Goal: Task Accomplishment & Management: Manage account settings

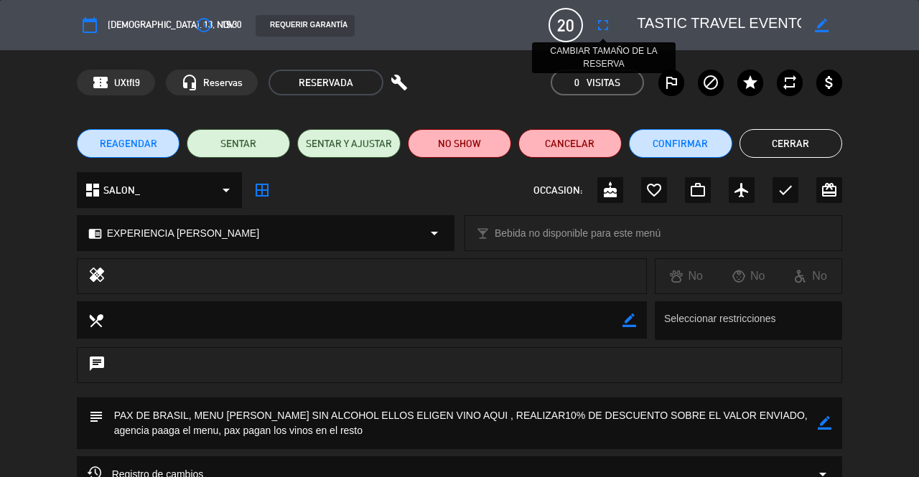
click at [594, 25] on icon "fullscreen" at bounding box center [602, 25] width 17 height 17
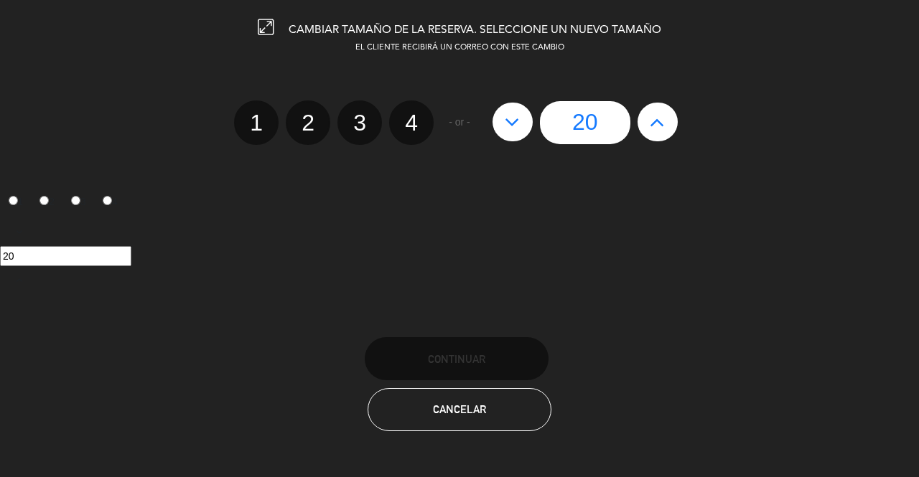
click at [593, 123] on input "20" at bounding box center [585, 122] width 90 height 43
click at [521, 128] on button at bounding box center [512, 122] width 40 height 39
type input "19"
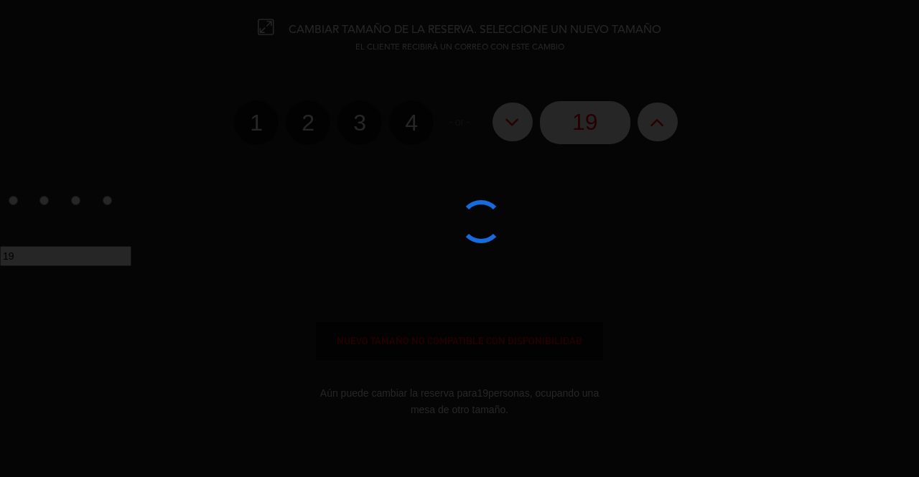
click at [521, 128] on edit-booking-info-modal "CAMBIAR TAMAÑO DE LA RESERVA. SELECCIONE UN NUEVO TAMAÑO EL CLIENTE RECIBIRÁ UN…" at bounding box center [459, 238] width 919 height 477
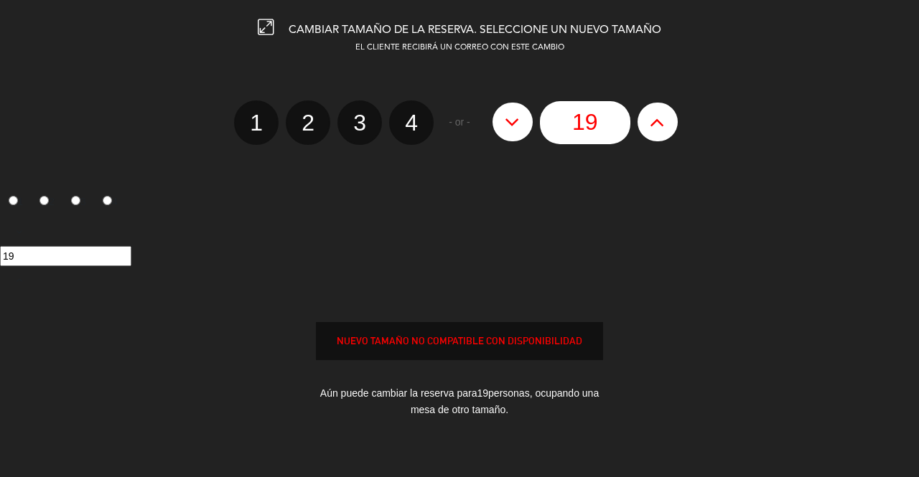
click at [521, 128] on button at bounding box center [512, 122] width 40 height 39
type input "18"
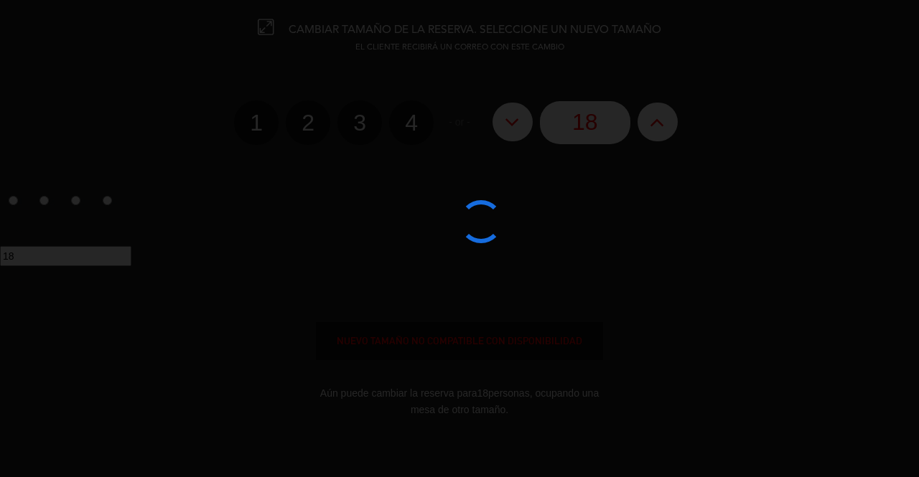
click at [521, 128] on edit-booking-info-modal "CAMBIAR TAMAÑO DE LA RESERVA. SELECCIONE UN NUEVO TAMAÑO EL CLIENTE RECIBIRÁ UN…" at bounding box center [459, 238] width 919 height 477
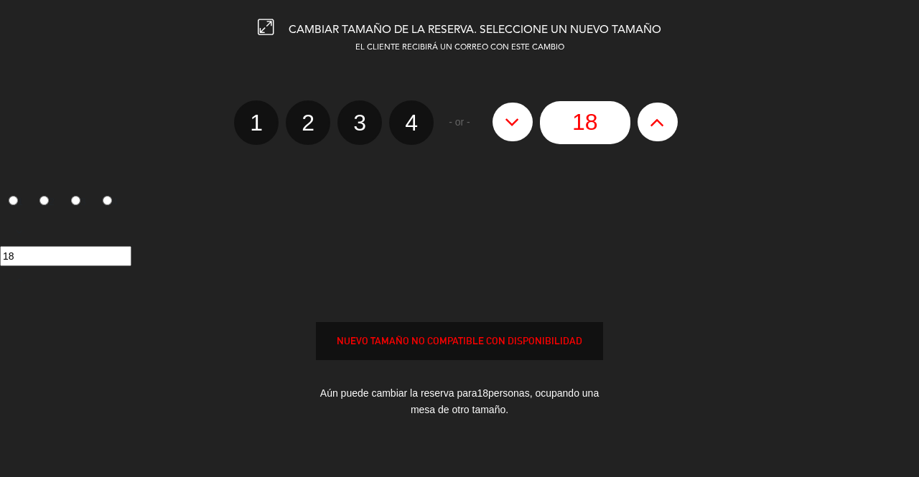
click at [521, 128] on button at bounding box center [512, 122] width 40 height 39
type input "17"
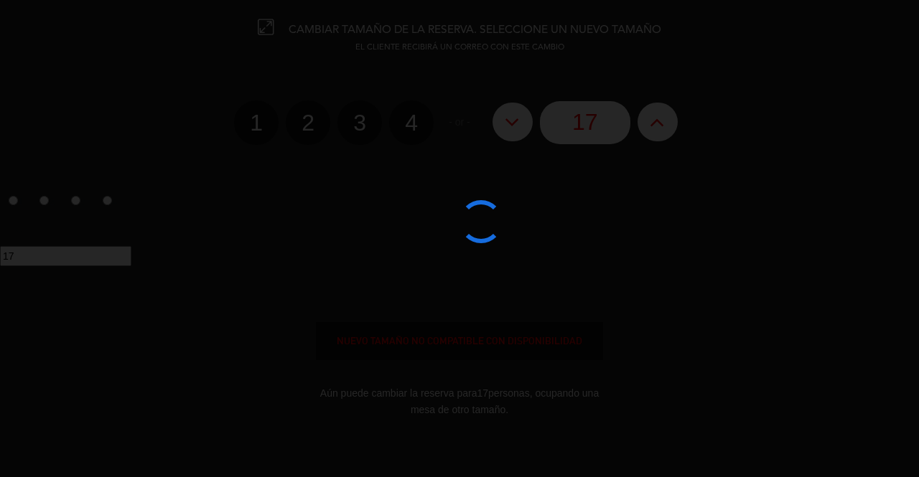
click at [521, 128] on div at bounding box center [459, 238] width 919 height 477
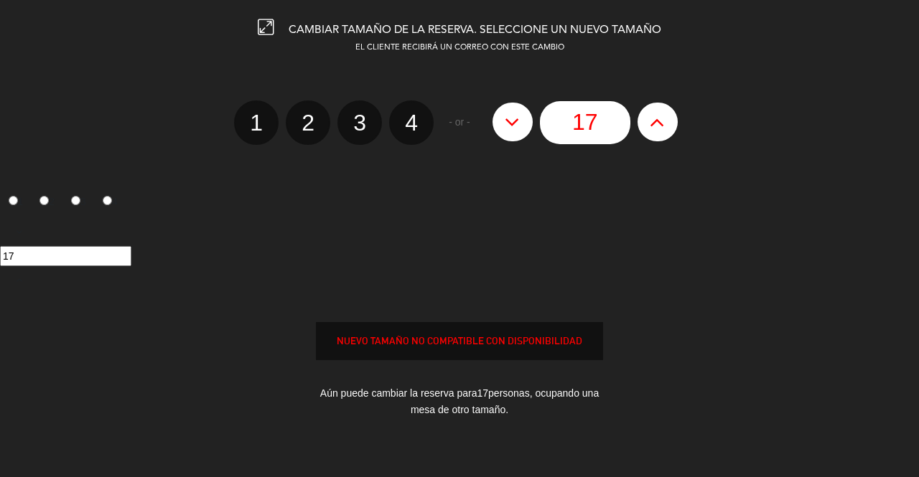
click at [521, 128] on button at bounding box center [512, 122] width 40 height 39
type input "16"
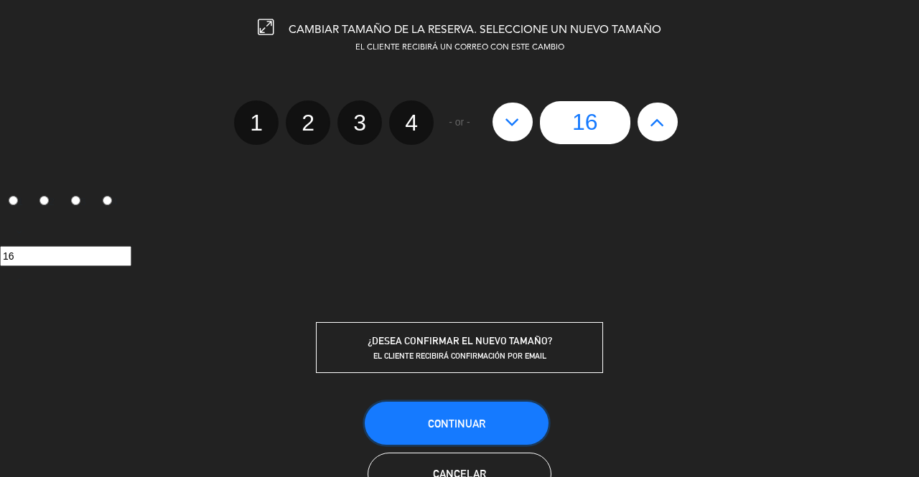
click at [435, 410] on button "Continuar" at bounding box center [457, 423] width 184 height 43
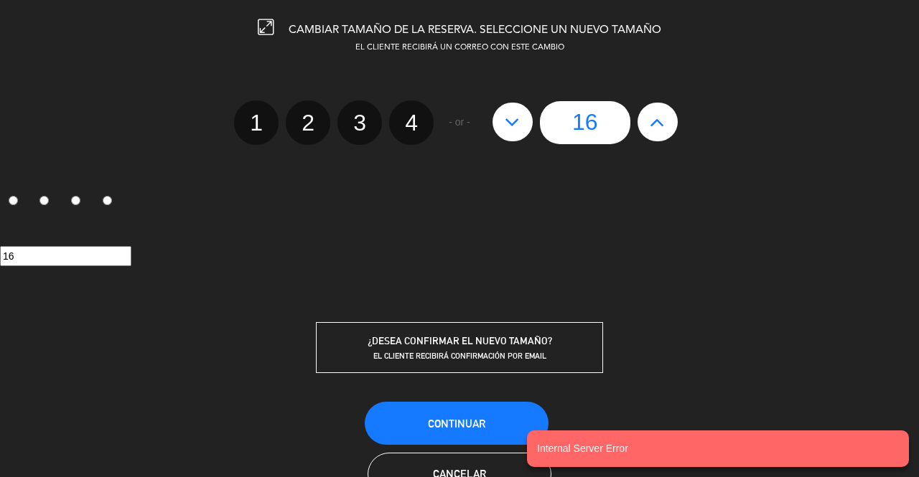
click at [680, 60] on div "EL CLIENTE RECIBIRÁ UN CORREO CON ESTE CAMBIO 1 2 3 4 - or - 16 1 2 3 4 16 ¿DES…" at bounding box center [459, 208] width 940 height 332
click at [462, 471] on span "Cancelar" at bounding box center [459, 474] width 53 height 12
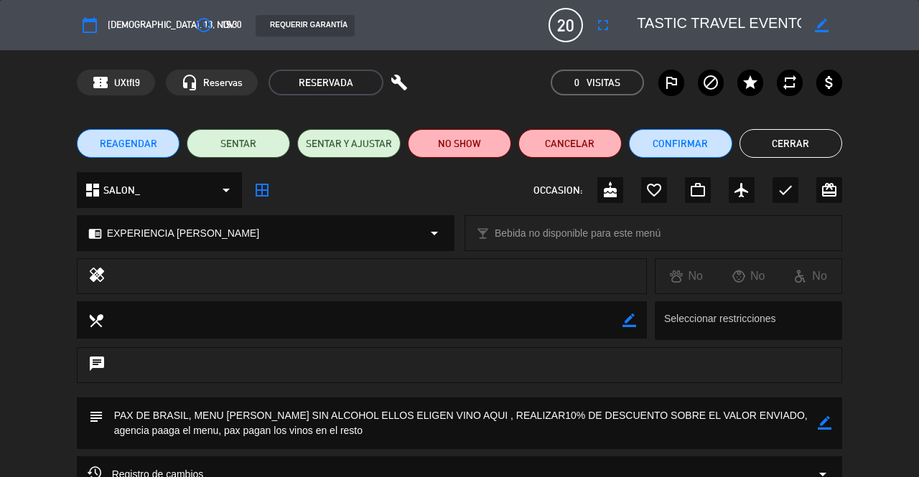
click at [339, 436] on textarea at bounding box center [460, 424] width 715 height 52
click at [329, 426] on textarea at bounding box center [460, 424] width 715 height 52
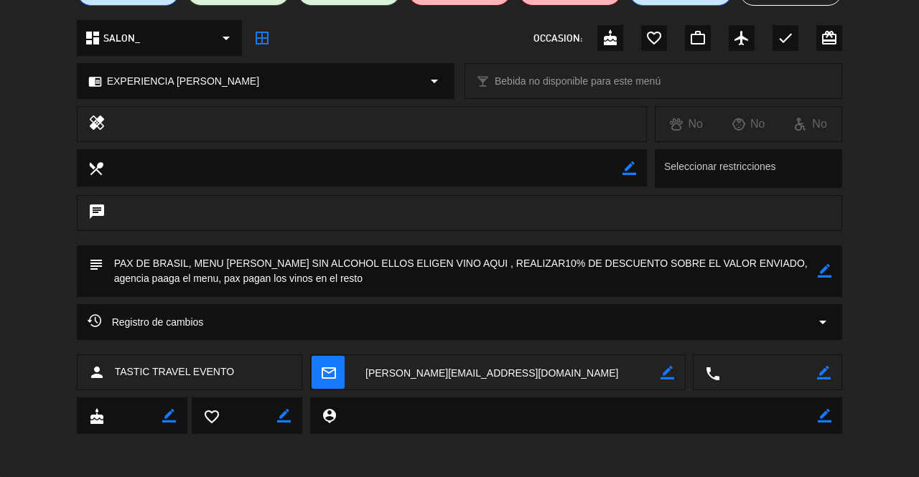
click at [821, 276] on icon "border_color" at bounding box center [824, 271] width 14 height 14
click at [418, 284] on textarea at bounding box center [460, 271] width 715 height 52
paste textarea "Total para el grupo $2.440.350 mas 10% de propina sugerida."
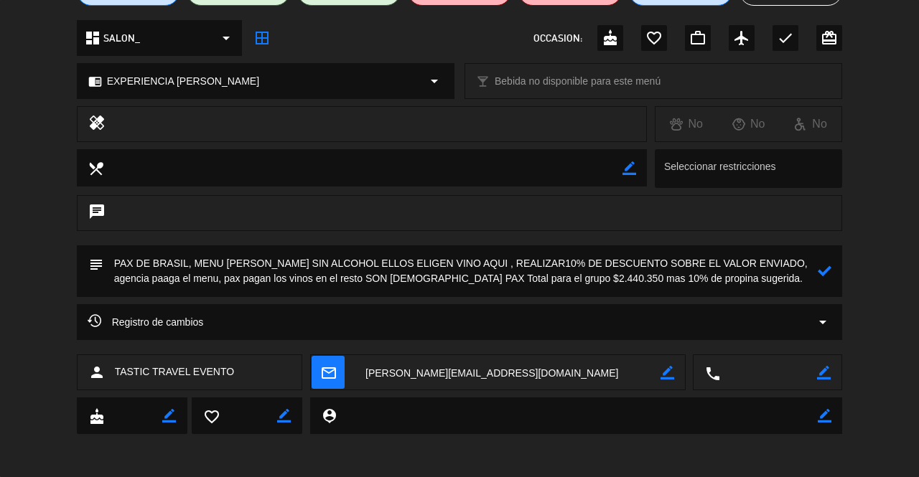
type textarea "PAX DE BRASIL, MENU [PERSON_NAME] SIN ALCOHOL ELLOS ELIGEN VINO AQUI , REALIZAR…"
click at [825, 274] on icon at bounding box center [824, 271] width 14 height 14
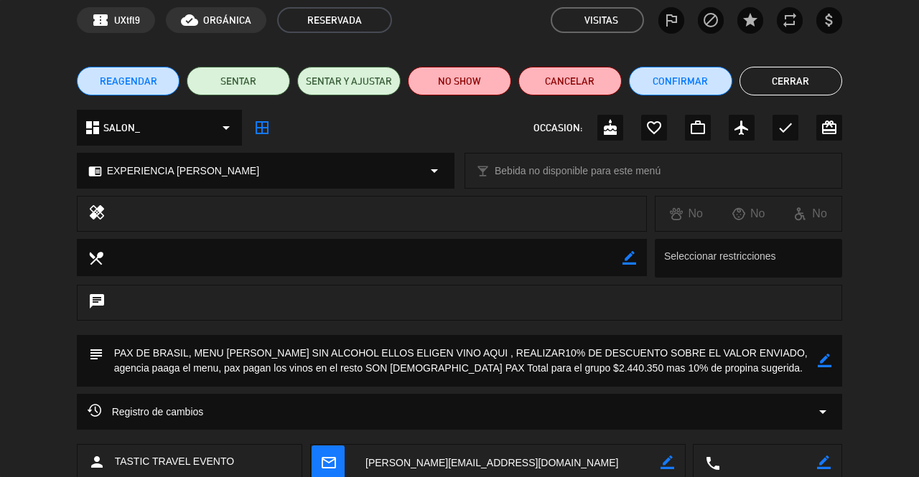
click at [804, 85] on button "Cerrar" at bounding box center [790, 81] width 103 height 29
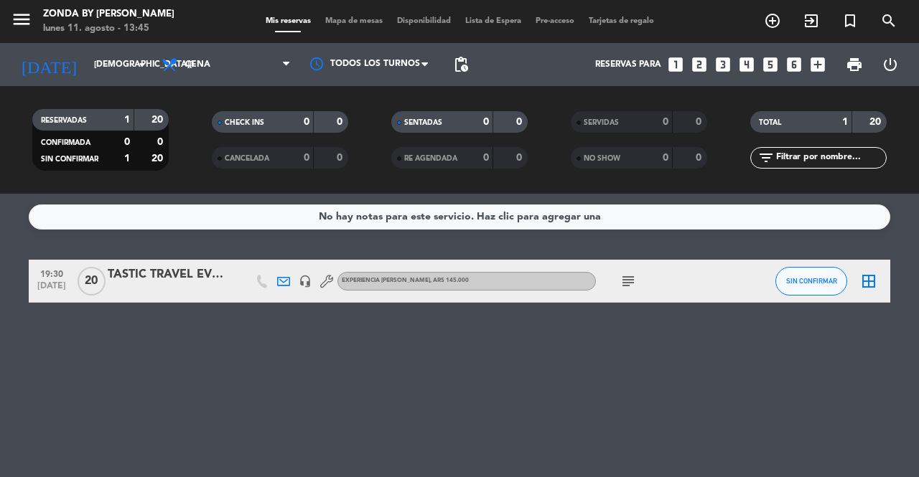
click at [859, 281] on div "border_all" at bounding box center [868, 281] width 43 height 42
click at [865, 285] on icon "border_all" at bounding box center [868, 281] width 17 height 17
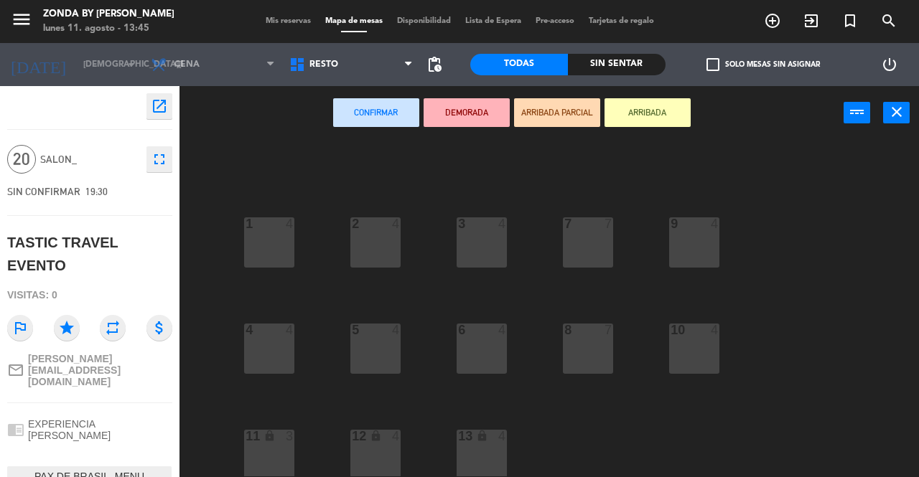
click at [583, 235] on div "7 7" at bounding box center [588, 242] width 50 height 50
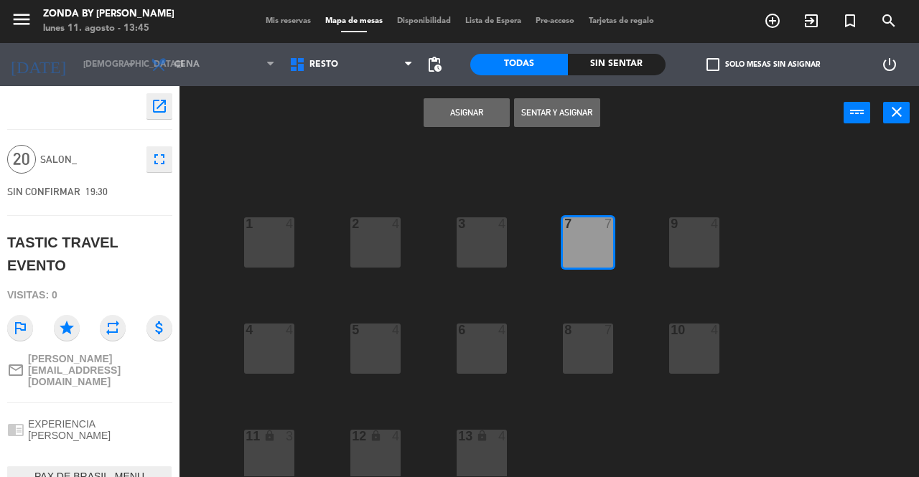
click at [574, 357] on div "8 7" at bounding box center [588, 349] width 50 height 50
click at [489, 350] on div "6 4" at bounding box center [481, 349] width 50 height 50
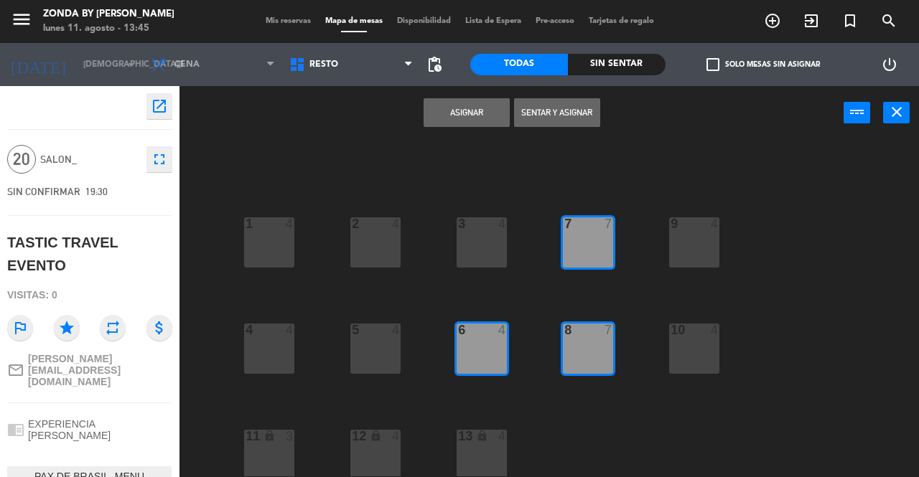
click at [462, 105] on button "Asignar" at bounding box center [466, 112] width 86 height 29
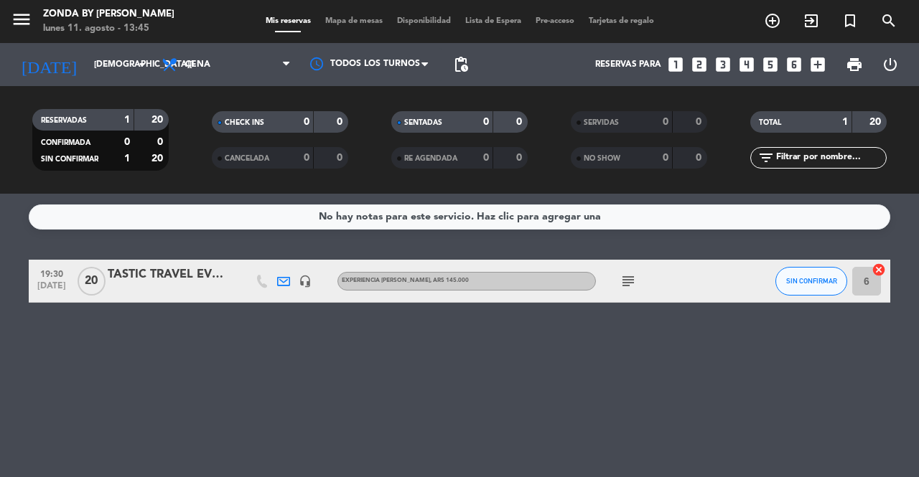
click at [149, 278] on div "TASTIC TRAVEL EVENTO" at bounding box center [169, 275] width 122 height 19
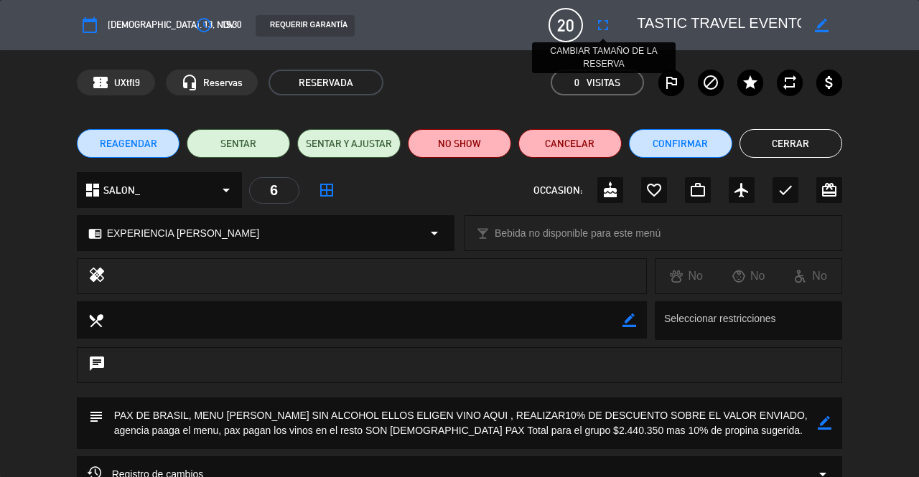
click at [605, 24] on icon "fullscreen" at bounding box center [602, 25] width 17 height 17
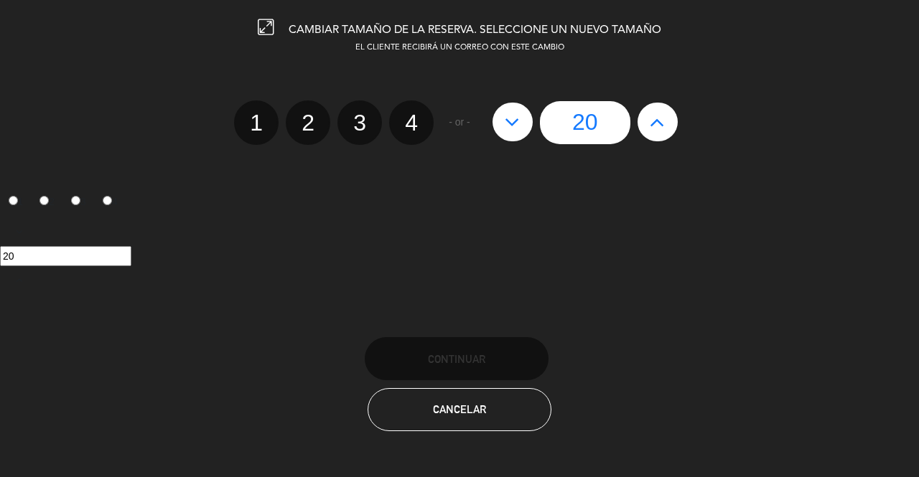
click at [507, 131] on icon at bounding box center [511, 122] width 15 height 23
type input "19"
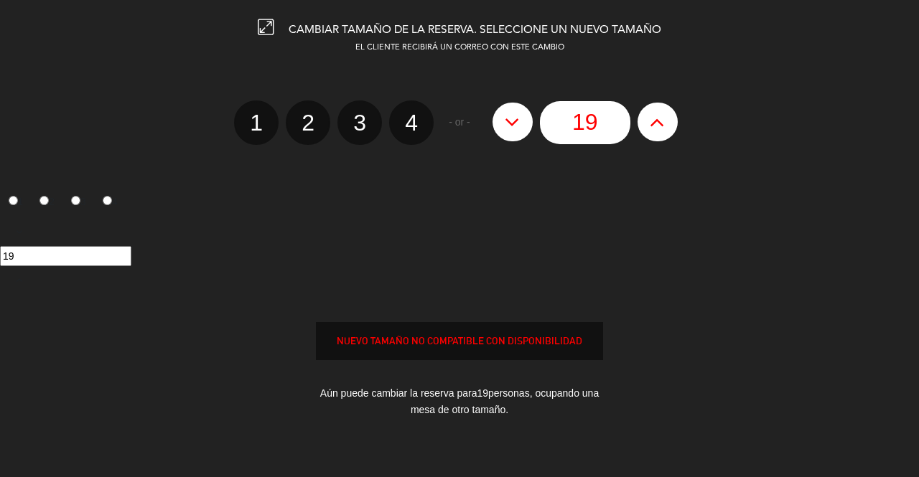
click at [507, 131] on icon at bounding box center [511, 122] width 15 height 23
type input "18"
click at [507, 131] on icon at bounding box center [511, 122] width 15 height 23
type input "17"
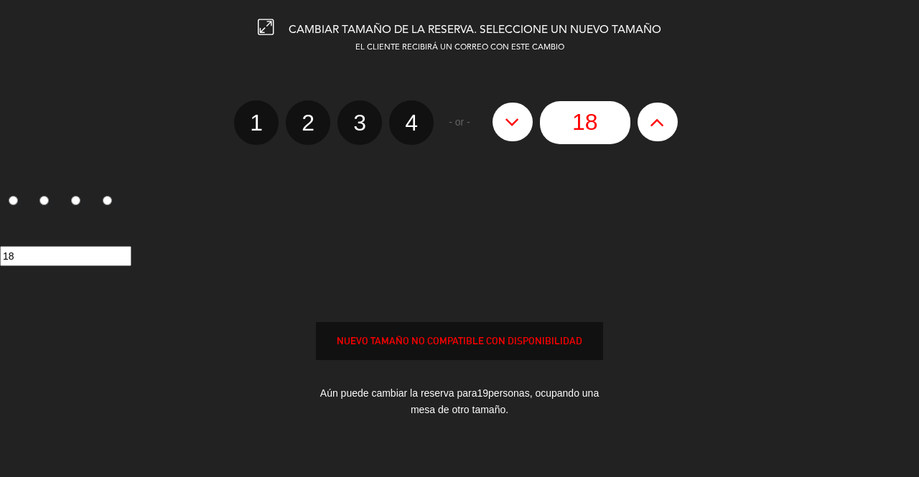
type input "17"
click at [507, 131] on icon at bounding box center [511, 122] width 15 height 23
type input "16"
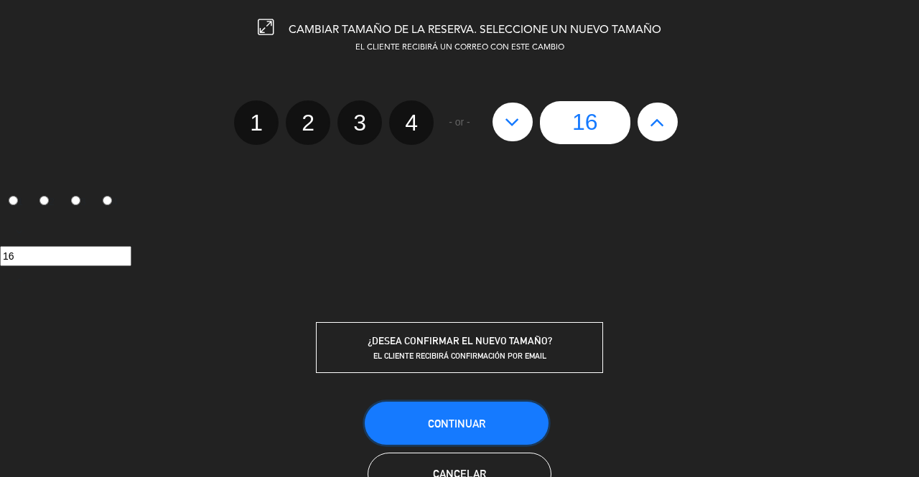
click at [435, 426] on span "Continuar" at bounding box center [456, 424] width 57 height 12
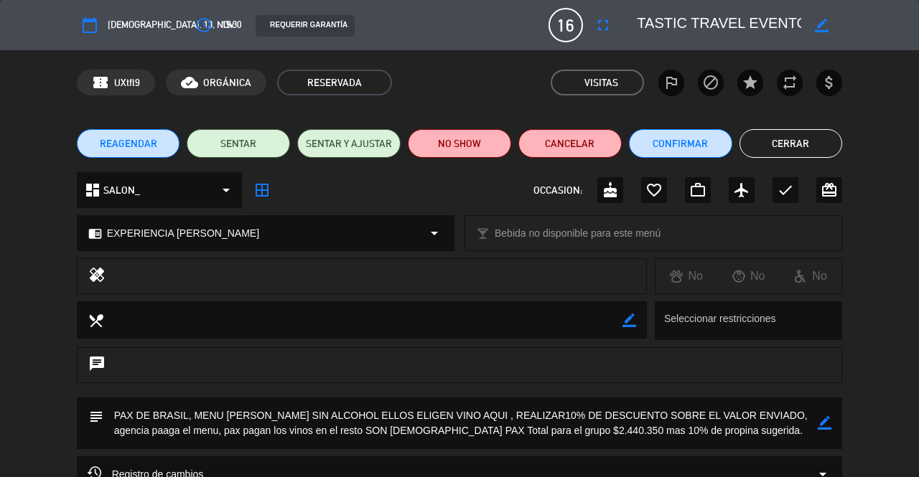
click at [807, 156] on button "Cerrar" at bounding box center [790, 143] width 103 height 29
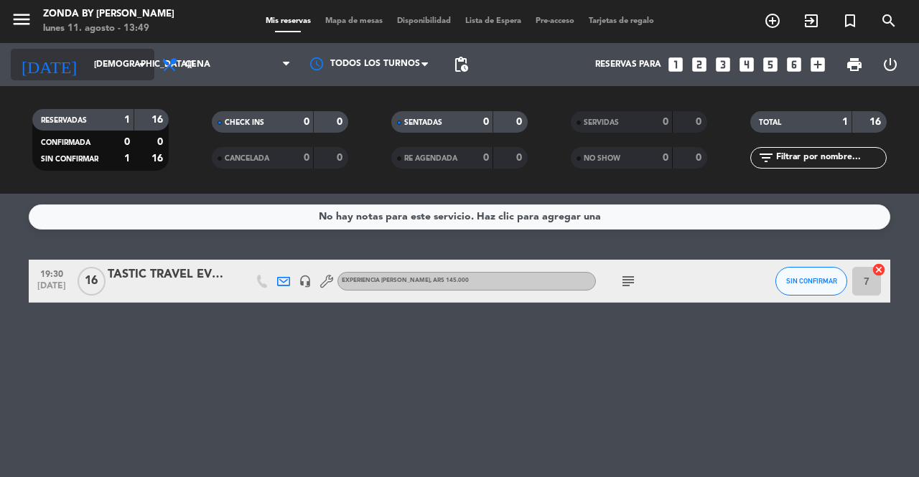
click at [123, 54] on input "[DEMOGRAPHIC_DATA][DATE]" at bounding box center [144, 64] width 114 height 24
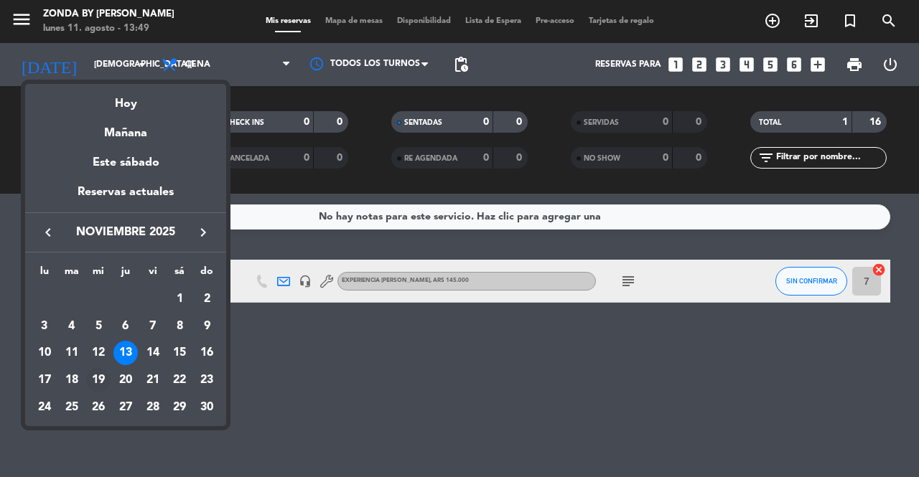
click at [98, 382] on div "19" at bounding box center [98, 380] width 24 height 24
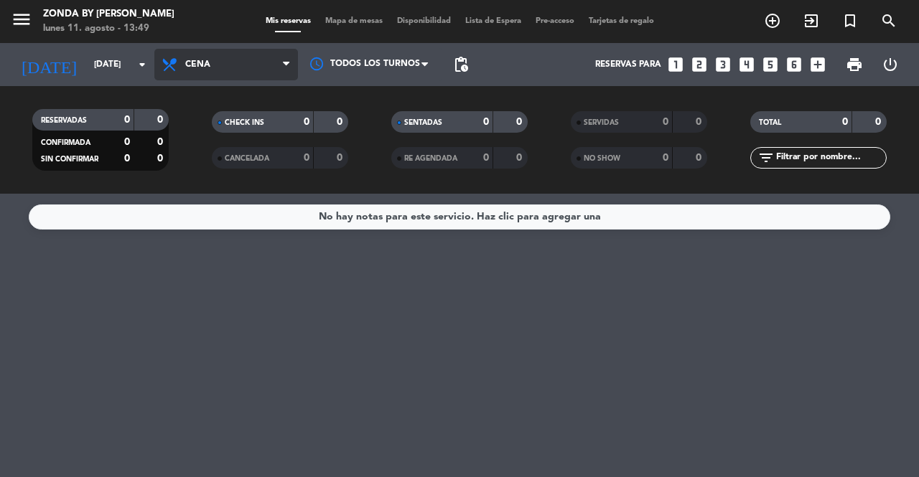
click at [197, 71] on span "Cena" at bounding box center [226, 65] width 144 height 32
click at [201, 126] on div "menu Zonda by [PERSON_NAME] [DATE] 11. agosto - 13:49 Mis reservas Mapa de mesa…" at bounding box center [459, 97] width 919 height 194
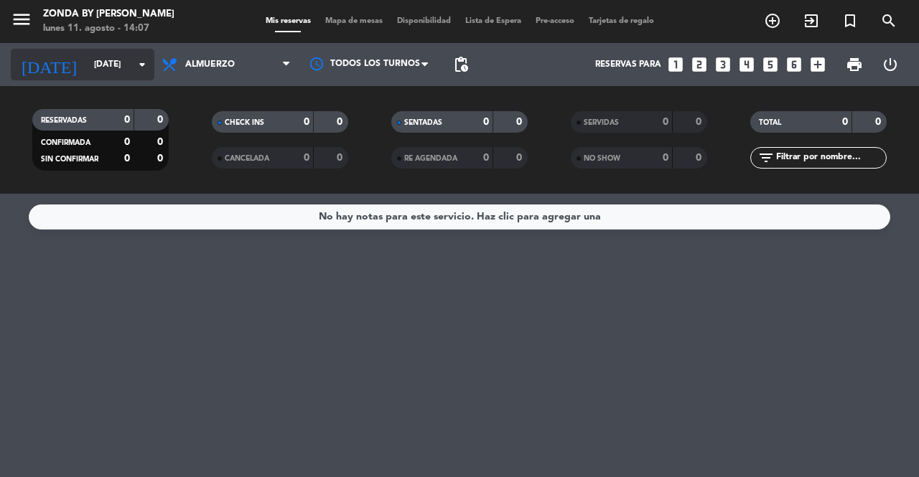
click at [108, 68] on input "[DATE]" at bounding box center [144, 64] width 114 height 24
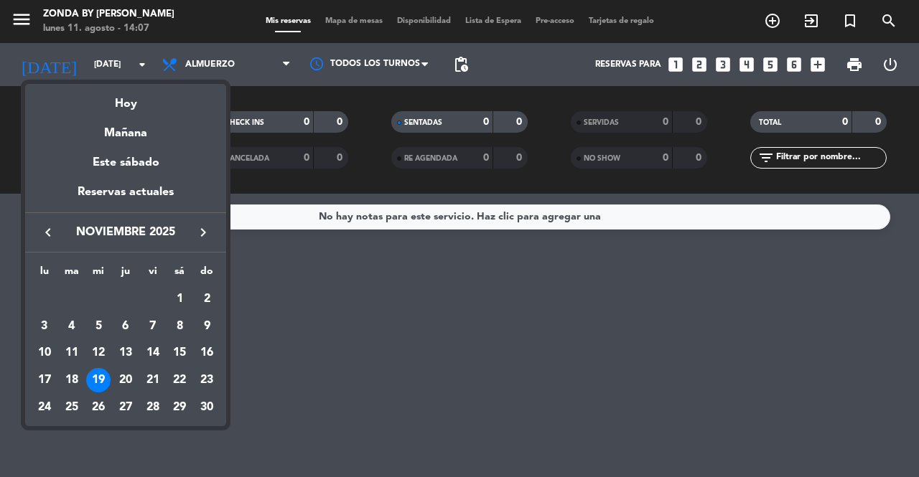
click at [200, 232] on icon "keyboard_arrow_right" at bounding box center [202, 232] width 17 height 17
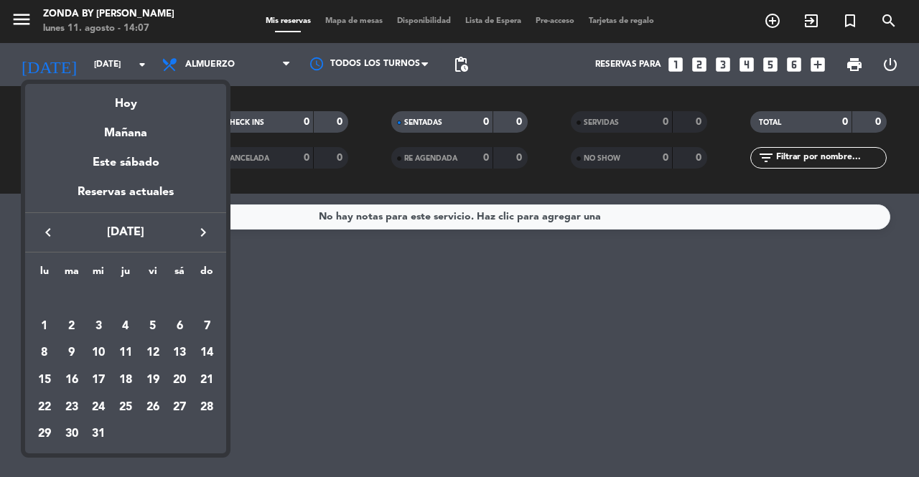
click at [200, 232] on icon "keyboard_arrow_right" at bounding box center [202, 232] width 17 height 17
click at [44, 235] on icon "keyboard_arrow_left" at bounding box center [47, 232] width 17 height 17
click at [388, 205] on div at bounding box center [459, 238] width 919 height 477
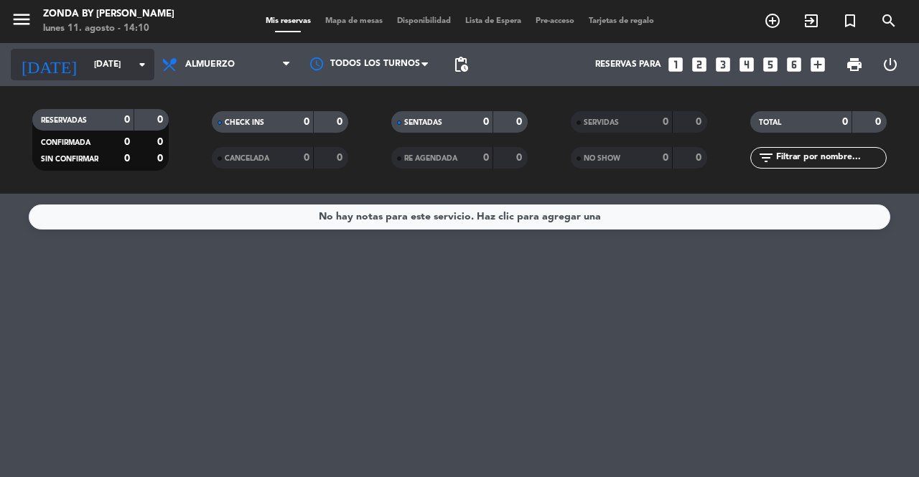
click at [87, 75] on input "[DATE]" at bounding box center [144, 64] width 114 height 24
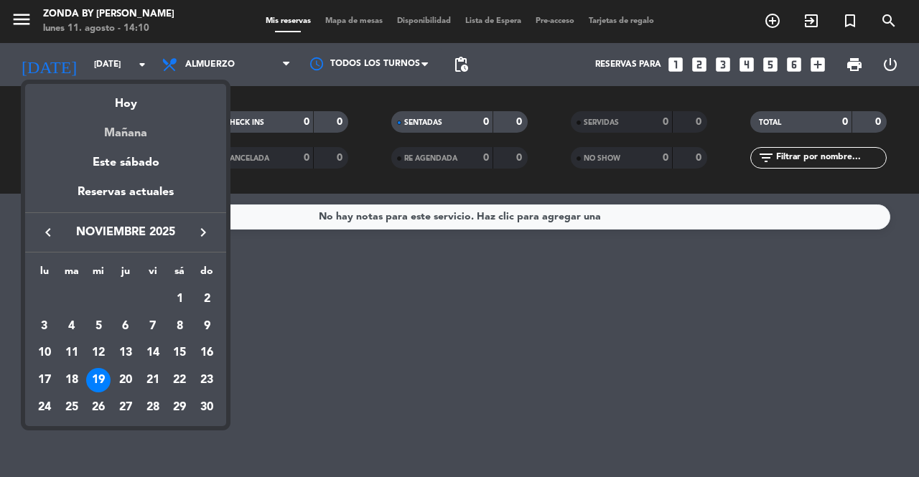
click at [125, 136] on div "Mañana" at bounding box center [125, 127] width 201 height 29
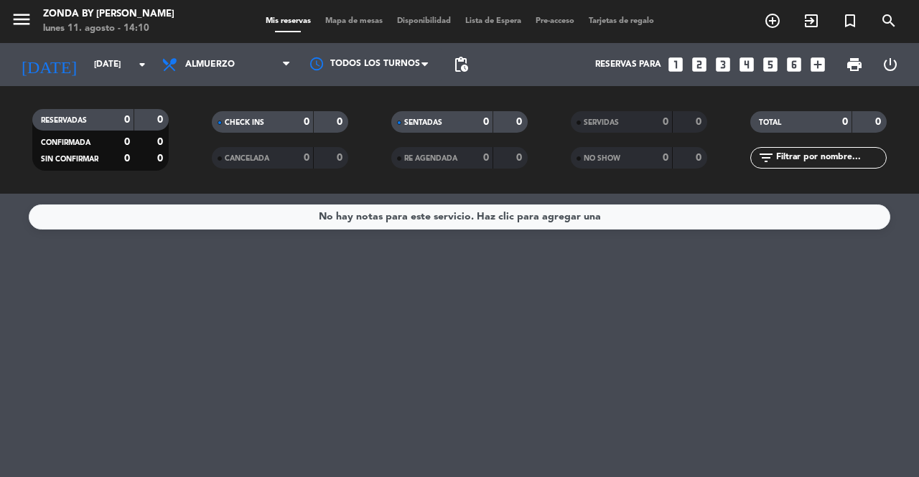
type input "[DATE]"
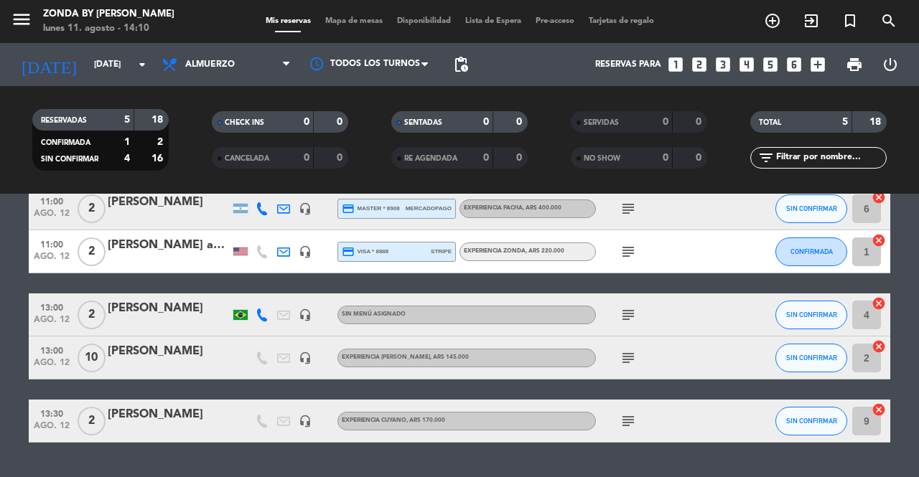
scroll to position [75, 0]
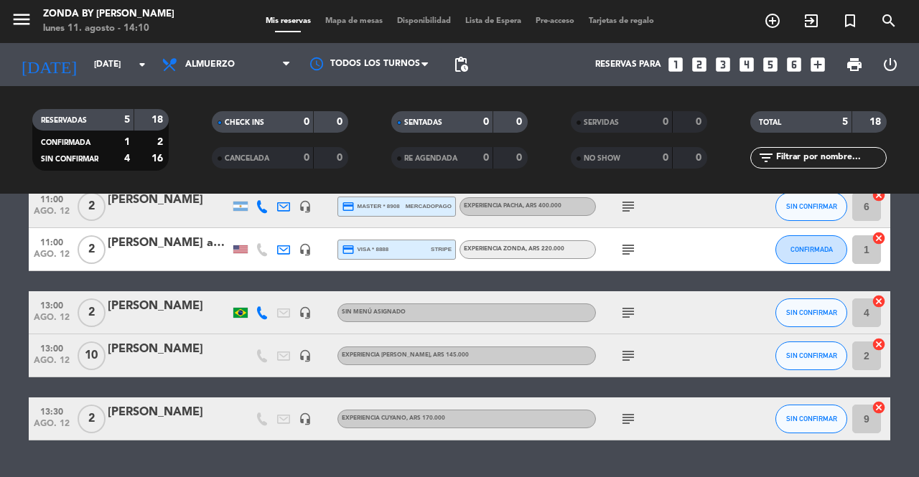
click at [142, 306] on div "[PERSON_NAME]" at bounding box center [169, 306] width 122 height 19
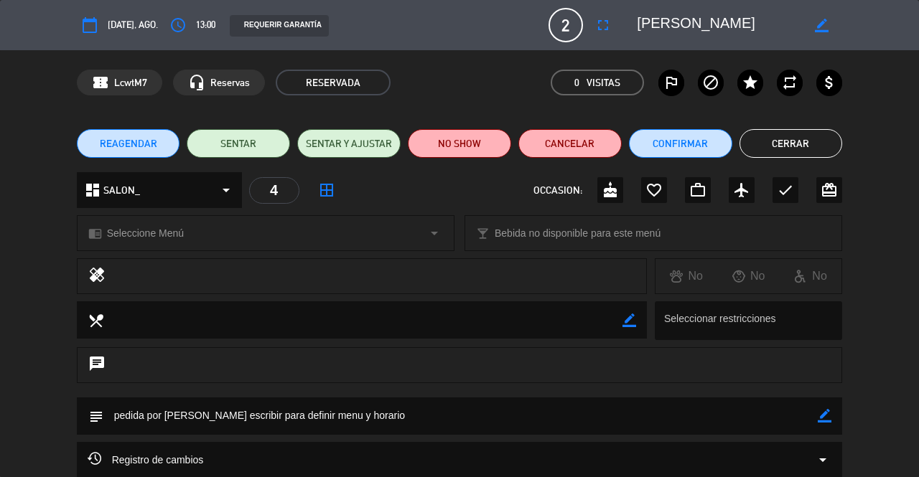
scroll to position [138, 0]
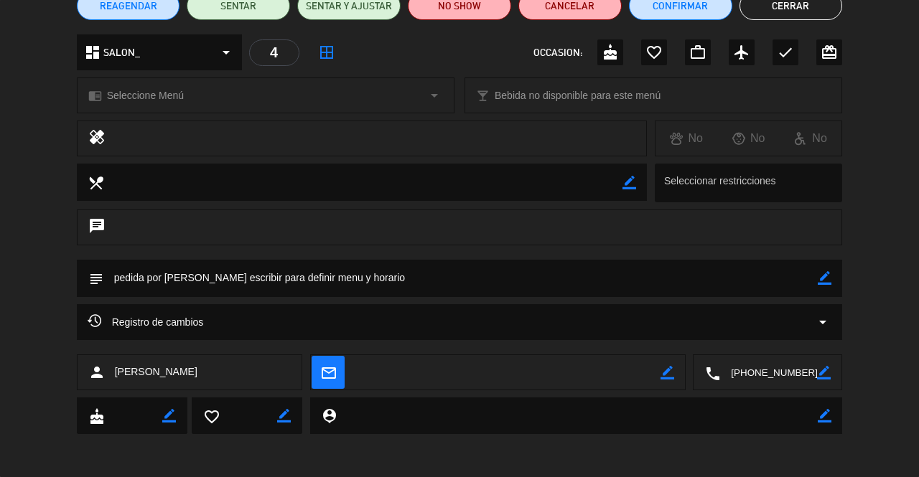
click at [757, 373] on textarea at bounding box center [768, 373] width 97 height 36
click at [666, 376] on icon "border_color" at bounding box center [667, 373] width 14 height 14
paste textarea "[EMAIL_ADDRESS][DOMAIN_NAME]"
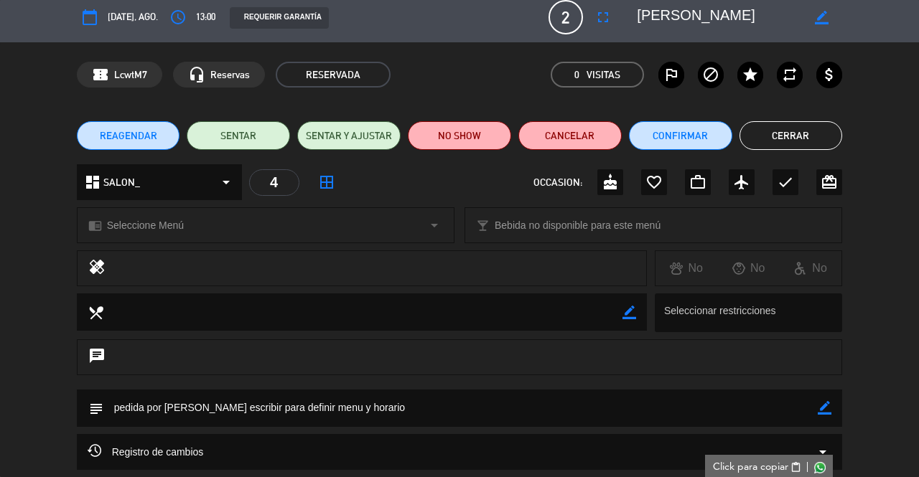
scroll to position [0, 0]
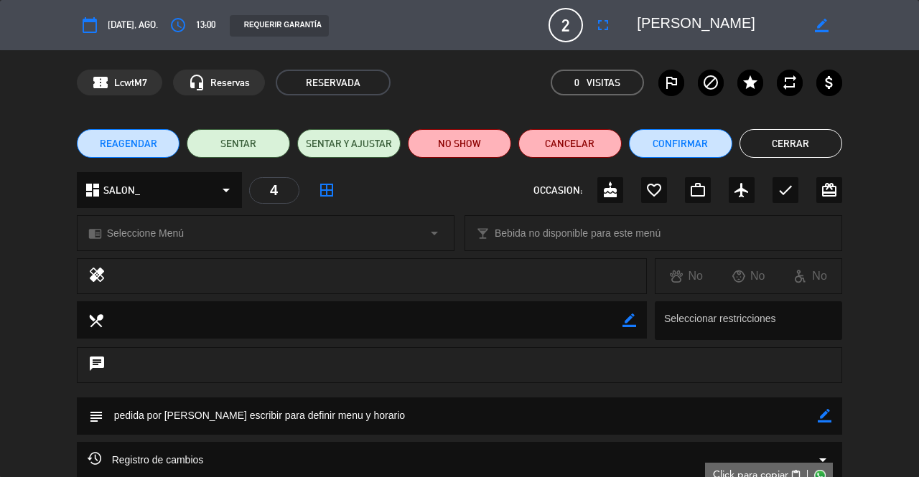
type textarea "[EMAIL_ADDRESS][DOMAIN_NAME]"
click at [238, 239] on div "chrome_reader_mode Seleccione Menú arrow_drop_down" at bounding box center [266, 233] width 376 height 34
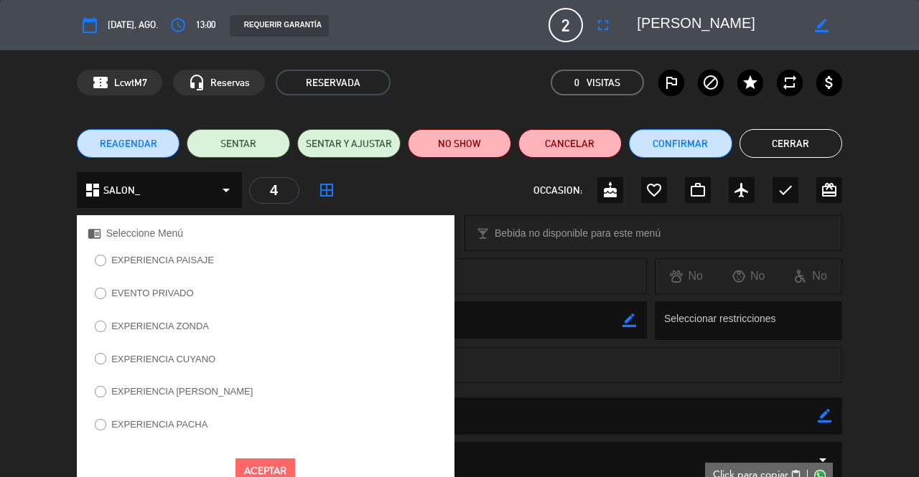
click at [159, 327] on label "EXPERIENCIA ZONDA" at bounding box center [160, 325] width 98 height 9
select select
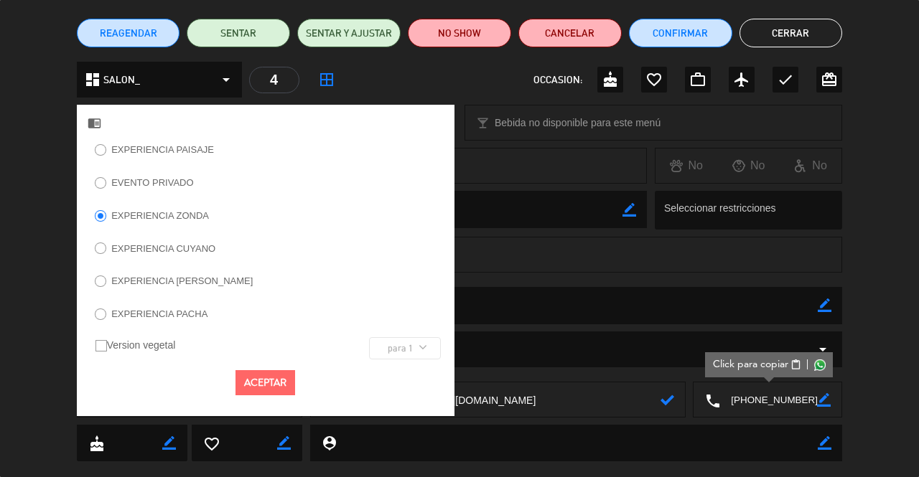
click at [274, 380] on button "Aceptar" at bounding box center [265, 382] width 60 height 25
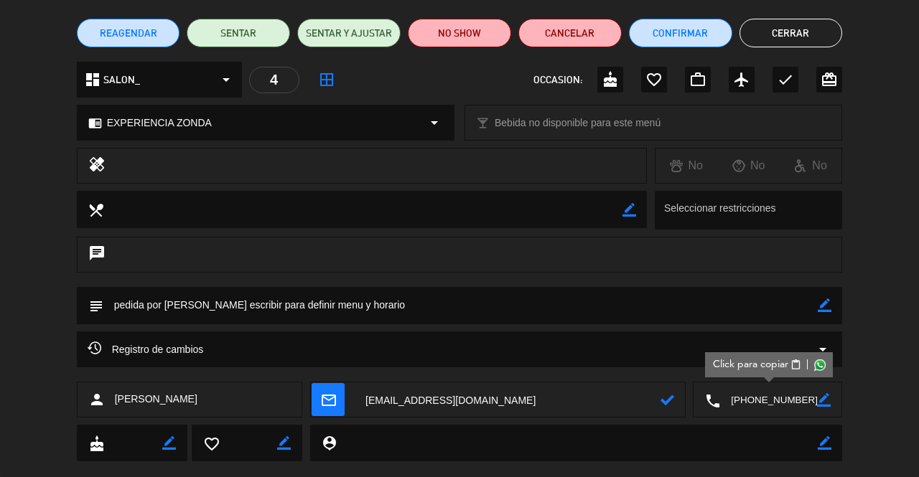
scroll to position [0, 0]
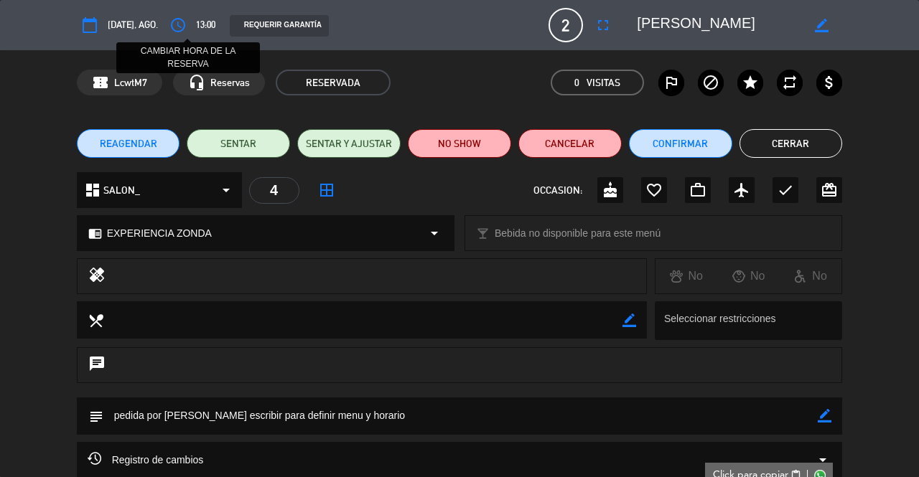
click at [181, 26] on icon "access_time" at bounding box center [177, 25] width 17 height 17
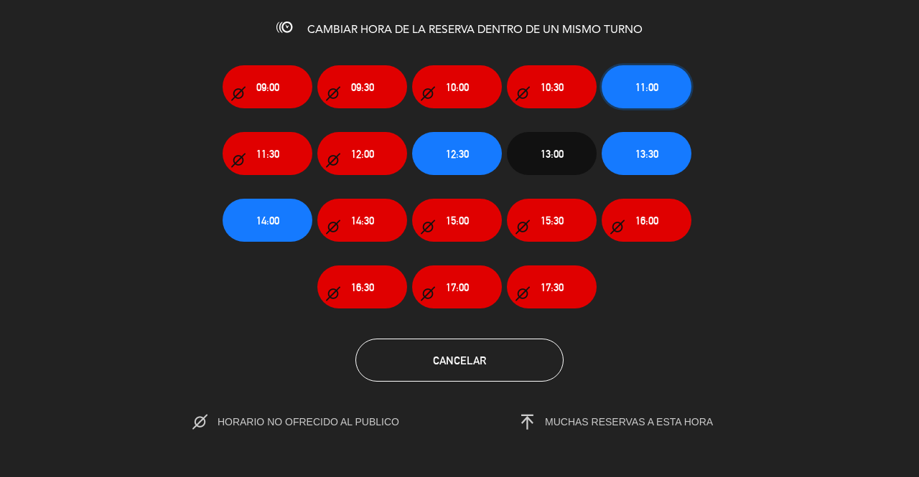
click at [667, 81] on button "11:00" at bounding box center [646, 86] width 90 height 43
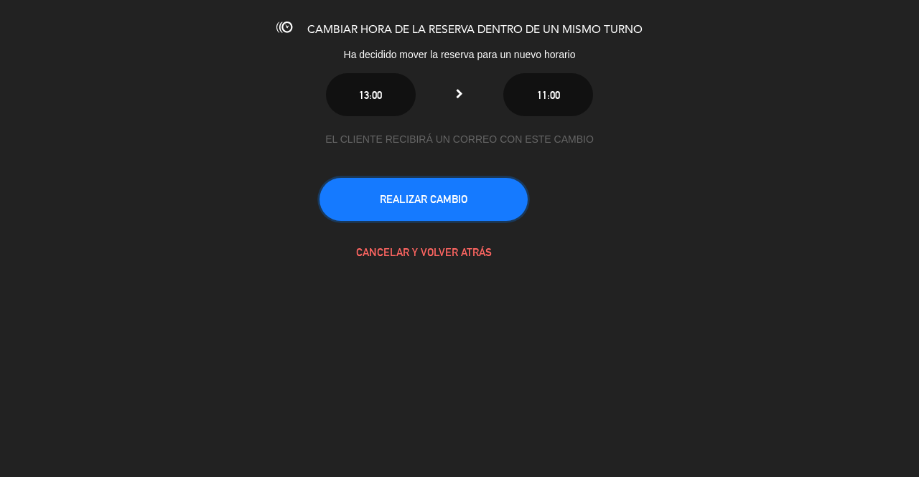
click at [406, 198] on button "REALIZAR CAMBIO" at bounding box center [423, 199] width 208 height 43
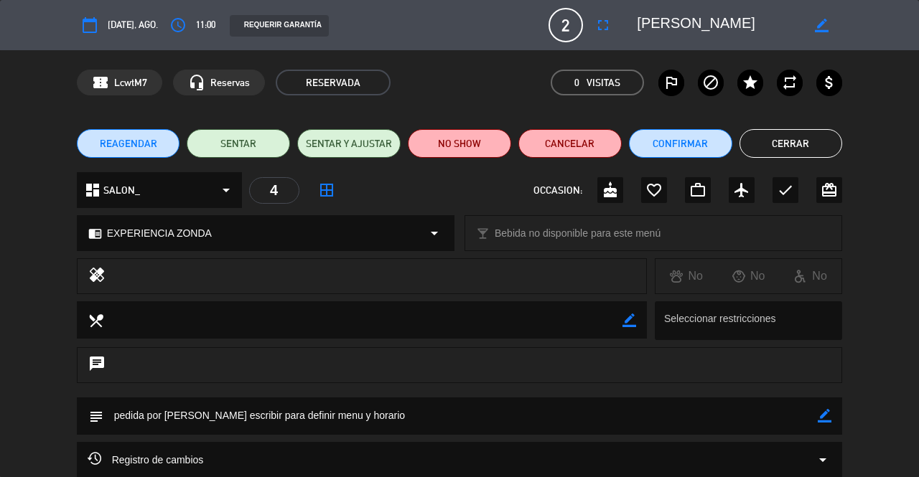
click at [785, 136] on button "Cerrar" at bounding box center [790, 143] width 103 height 29
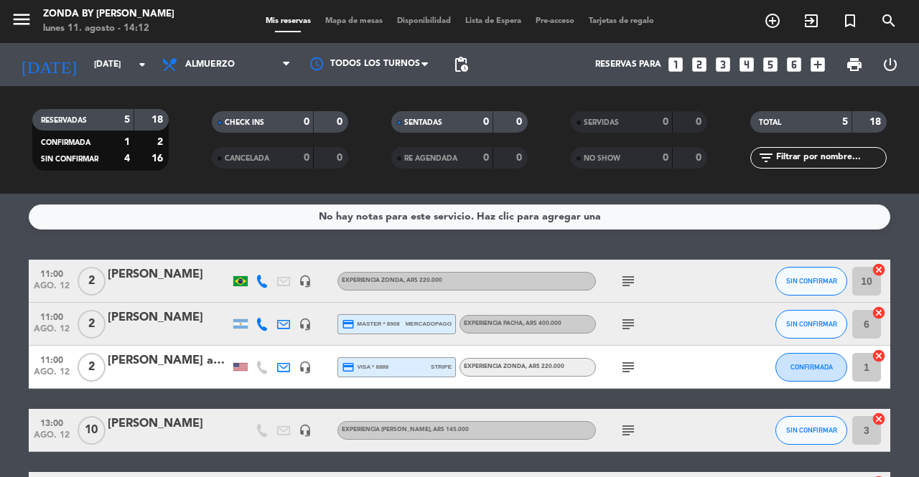
click at [630, 285] on icon "subject" at bounding box center [627, 281] width 17 height 17
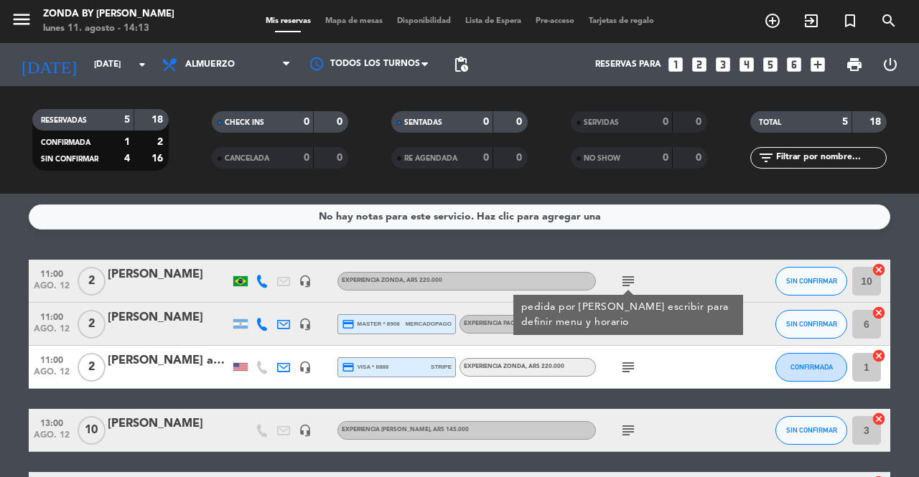
click at [519, 341] on div "11:00 [DATE] 2 [PERSON_NAME] headset_mic credit_card master * 8908 mercadopago …" at bounding box center [459, 324] width 861 height 43
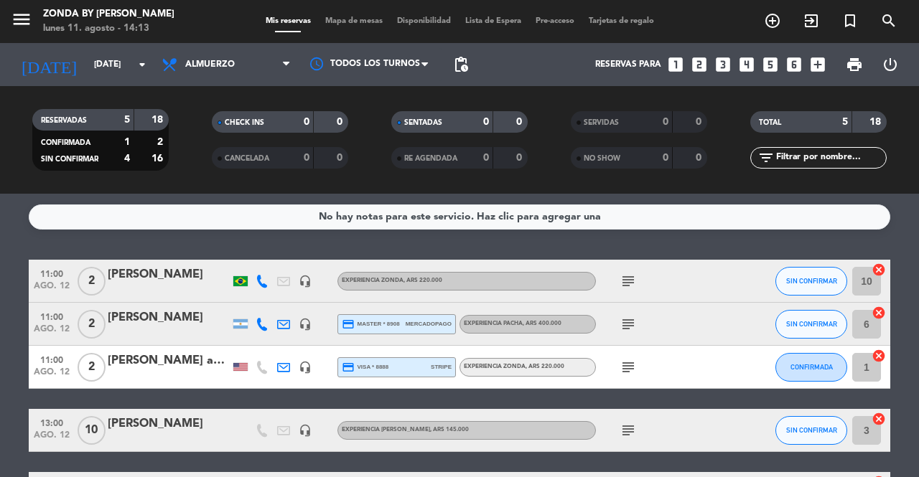
click at [161, 318] on div "[PERSON_NAME]" at bounding box center [169, 318] width 122 height 19
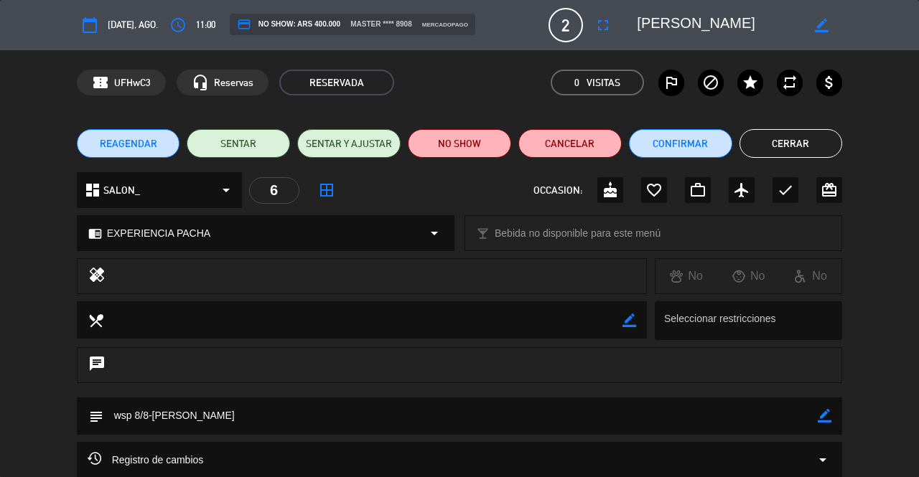
click at [779, 154] on button "Cerrar" at bounding box center [790, 143] width 103 height 29
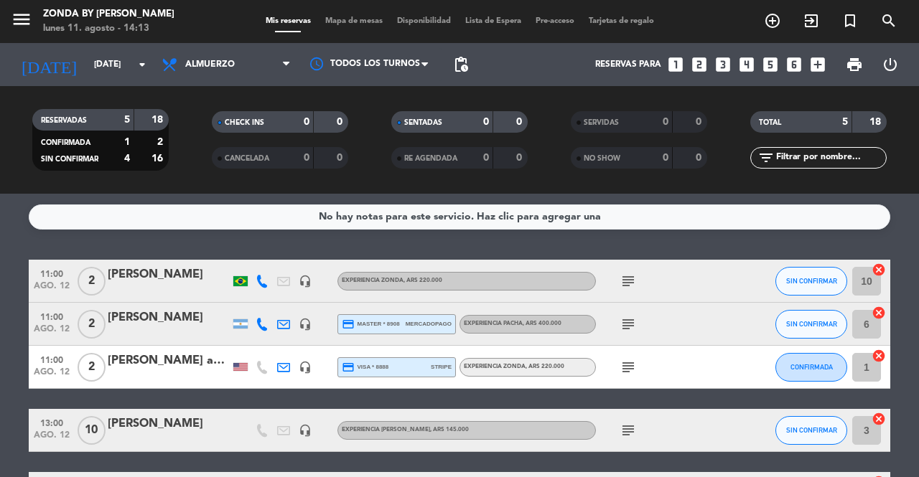
click at [149, 317] on div "[PERSON_NAME]" at bounding box center [169, 318] width 122 height 19
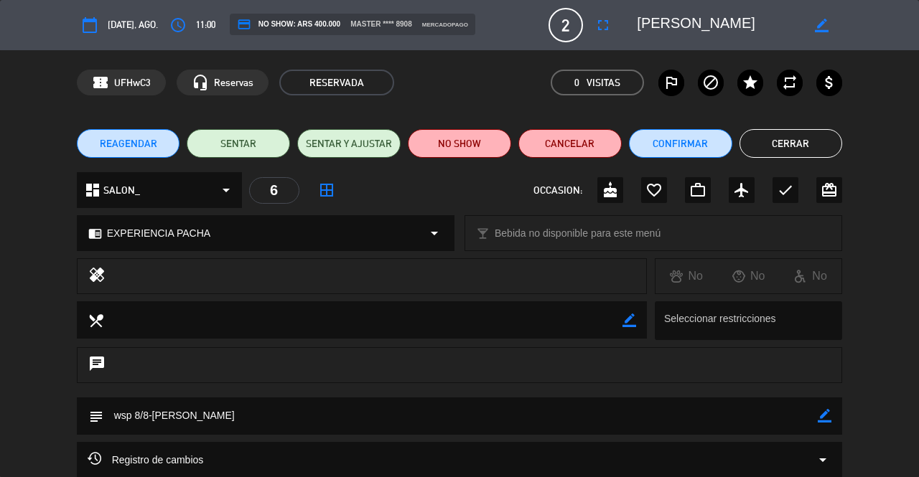
scroll to position [138, 0]
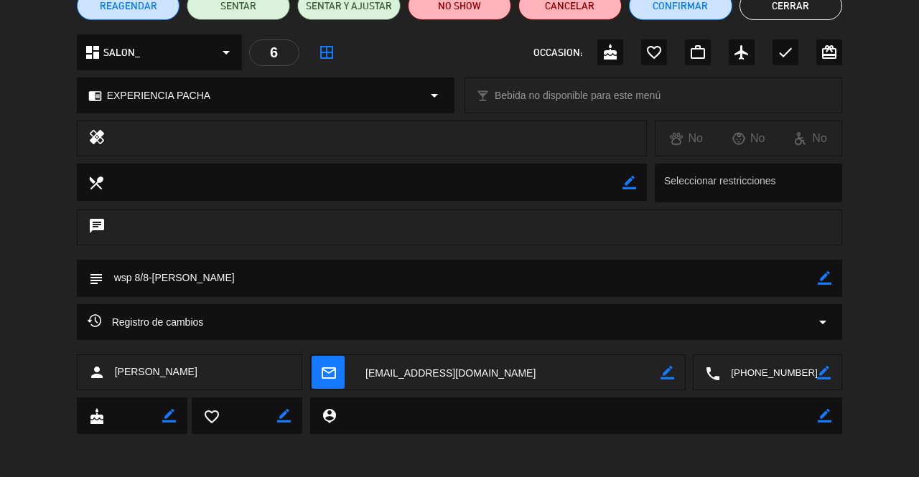
click at [186, 372] on span "[PERSON_NAME]" at bounding box center [156, 372] width 83 height 17
drag, startPoint x: 205, startPoint y: 372, endPoint x: 115, endPoint y: 369, distance: 89.8
click at [115, 369] on div "person [PERSON_NAME]" at bounding box center [190, 373] width 226 height 36
copy span "[PERSON_NAME]"
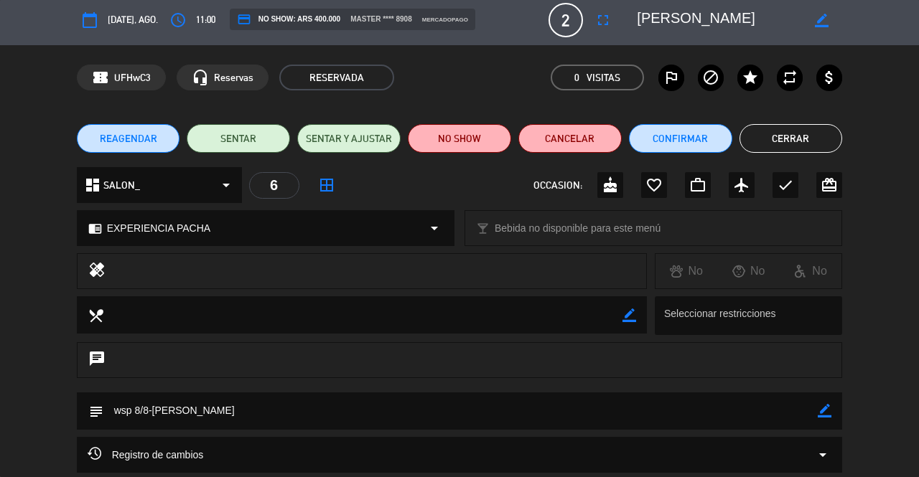
scroll to position [0, 0]
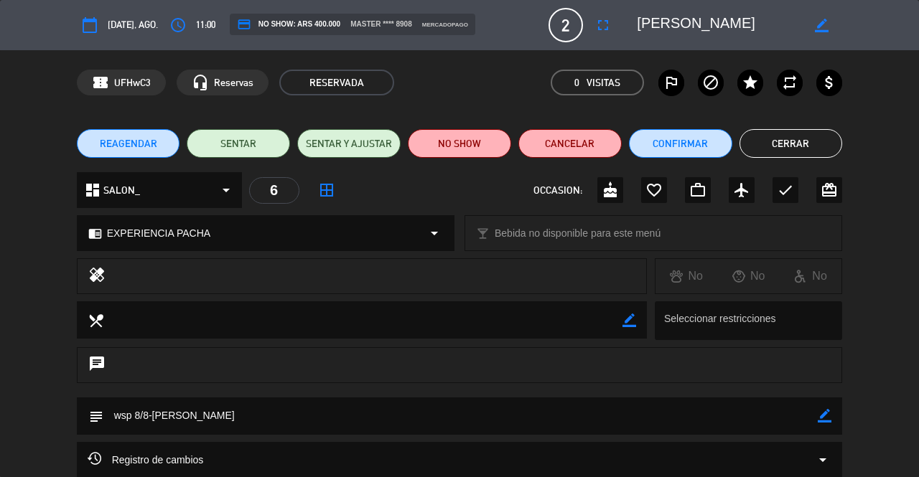
click at [806, 144] on button "Cerrar" at bounding box center [790, 143] width 103 height 29
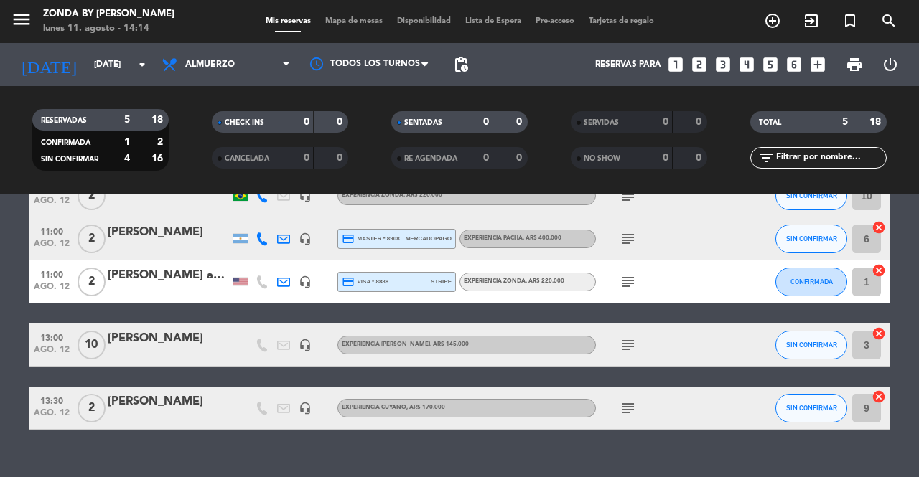
scroll to position [80, 0]
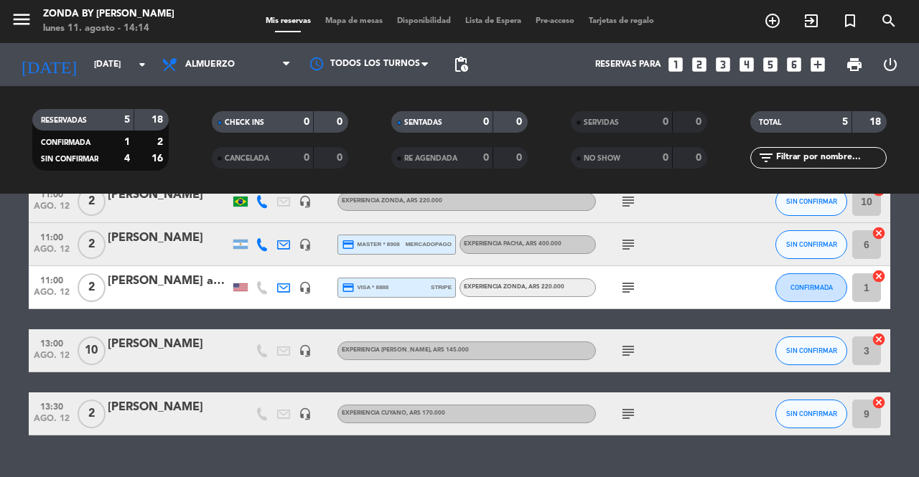
click at [139, 417] on div "[PERSON_NAME]" at bounding box center [169, 407] width 122 height 19
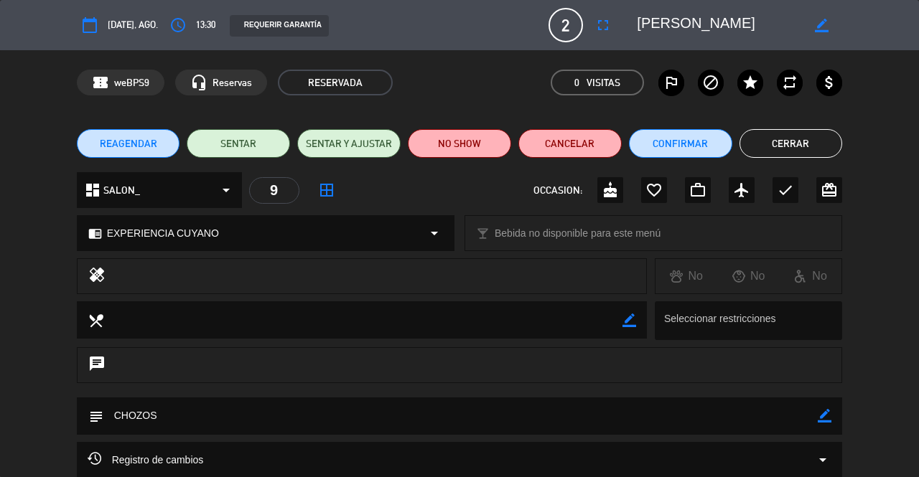
click at [791, 156] on button "Cerrar" at bounding box center [790, 143] width 103 height 29
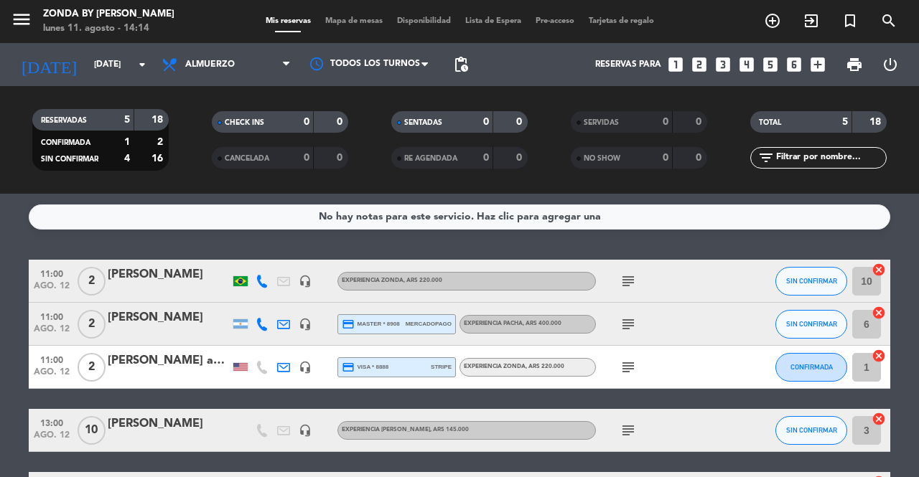
scroll to position [0, 0]
click at [147, 360] on div "[PERSON_NAME] and [PERSON_NAME]" at bounding box center [169, 361] width 122 height 19
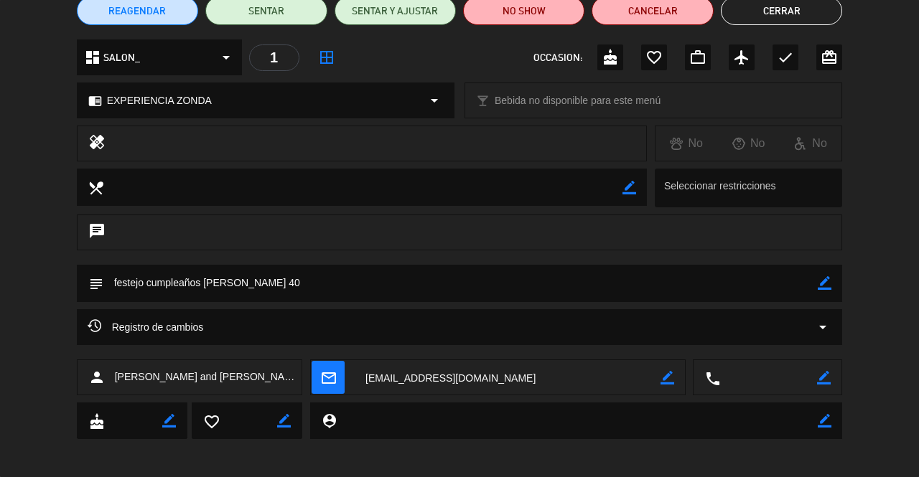
scroll to position [136, 0]
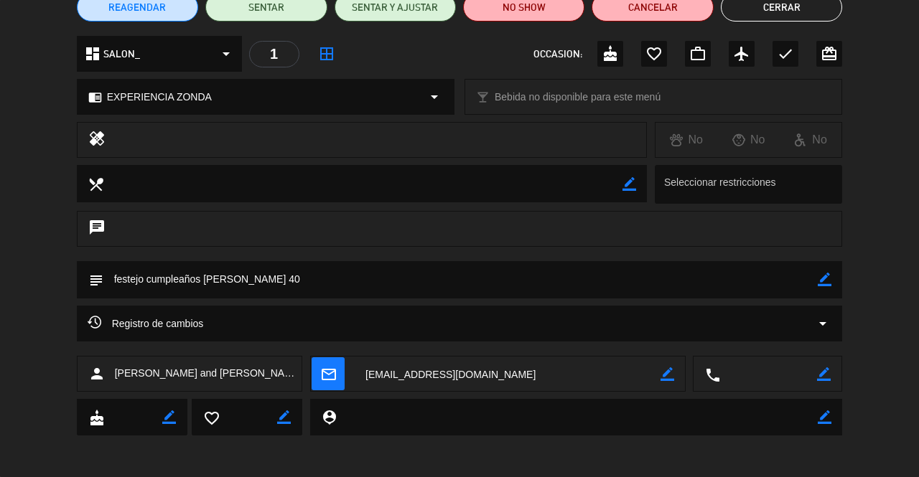
click at [426, 371] on textarea at bounding box center [508, 375] width 306 height 36
click at [792, 14] on button "Cerrar" at bounding box center [780, 7] width 121 height 29
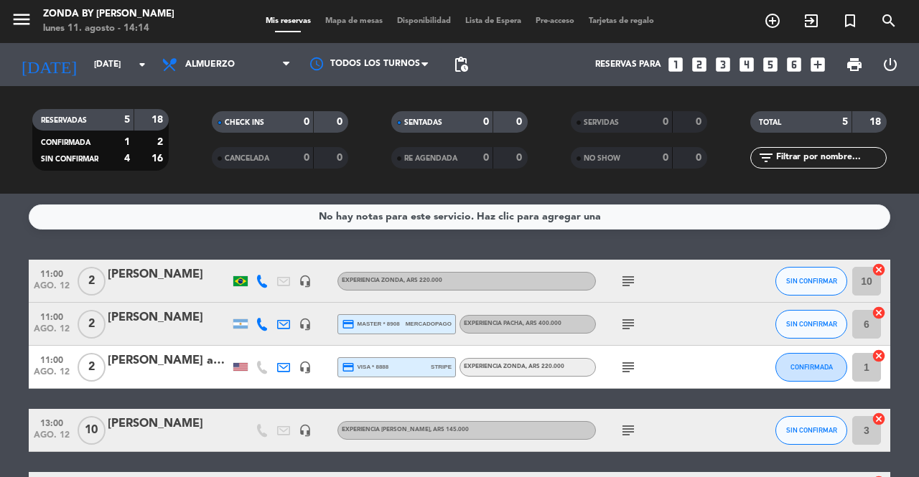
click at [147, 281] on div "[PERSON_NAME]" at bounding box center [169, 275] width 122 height 19
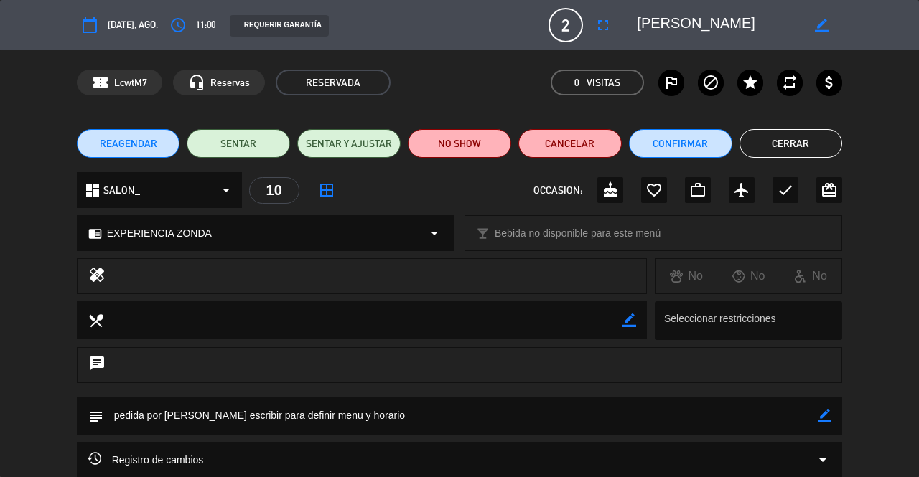
scroll to position [138, 0]
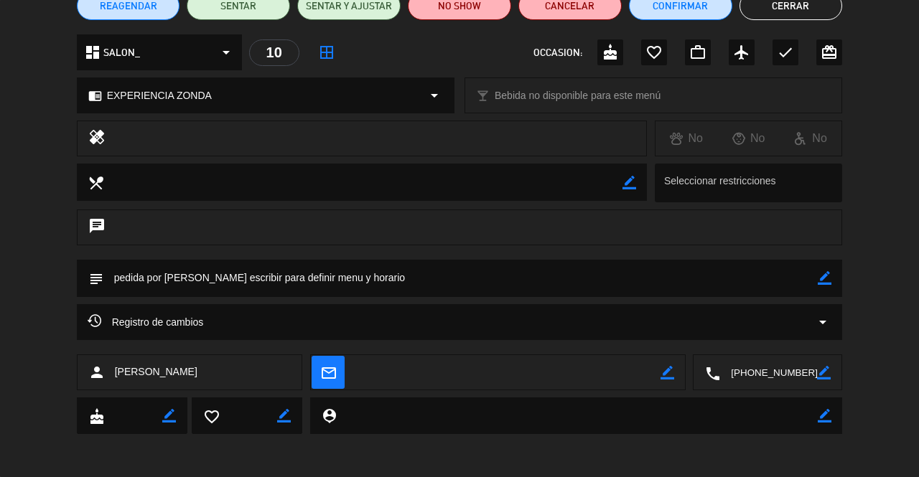
click at [393, 374] on textarea at bounding box center [508, 373] width 306 height 36
click at [667, 372] on icon "border_color" at bounding box center [667, 373] width 14 height 14
paste textarea "[EMAIL_ADDRESS][DOMAIN_NAME]"
type textarea "[EMAIL_ADDRESS][DOMAIN_NAME]"
click at [664, 370] on icon at bounding box center [667, 373] width 14 height 14
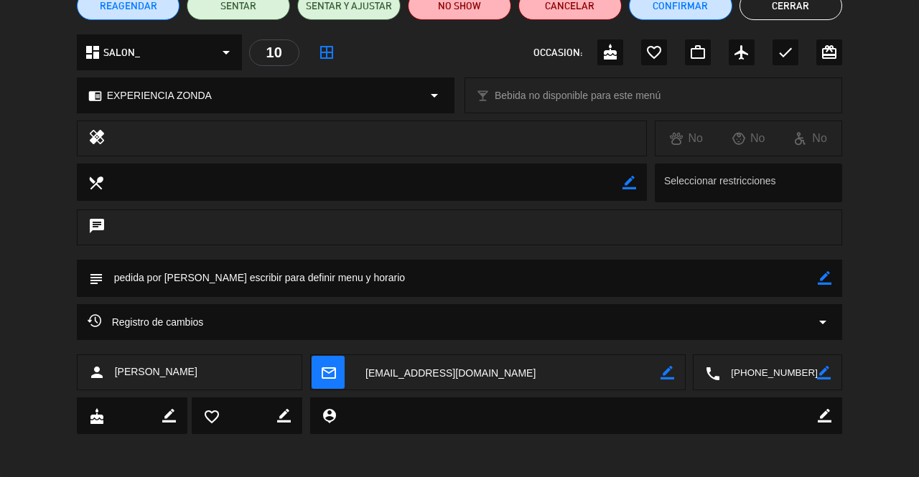
click at [333, 367] on icon "mail_outline" at bounding box center [328, 373] width 16 height 16
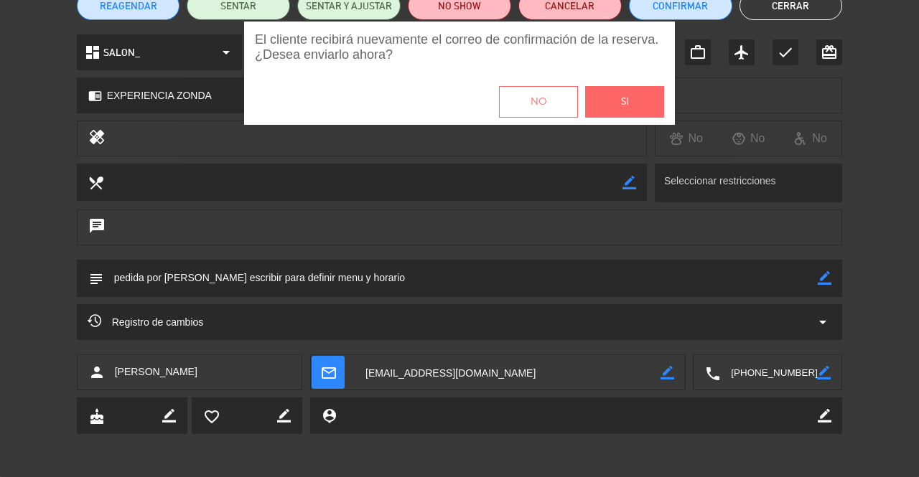
click at [630, 96] on button "Si" at bounding box center [624, 102] width 79 height 32
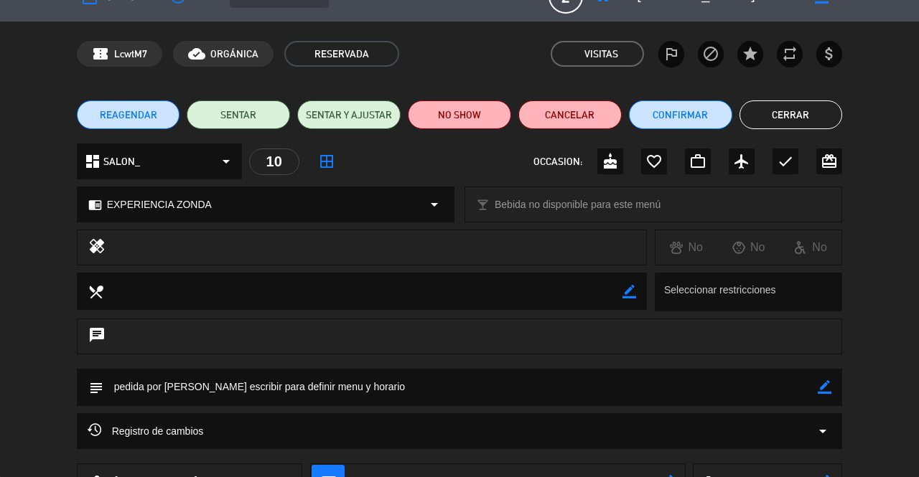
scroll to position [26, 0]
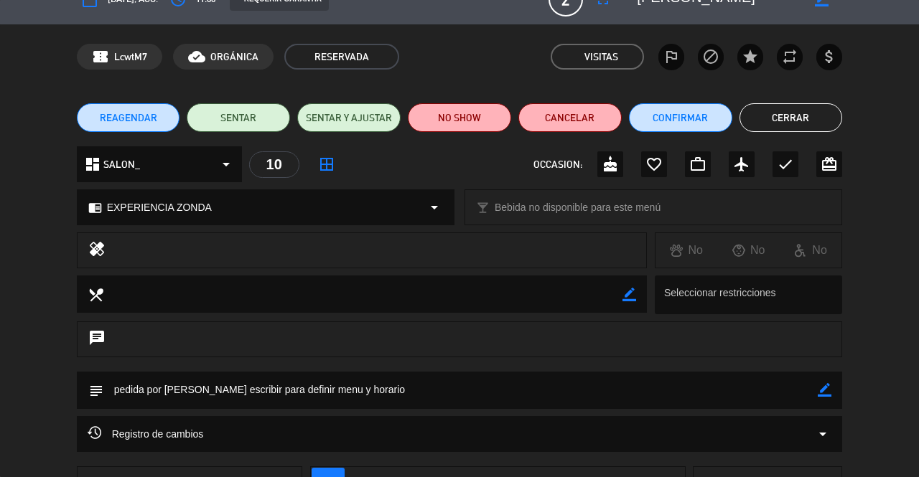
click at [800, 121] on button "Cerrar" at bounding box center [790, 117] width 103 height 29
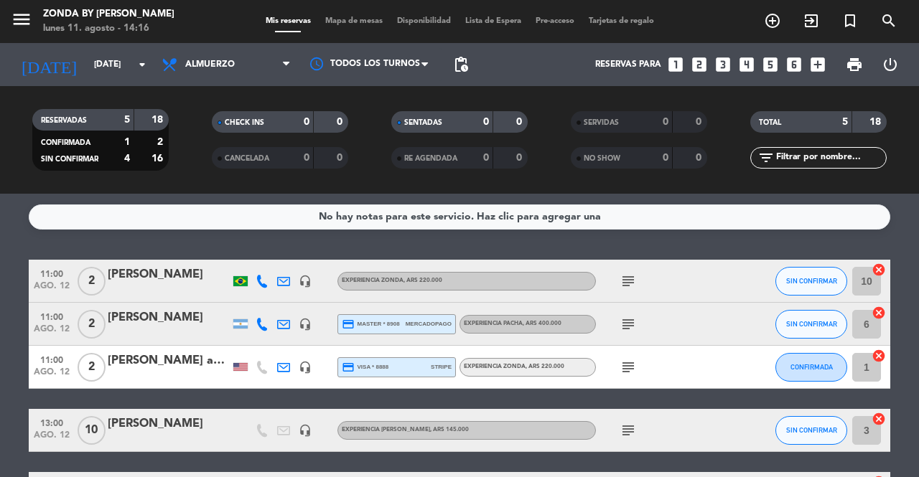
scroll to position [1, 0]
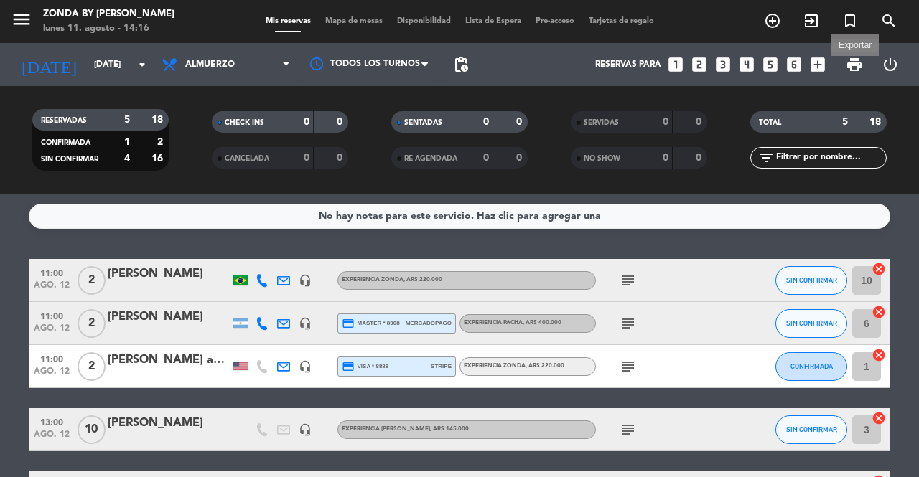
click at [850, 58] on span "print" at bounding box center [853, 64] width 17 height 17
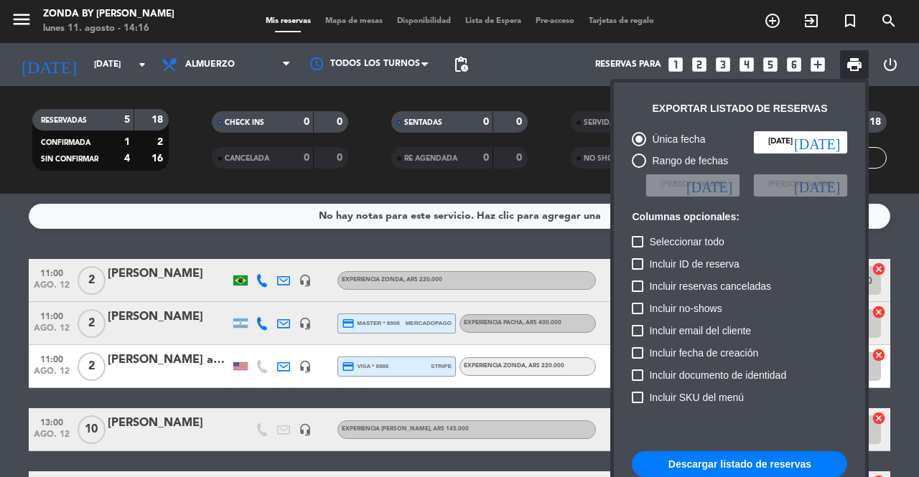
click at [677, 461] on button "Descargar listado de reservas" at bounding box center [739, 464] width 215 height 26
click at [100, 70] on div at bounding box center [459, 238] width 919 height 477
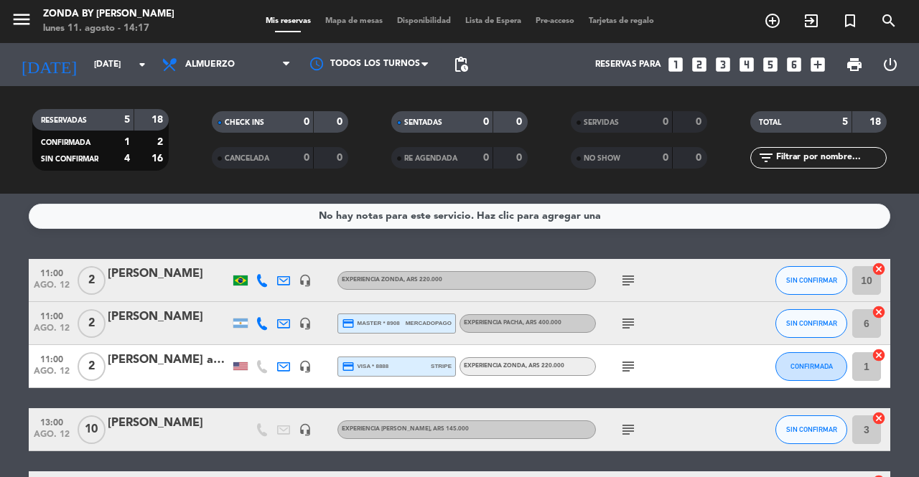
click at [100, 70] on input "[DATE]" at bounding box center [144, 64] width 114 height 24
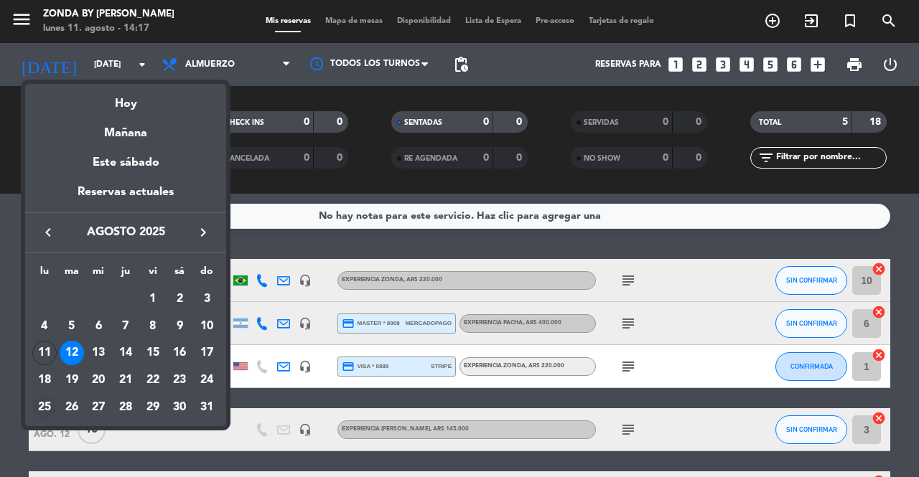
click at [46, 405] on div "25" at bounding box center [44, 407] width 24 height 24
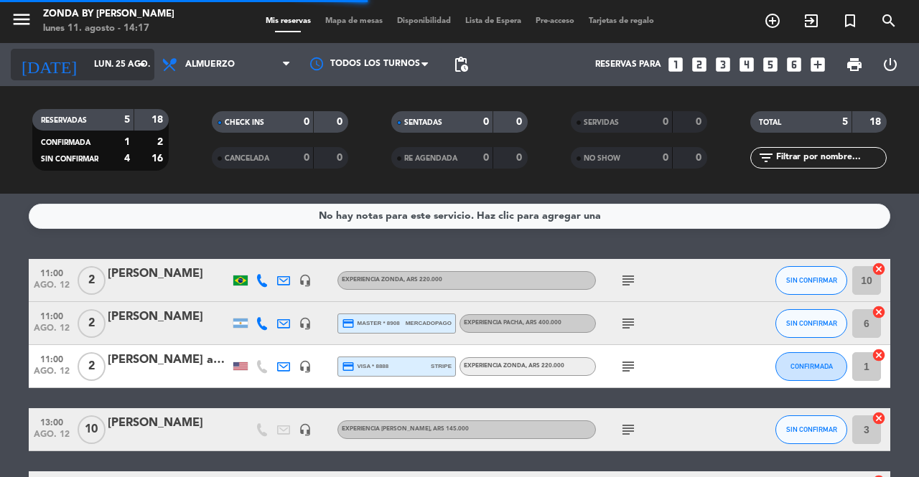
scroll to position [0, 0]
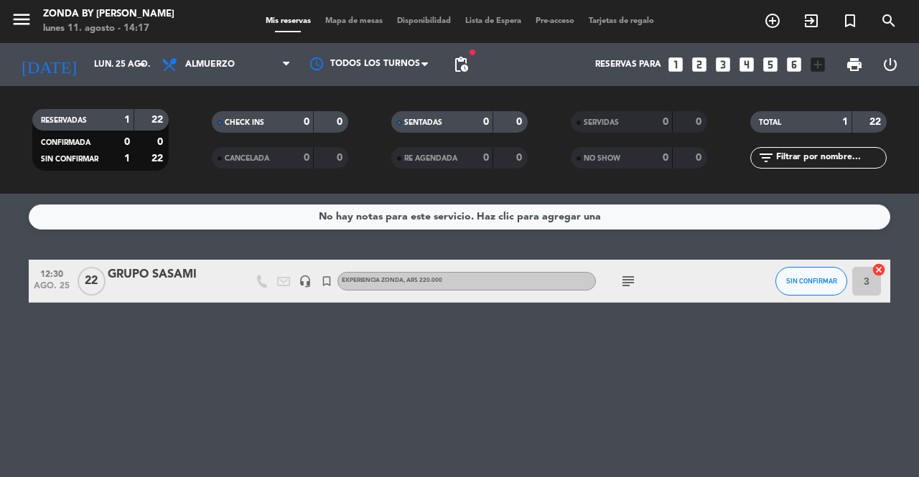
click at [162, 272] on div "GRUPO SASAMI" at bounding box center [169, 275] width 122 height 19
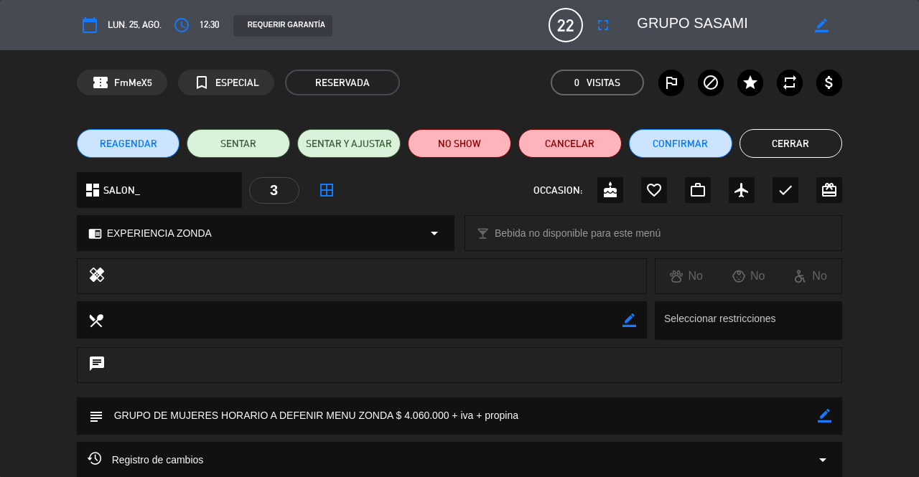
click at [795, 145] on button "Cerrar" at bounding box center [790, 143] width 103 height 29
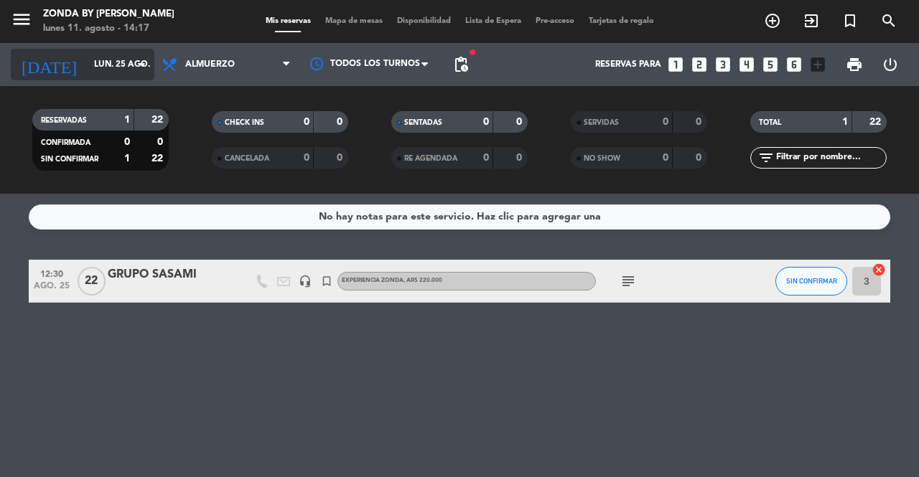
click at [89, 57] on input "lun. 25 ago." at bounding box center [144, 64] width 114 height 24
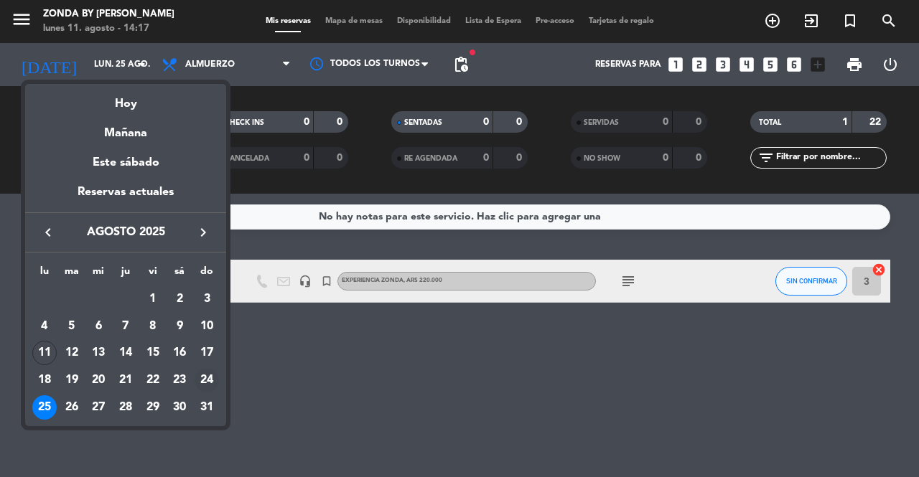
click at [208, 375] on div "24" at bounding box center [206, 380] width 24 height 24
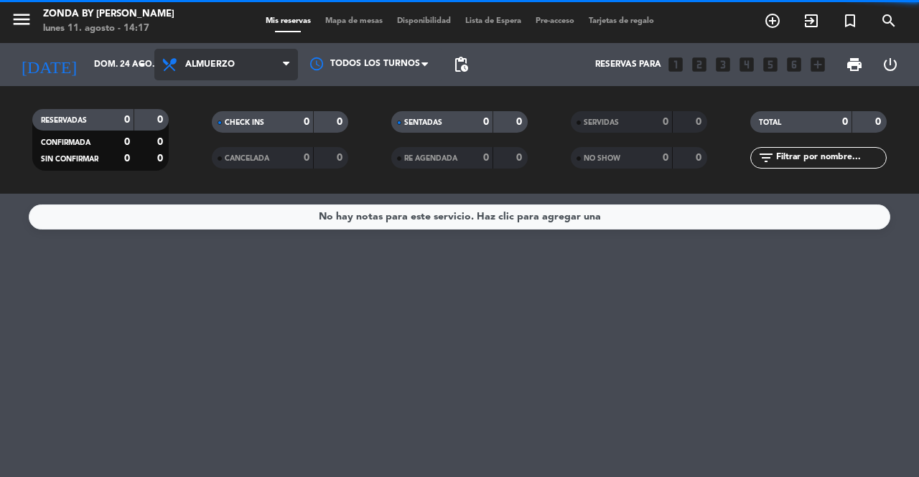
click at [213, 70] on span "Almuerzo" at bounding box center [226, 65] width 144 height 32
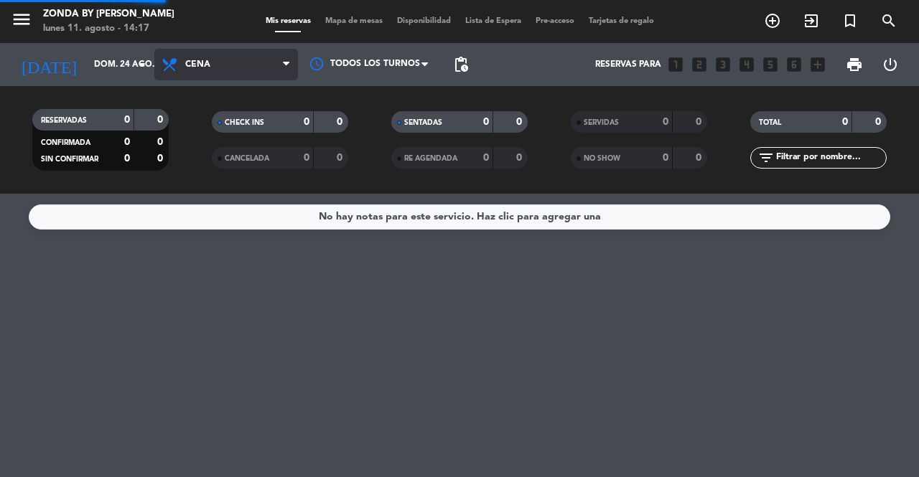
click at [203, 154] on div "menu Zonda by [PERSON_NAME] [DATE] 11. agosto - 14:17 Mis reservas Mapa de mesa…" at bounding box center [459, 97] width 919 height 194
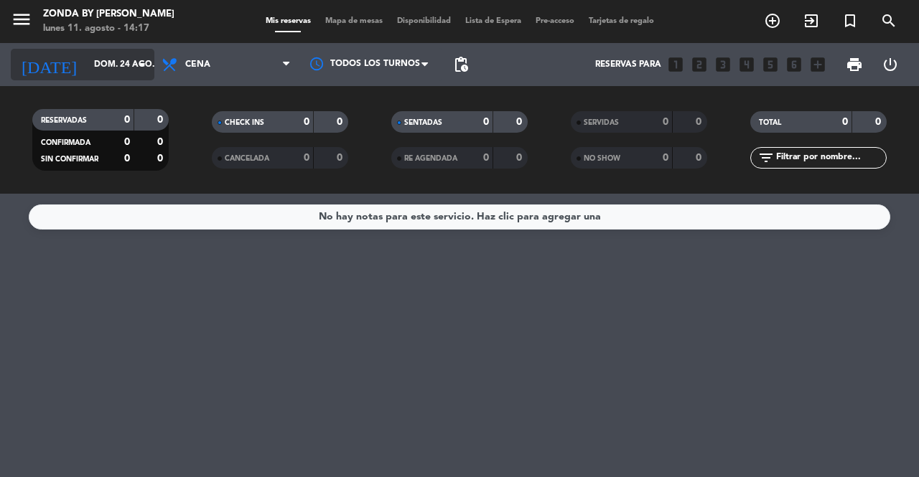
click at [116, 64] on input "dom. 24 ago." at bounding box center [144, 64] width 114 height 24
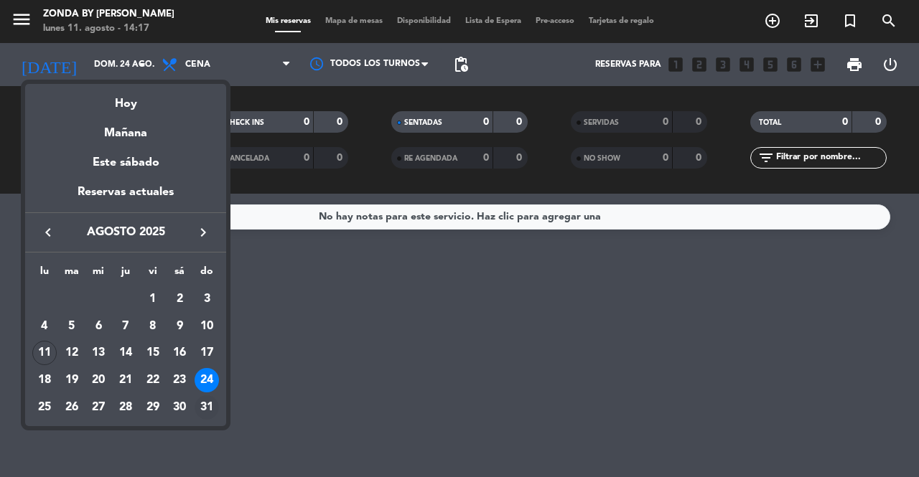
click at [209, 405] on div "31" at bounding box center [206, 407] width 24 height 24
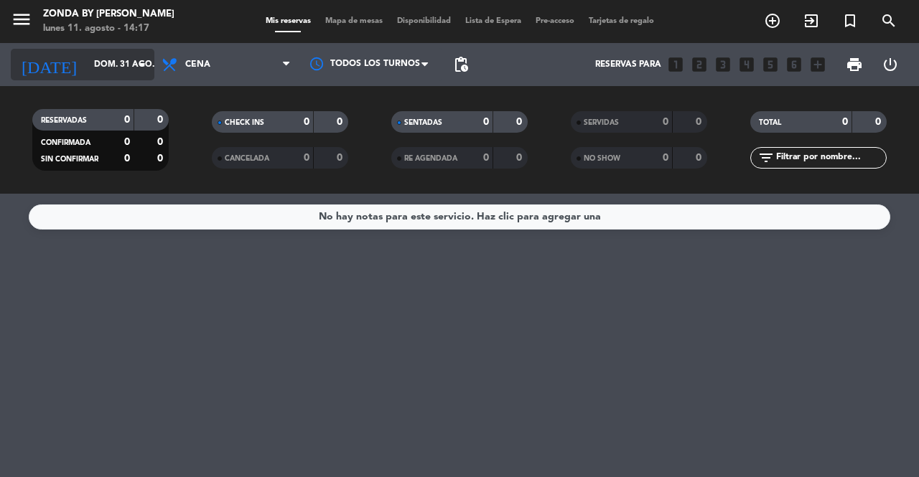
click at [101, 62] on input "dom. 31 ago." at bounding box center [144, 64] width 114 height 24
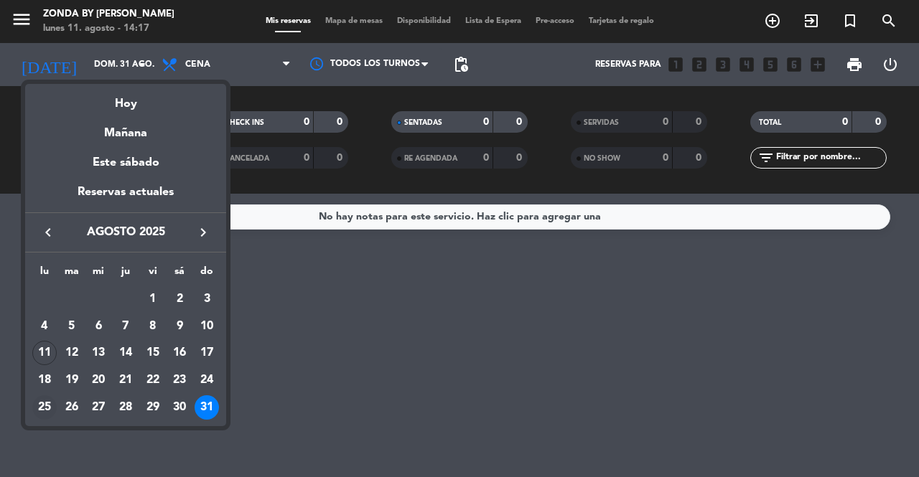
click at [42, 405] on div "25" at bounding box center [44, 407] width 24 height 24
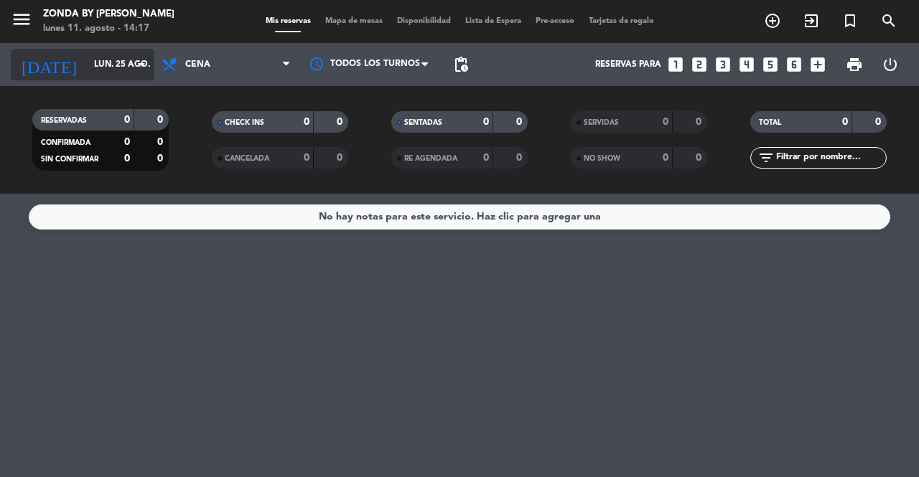
click at [105, 53] on input "lun. 25 ago." at bounding box center [144, 64] width 114 height 24
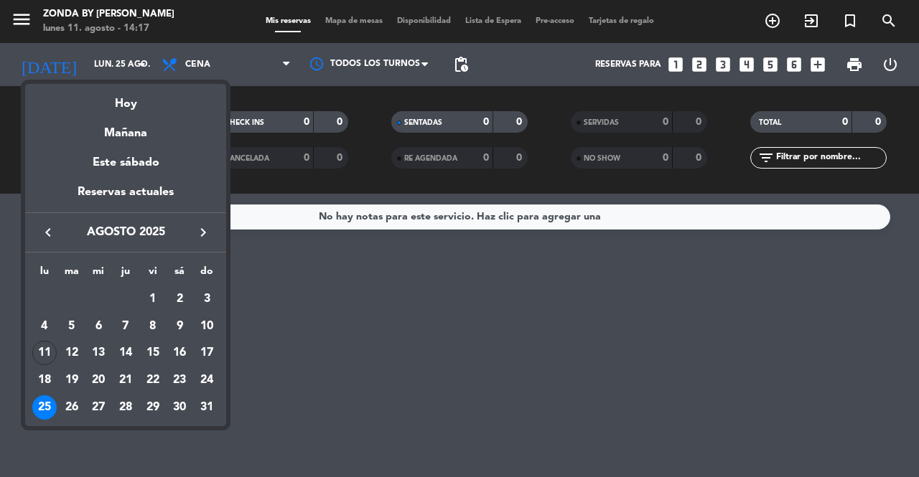
click at [212, 67] on div at bounding box center [459, 238] width 919 height 477
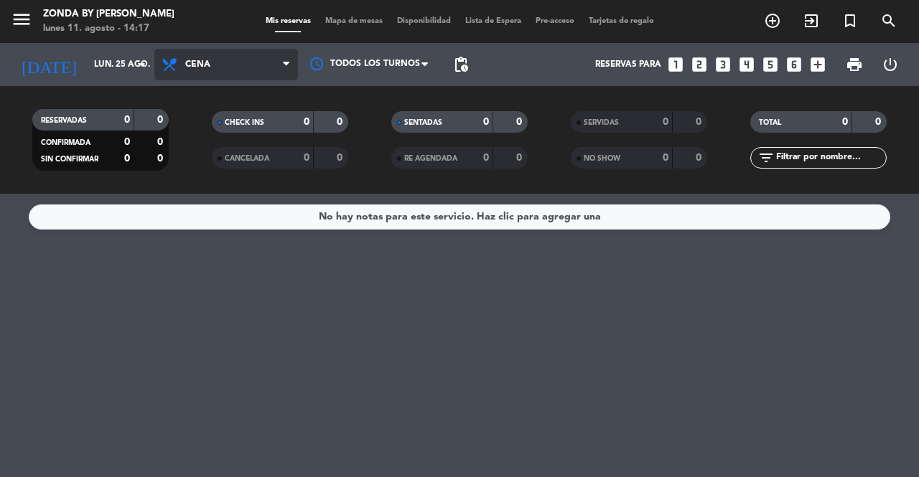
click at [243, 70] on span "Cena" at bounding box center [226, 65] width 144 height 32
click at [197, 131] on div "menu Zonda by [PERSON_NAME] [DATE] 11. agosto - 14:17 Mis reservas Mapa de mesa…" at bounding box center [459, 97] width 919 height 194
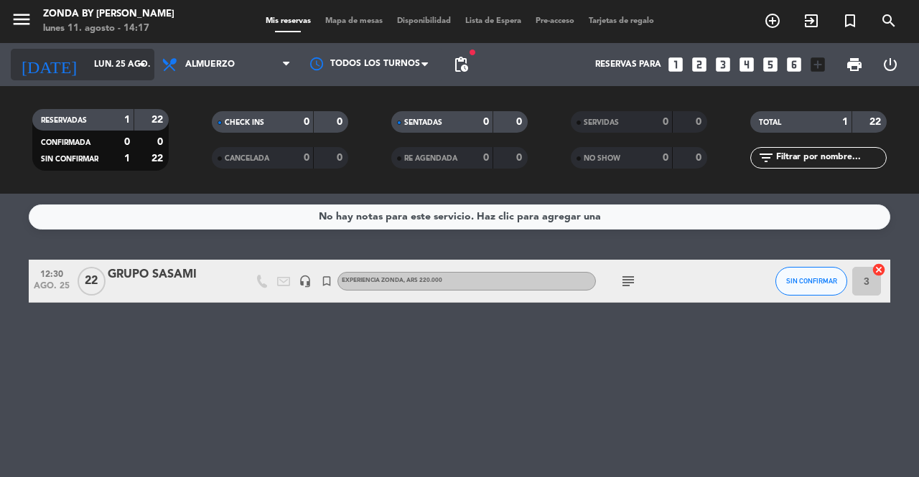
click at [87, 54] on input "lun. 25 ago." at bounding box center [144, 64] width 114 height 24
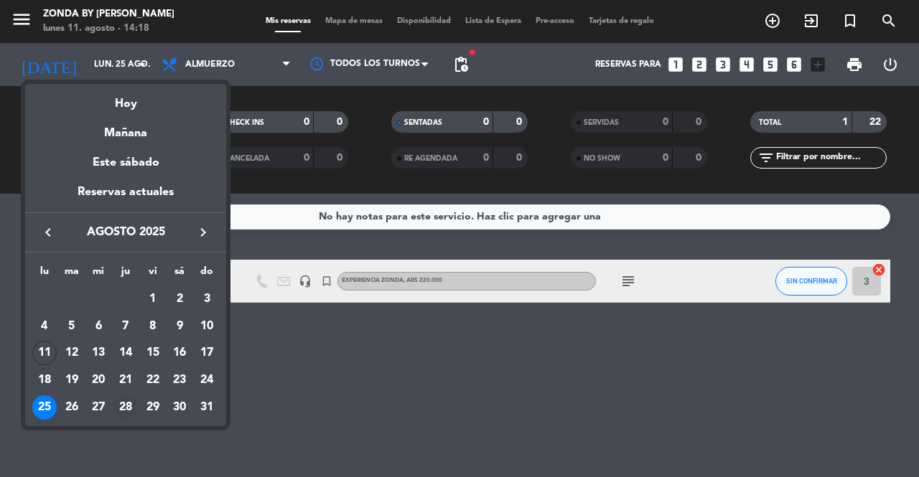
click at [126, 408] on div "28" at bounding box center [125, 407] width 24 height 24
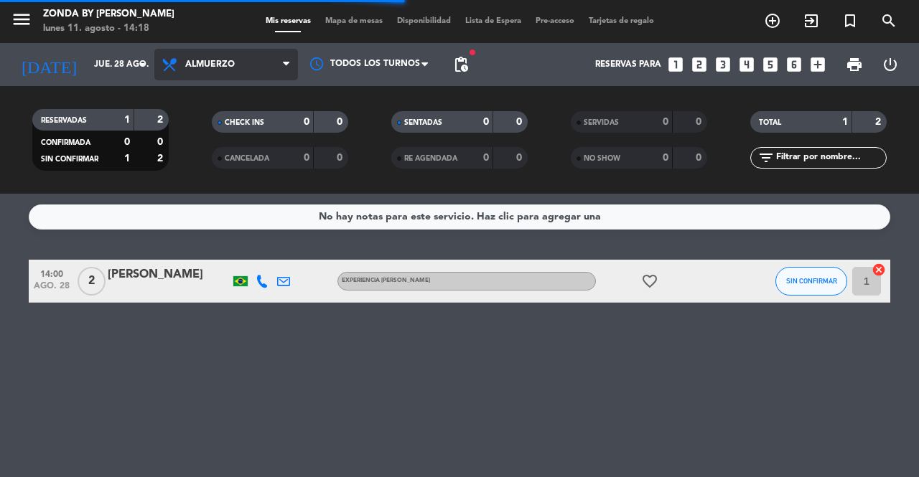
click at [215, 74] on span "Almuerzo" at bounding box center [226, 65] width 144 height 32
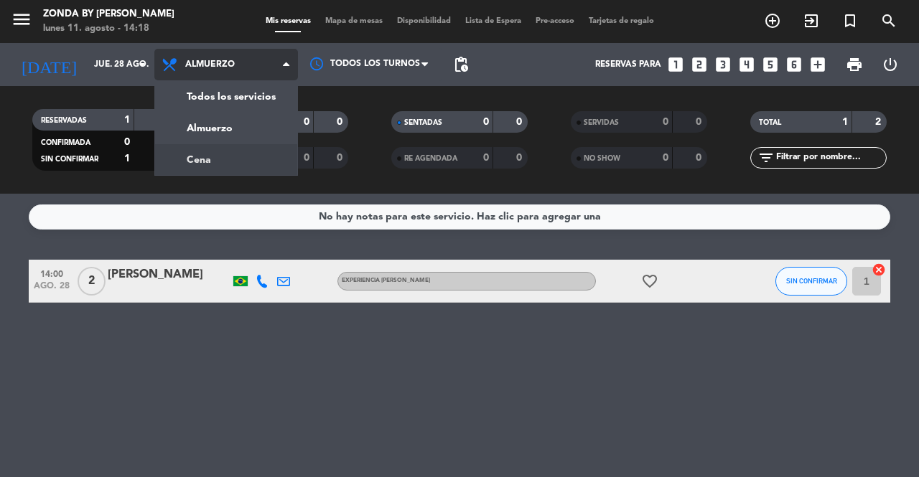
click at [203, 156] on div "menu Zonda by [PERSON_NAME] [DATE] 11. agosto - 14:18 Mis reservas Mapa de mesa…" at bounding box center [459, 97] width 919 height 194
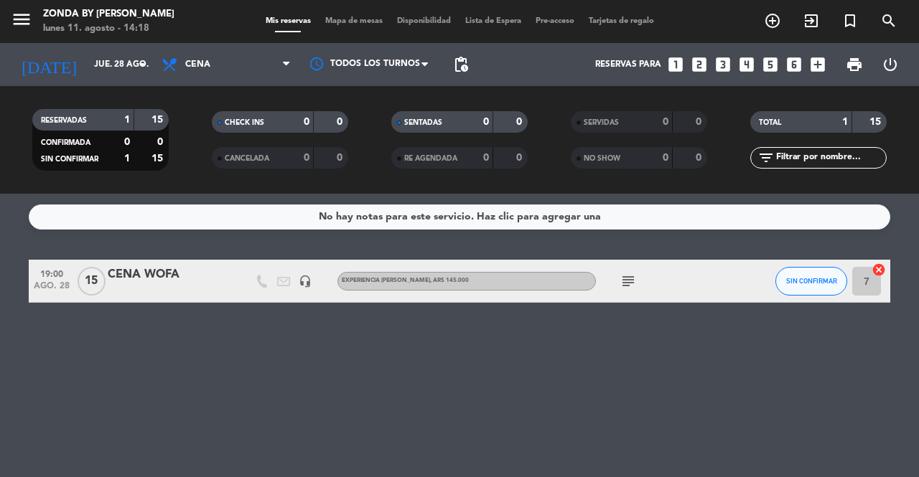
click at [629, 282] on icon "subject" at bounding box center [627, 281] width 17 height 17
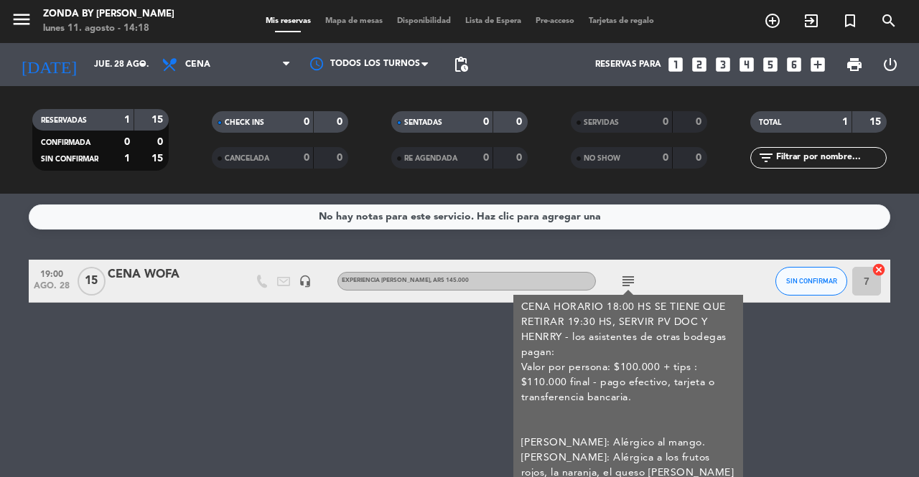
click at [235, 372] on div "No hay notas para este servicio. Haz clic para agregar una 19:00 [DATE] CENA WO…" at bounding box center [459, 335] width 919 height 283
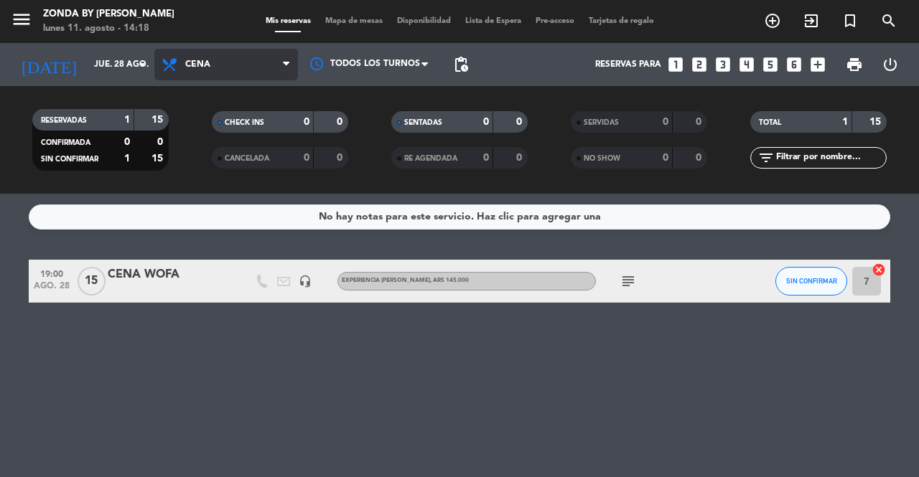
click at [210, 70] on span "Cena" at bounding box center [226, 65] width 144 height 32
click at [213, 121] on div "menu Zonda by [PERSON_NAME] [DATE] 11. agosto - 14:18 Mis reservas Mapa de mesa…" at bounding box center [459, 97] width 919 height 194
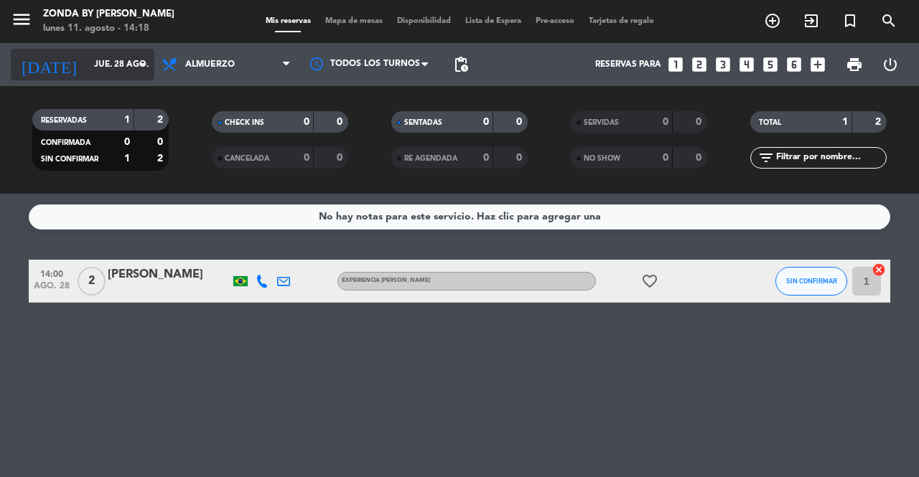
click at [126, 61] on input "jue. 28 ago." at bounding box center [144, 64] width 114 height 24
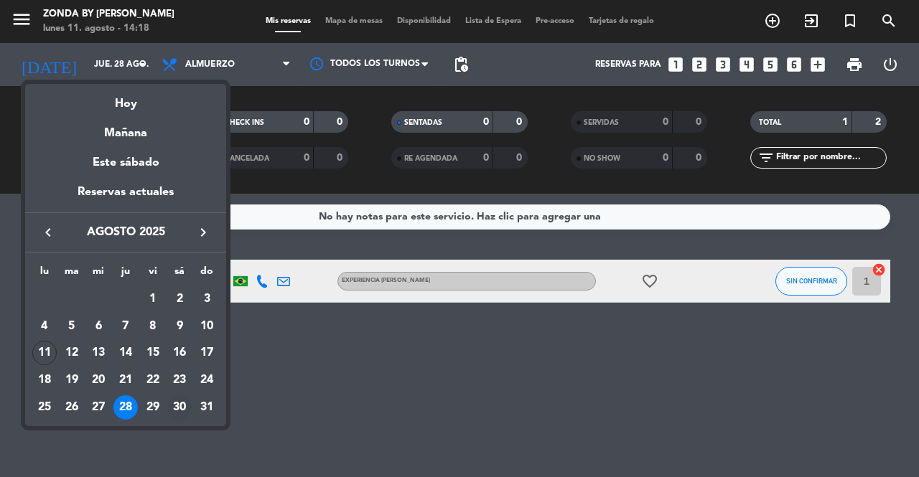
click at [179, 408] on div "30" at bounding box center [179, 407] width 24 height 24
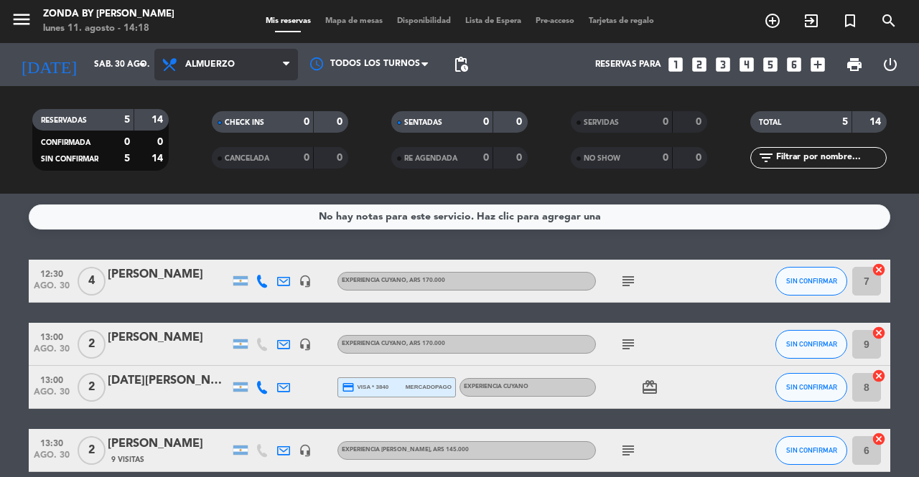
click at [224, 65] on span "Almuerzo" at bounding box center [210, 65] width 50 height 10
click at [205, 162] on div "menu Zonda by [PERSON_NAME] [DATE] 11. agosto - 14:18 Mis reservas Mapa de mesa…" at bounding box center [459, 97] width 919 height 194
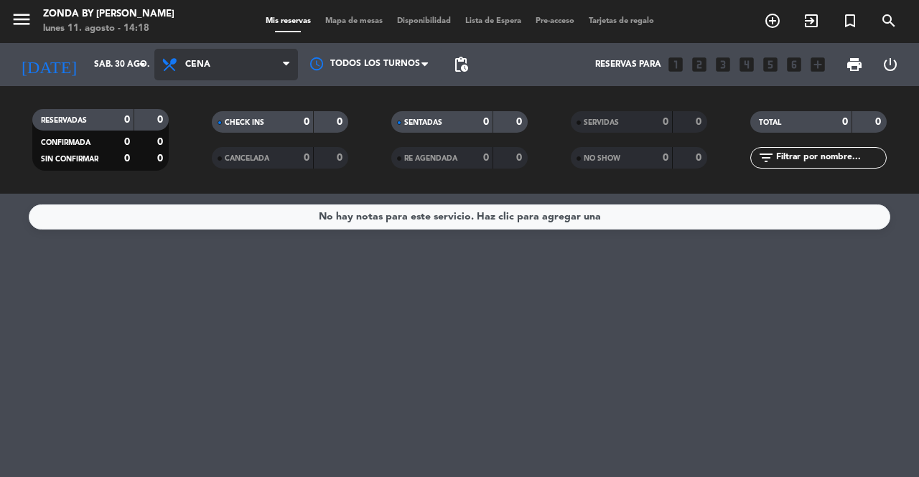
click at [211, 69] on span "Cena" at bounding box center [226, 65] width 144 height 32
click at [210, 119] on div "menu Zonda by [PERSON_NAME] [DATE] 11. agosto - 14:18 Mis reservas Mapa de mesa…" at bounding box center [459, 97] width 919 height 194
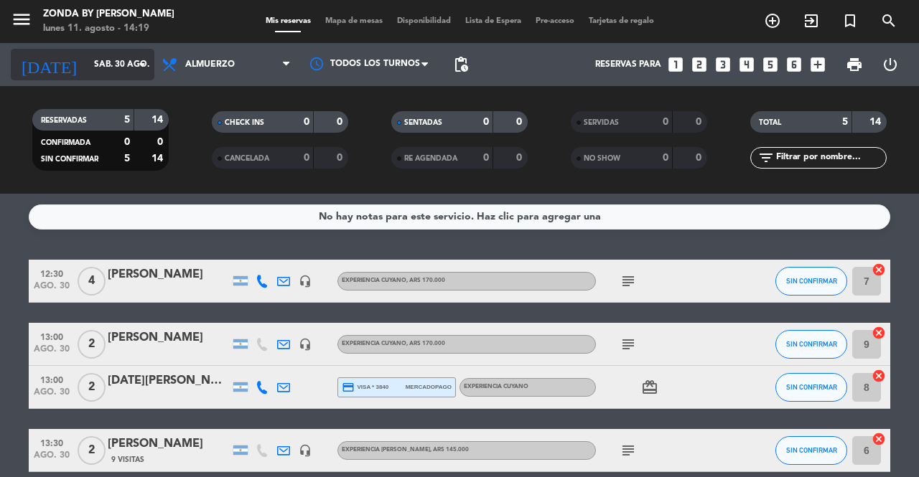
click at [151, 60] on input "sáb. 30 ago." at bounding box center [144, 64] width 114 height 24
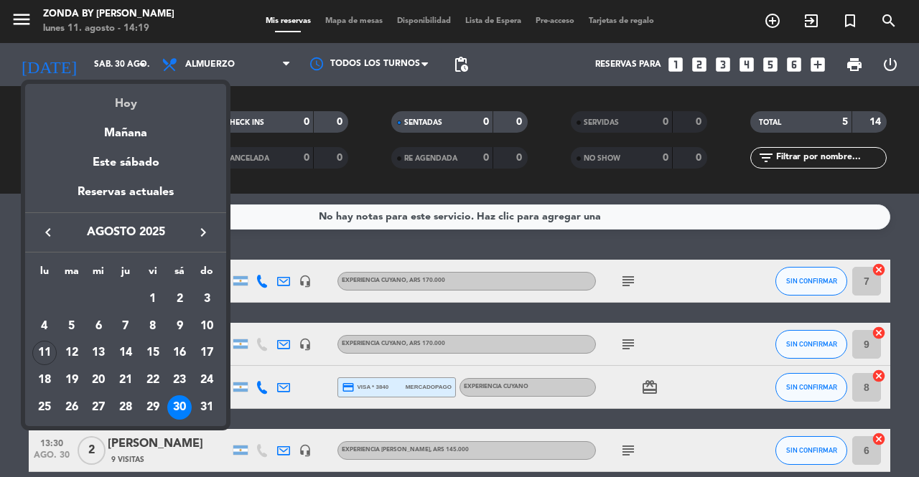
click at [121, 101] on div "Hoy" at bounding box center [125, 98] width 201 height 29
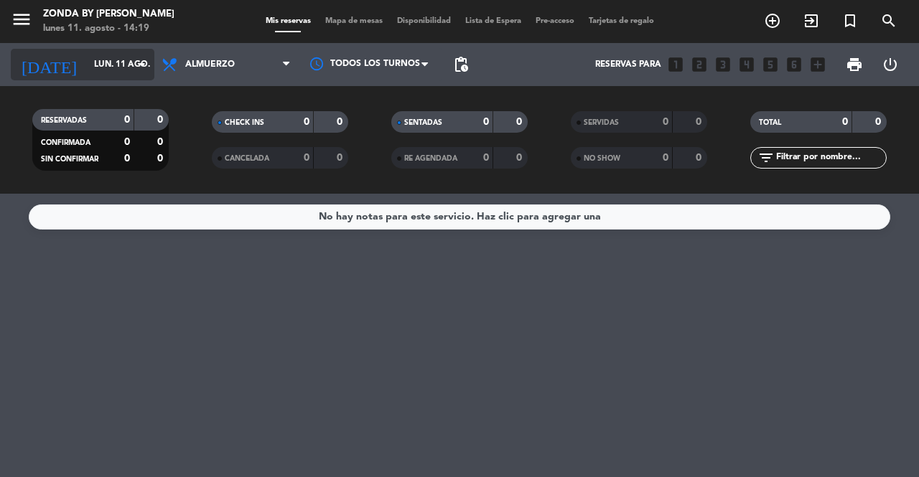
click at [106, 60] on input "lun. 11 ago." at bounding box center [144, 64] width 114 height 24
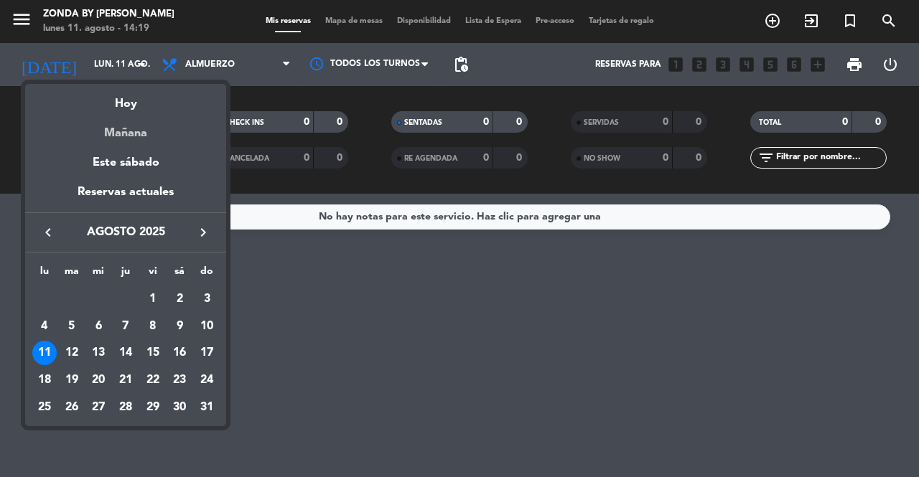
click at [121, 133] on div "Mañana" at bounding box center [125, 127] width 201 height 29
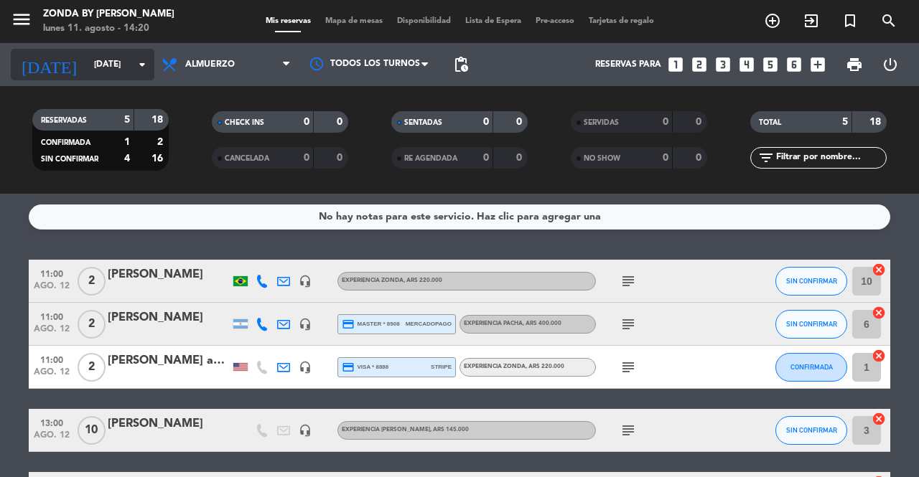
click at [107, 58] on input "[DATE]" at bounding box center [144, 64] width 114 height 24
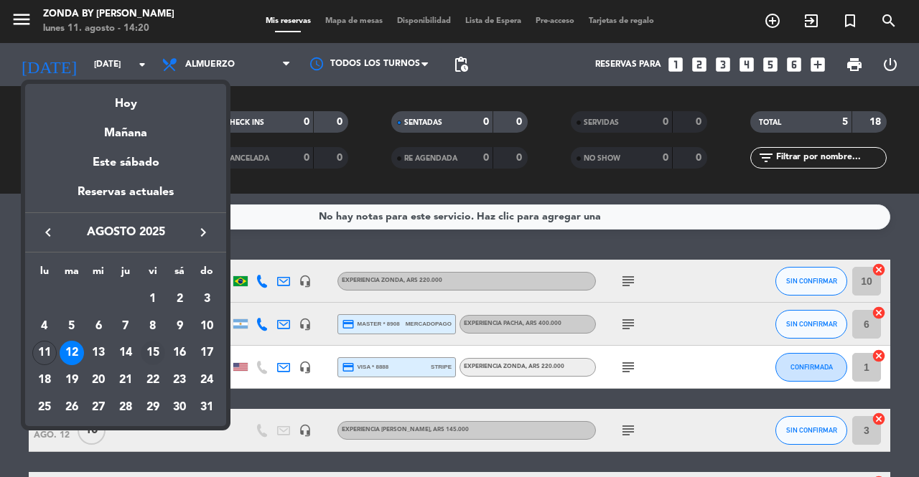
click at [150, 351] on div "15" at bounding box center [153, 353] width 24 height 24
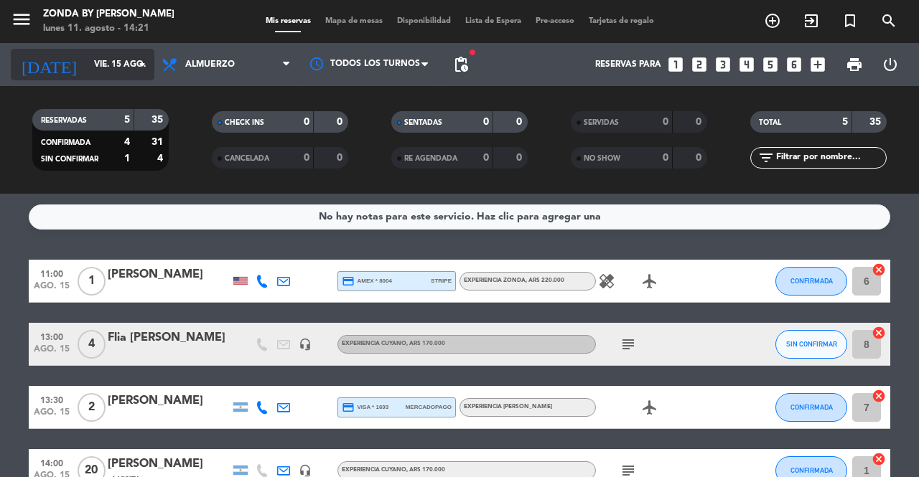
click at [110, 77] on div "[DATE] [DATE] arrow_drop_down" at bounding box center [83, 65] width 144 height 32
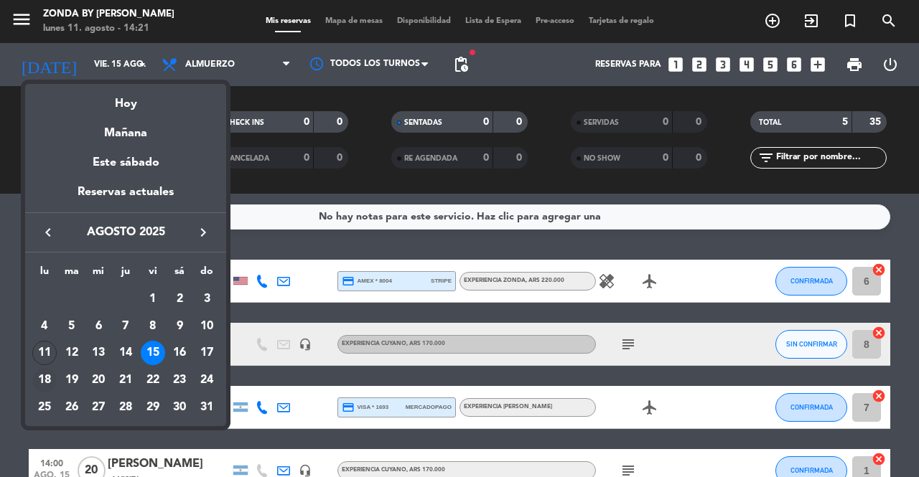
click at [46, 382] on div "18" at bounding box center [44, 380] width 24 height 24
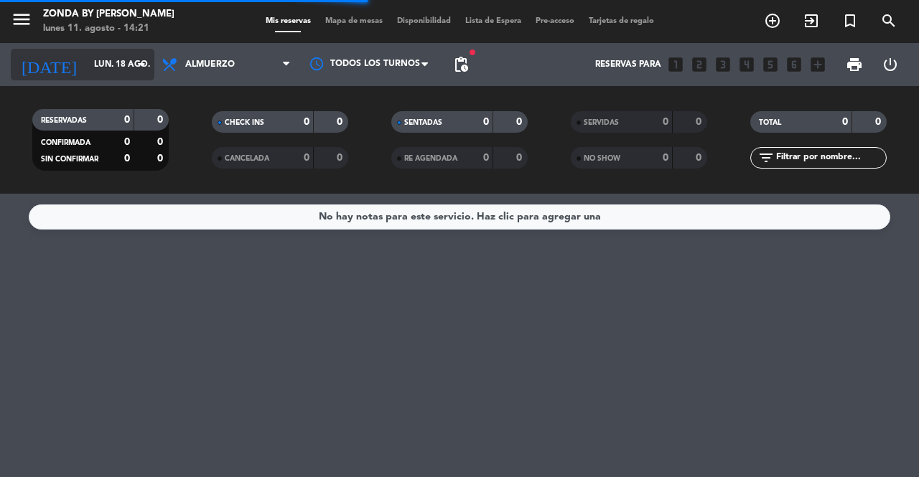
click at [123, 67] on input "lun. 18 ago." at bounding box center [144, 64] width 114 height 24
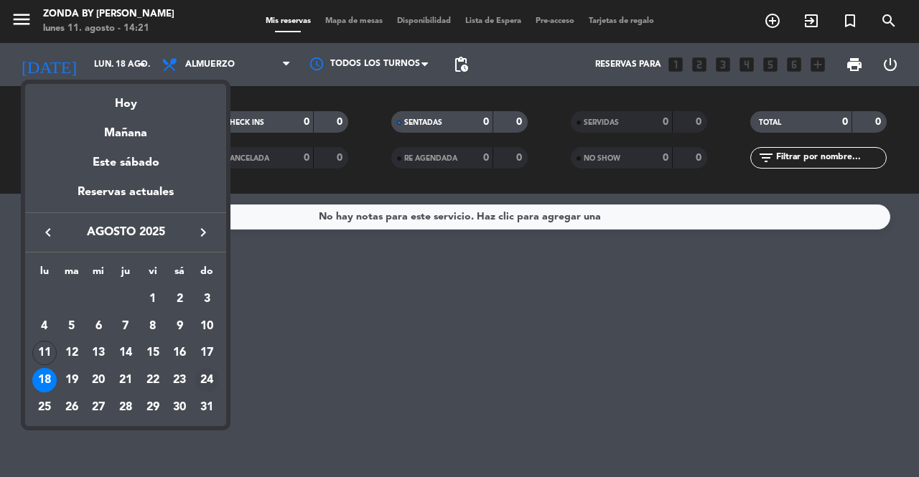
click at [210, 380] on div "24" at bounding box center [206, 380] width 24 height 24
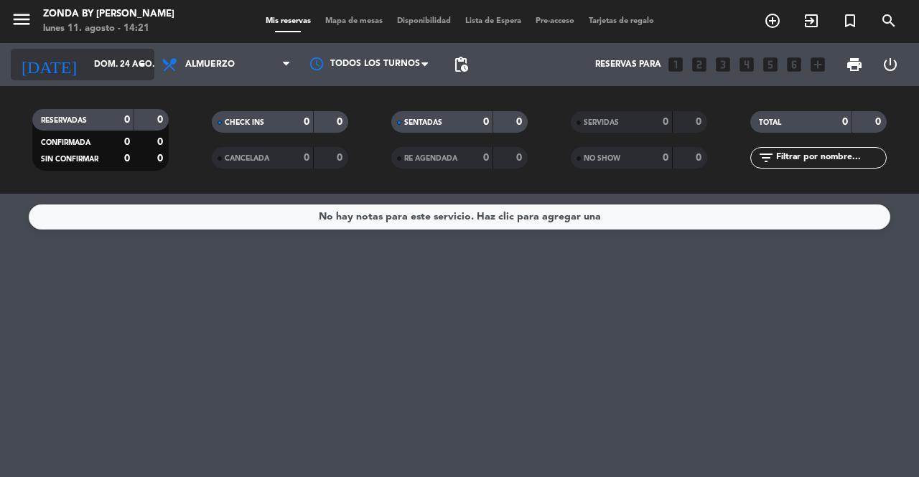
click at [105, 57] on input "dom. 24 ago." at bounding box center [144, 64] width 114 height 24
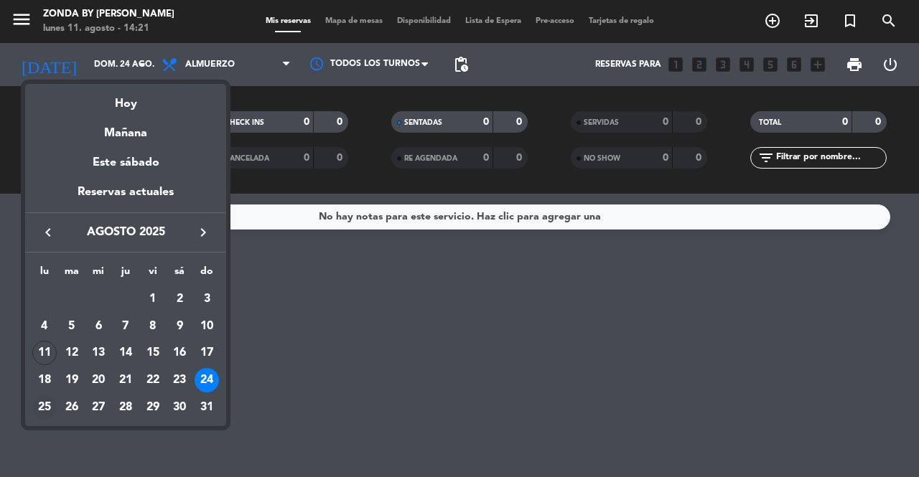
click at [40, 413] on div "25" at bounding box center [44, 407] width 24 height 24
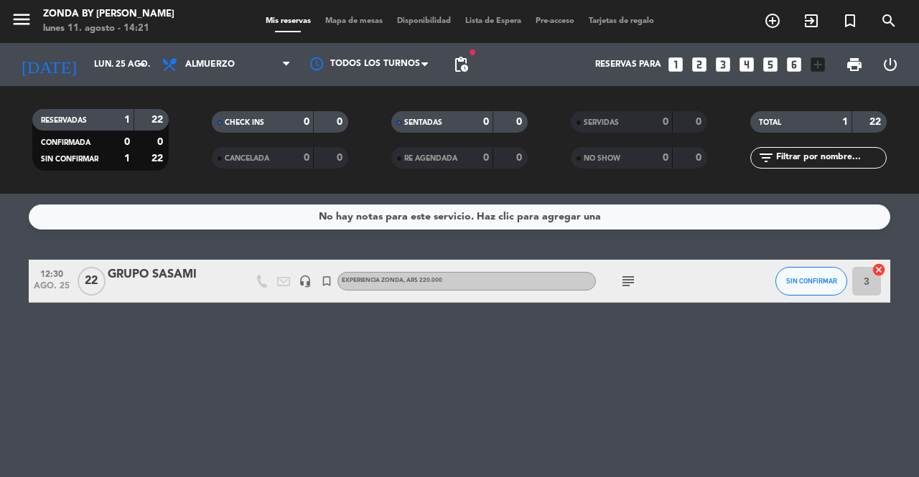
click at [151, 276] on div "GRUPO SASAMI" at bounding box center [169, 275] width 122 height 19
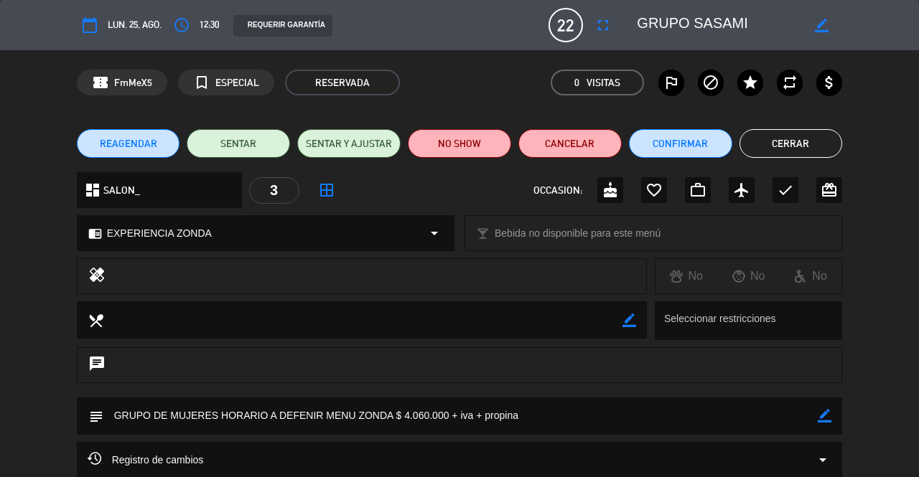
click at [789, 150] on button "Cerrar" at bounding box center [790, 143] width 103 height 29
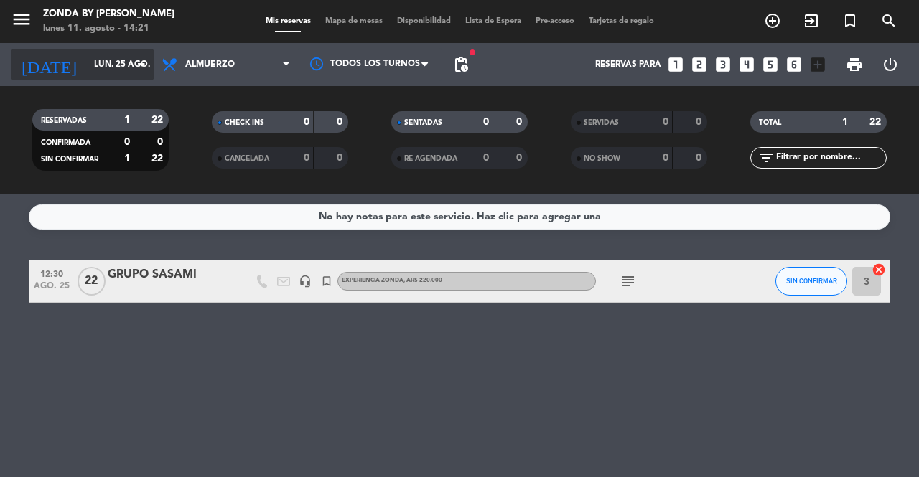
click at [87, 69] on input "lun. 25 ago." at bounding box center [144, 64] width 114 height 24
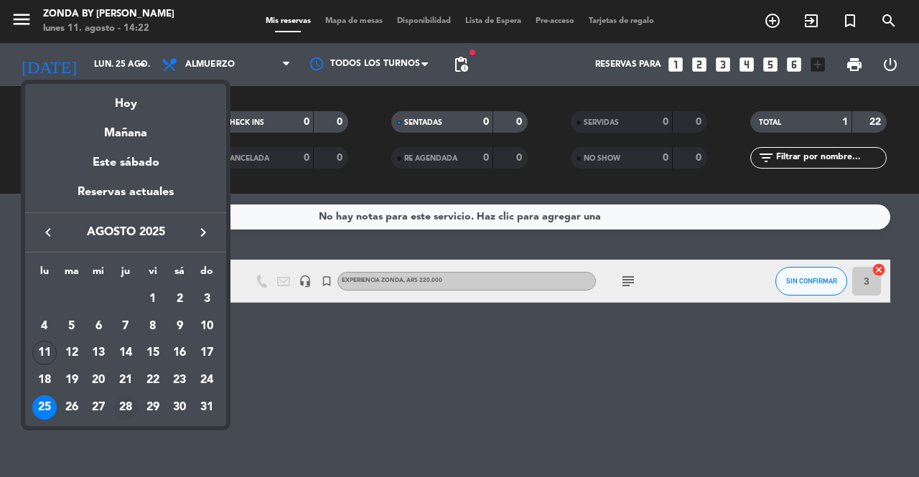
click at [121, 411] on div "28" at bounding box center [125, 407] width 24 height 24
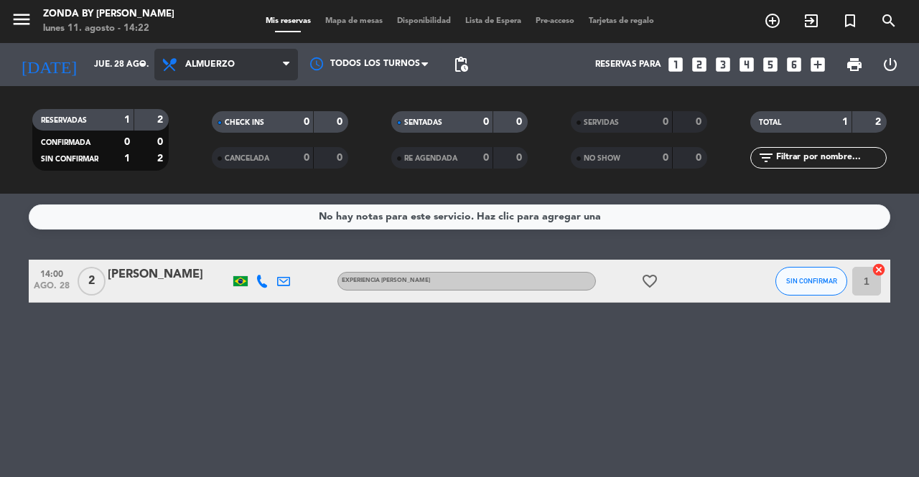
click at [195, 60] on span "Almuerzo" at bounding box center [210, 65] width 50 height 10
click at [200, 161] on div "menu Zonda by [PERSON_NAME] [DATE] 11. agosto - 14:22 Mis reservas Mapa de mesa…" at bounding box center [459, 97] width 919 height 194
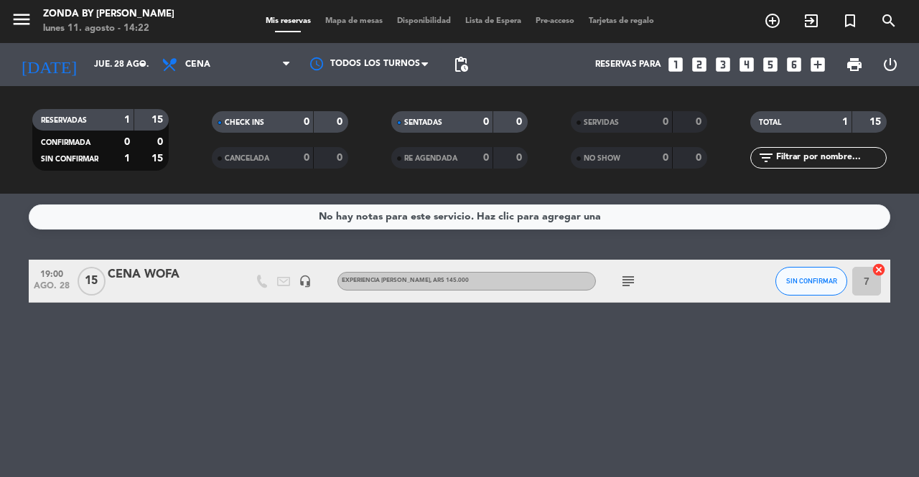
click at [154, 275] on div "CENA WOFA" at bounding box center [169, 275] width 122 height 19
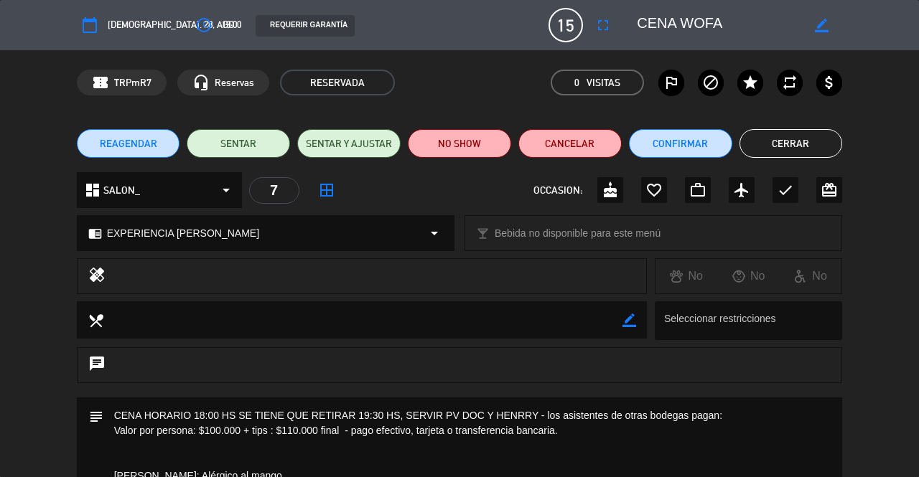
click at [794, 143] on button "Cerrar" at bounding box center [790, 143] width 103 height 29
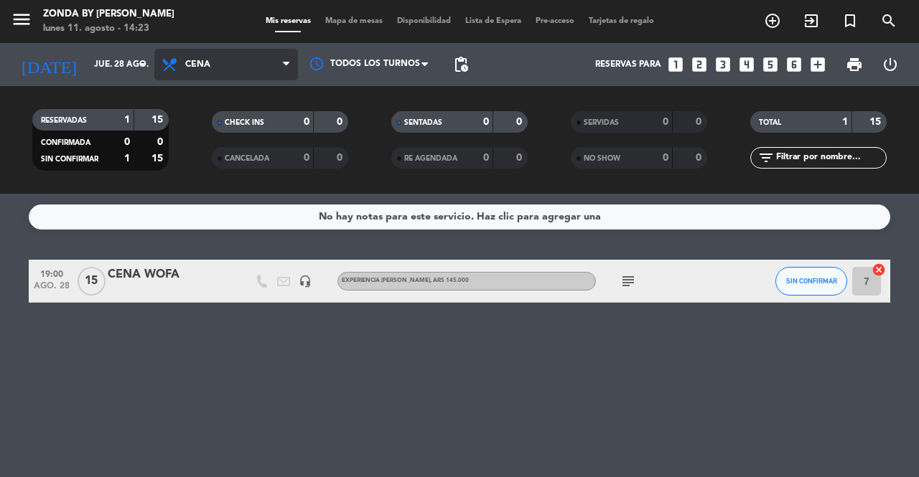
click at [210, 58] on span "Cena" at bounding box center [226, 65] width 144 height 32
click at [220, 126] on div "menu Zonda by [PERSON_NAME] [DATE] 11. agosto - 14:23 Mis reservas Mapa de mesa…" at bounding box center [459, 97] width 919 height 194
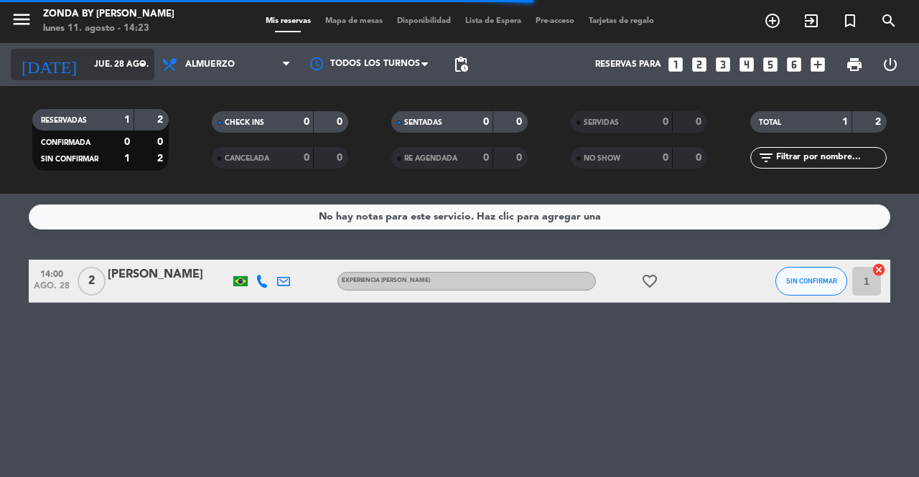
click at [133, 60] on input "jue. 28 ago." at bounding box center [144, 64] width 114 height 24
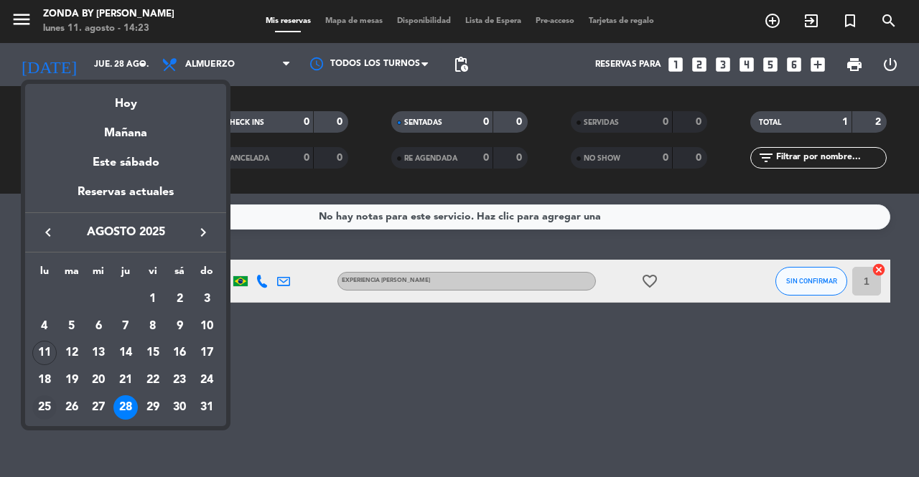
click at [47, 407] on div "25" at bounding box center [44, 407] width 24 height 24
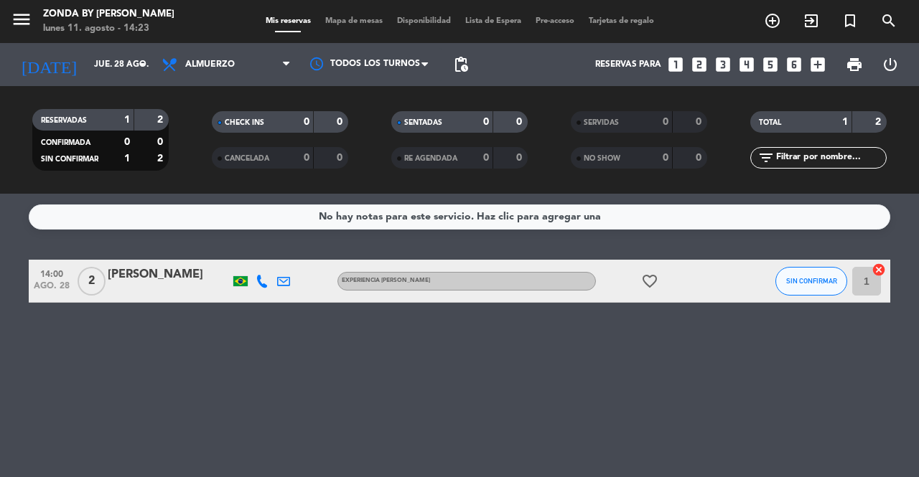
type input "lun. 25 ago."
click at [136, 275] on div "GRUPO SASAMI" at bounding box center [169, 275] width 122 height 19
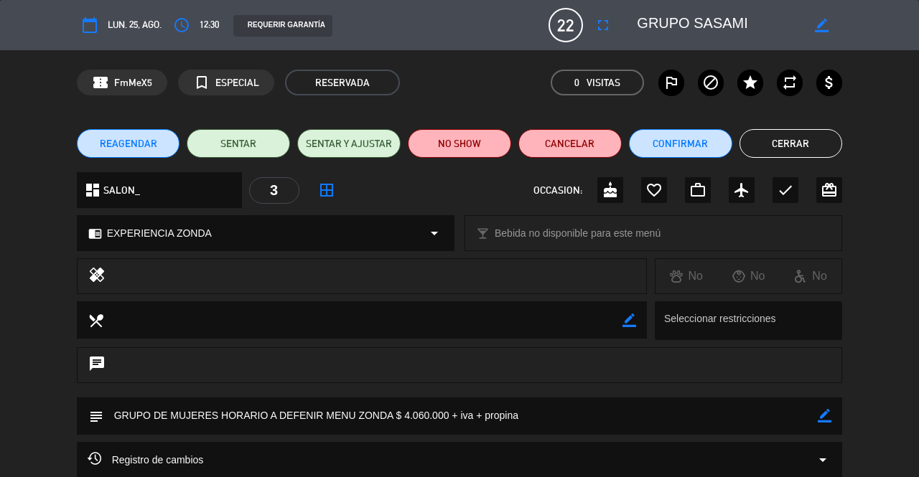
click at [138, 146] on span "REAGENDAR" at bounding box center [128, 143] width 57 height 15
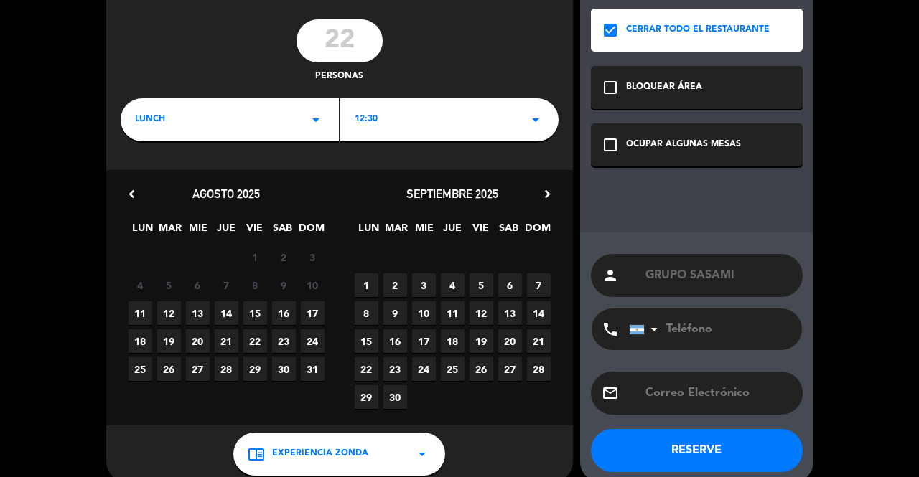
scroll to position [80, 0]
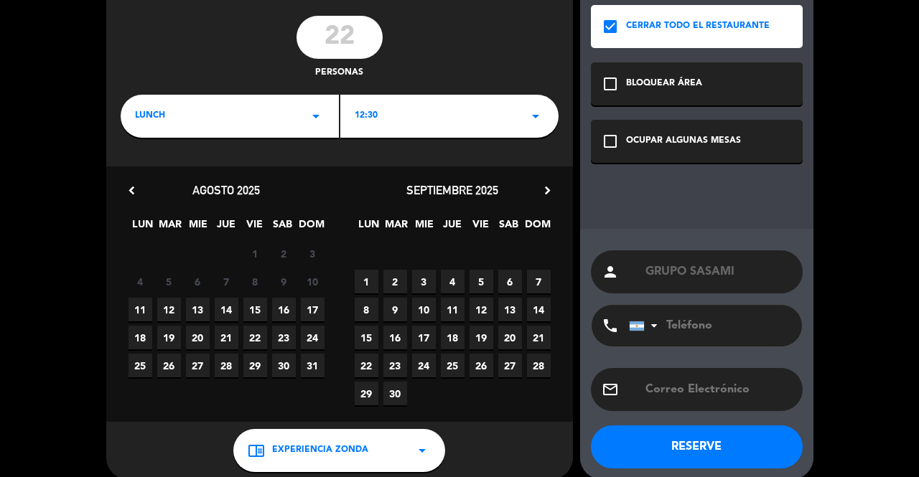
click at [314, 339] on span "24" at bounding box center [313, 338] width 24 height 24
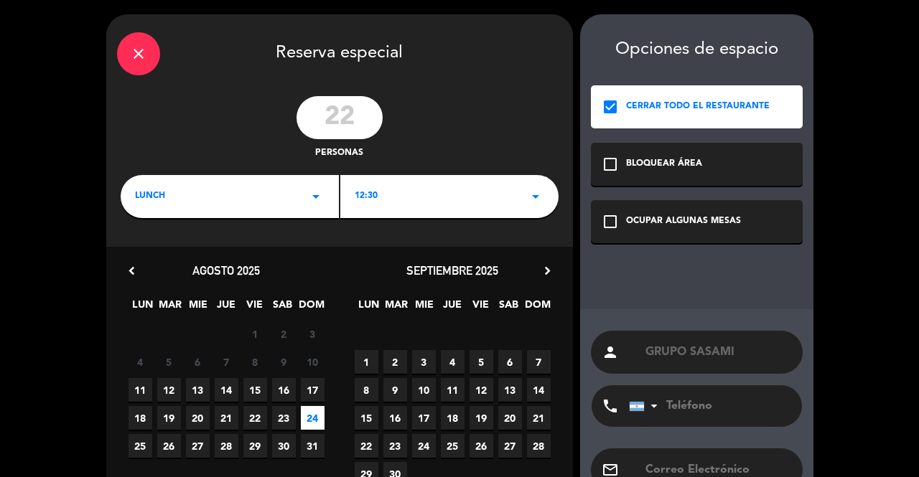
scroll to position [95, 0]
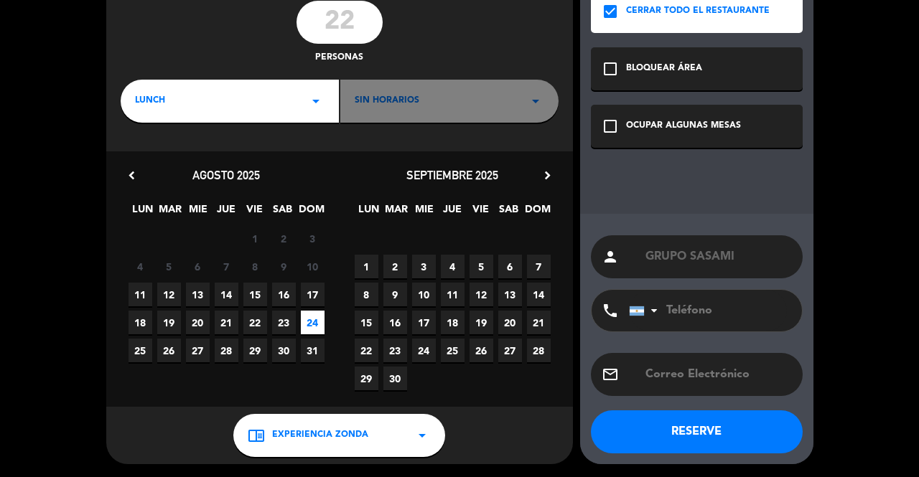
click at [670, 448] on button "RESERVE" at bounding box center [697, 431] width 212 height 43
click at [656, 438] on button "RESERVE" at bounding box center [697, 431] width 212 height 43
click at [673, 430] on button "RESERVE" at bounding box center [697, 431] width 212 height 43
click at [685, 431] on button "RESERVE" at bounding box center [697, 431] width 212 height 43
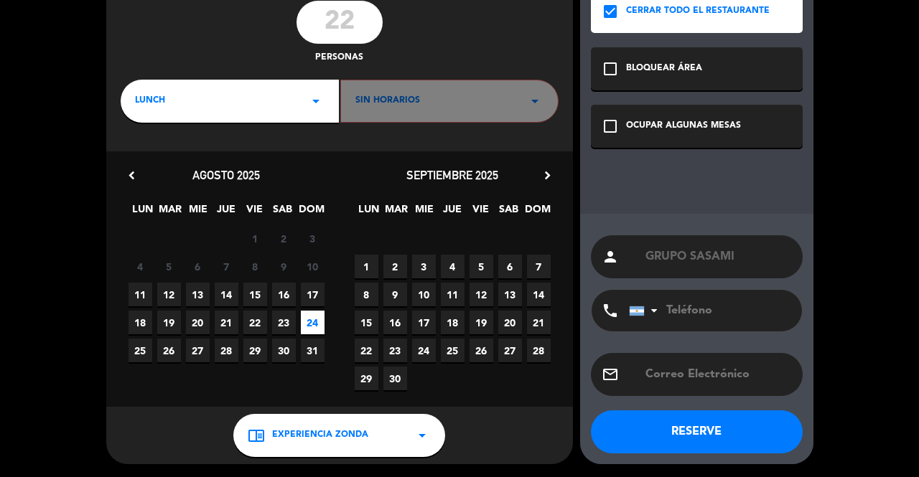
click at [685, 431] on button "RESERVE" at bounding box center [697, 431] width 212 height 43
click at [665, 430] on button "RESERVE" at bounding box center [697, 431] width 212 height 43
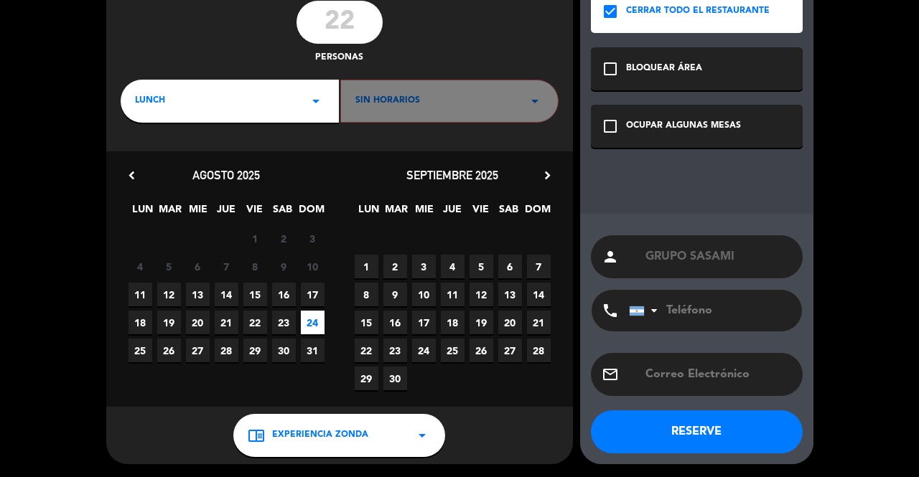
click at [665, 430] on button "RESERVE" at bounding box center [697, 431] width 212 height 43
click at [639, 443] on button "RESERVE" at bounding box center [697, 431] width 212 height 43
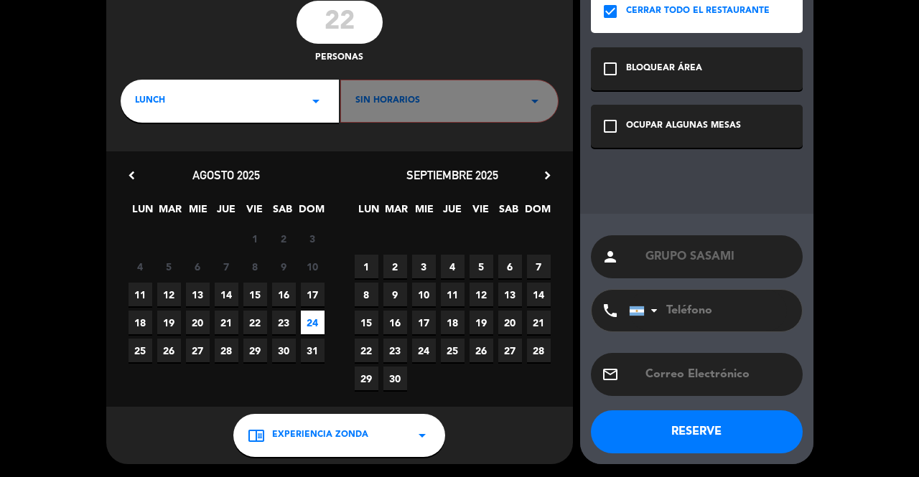
click at [639, 443] on button "RESERVE" at bounding box center [697, 431] width 212 height 43
click at [654, 443] on button "RESERVE" at bounding box center [697, 431] width 212 height 43
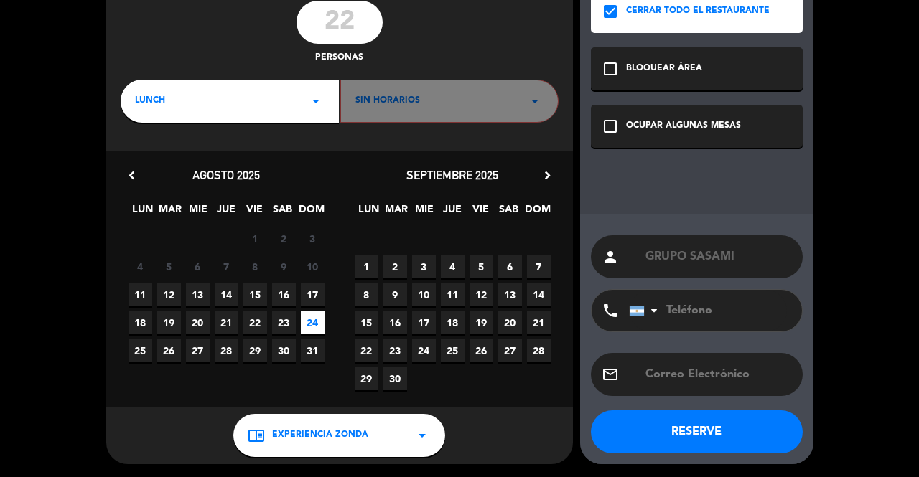
click at [654, 443] on button "RESERVE" at bounding box center [697, 431] width 212 height 43
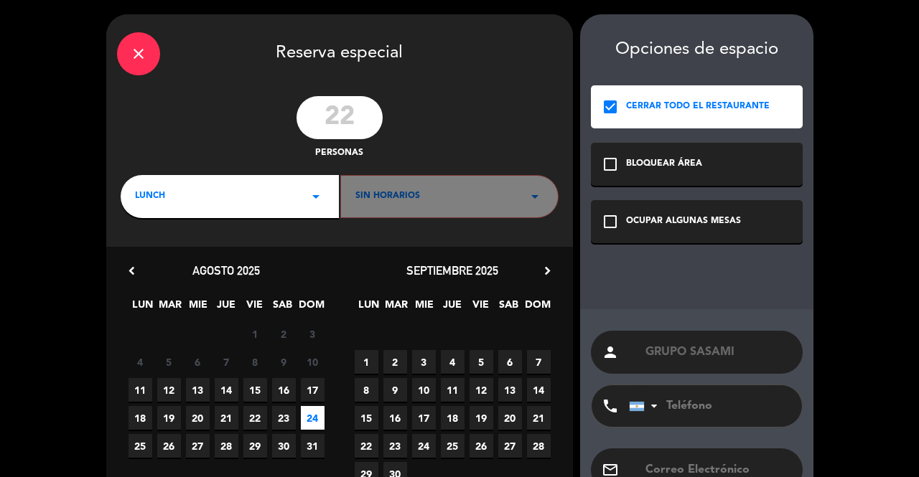
click at [139, 65] on div "close" at bounding box center [138, 53] width 43 height 43
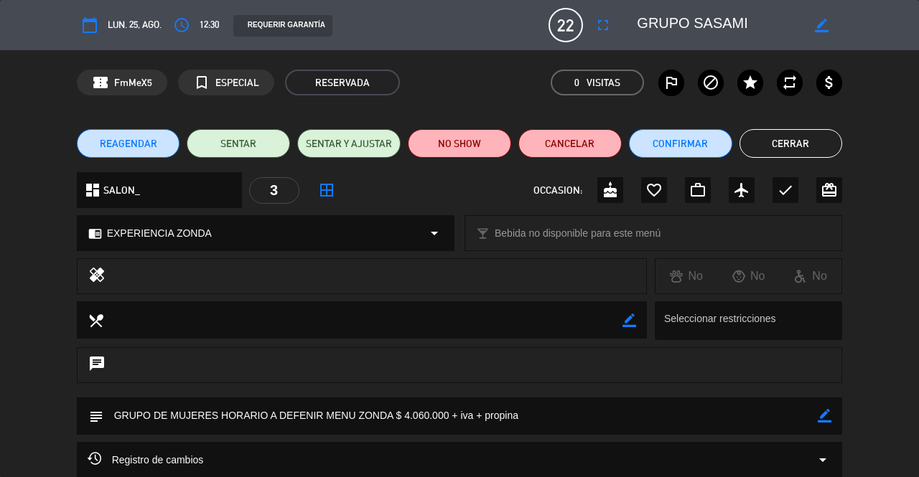
click at [779, 133] on button "Cerrar" at bounding box center [790, 143] width 103 height 29
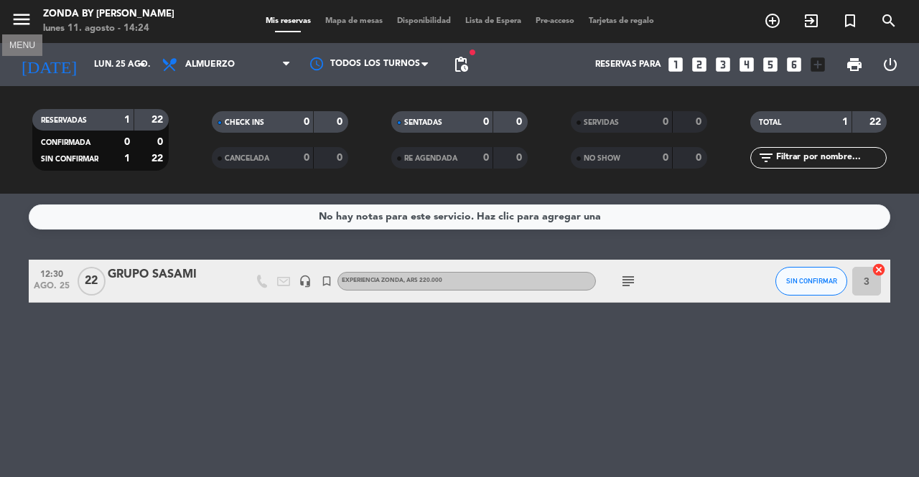
click at [20, 18] on icon "menu" at bounding box center [22, 20] width 22 height 22
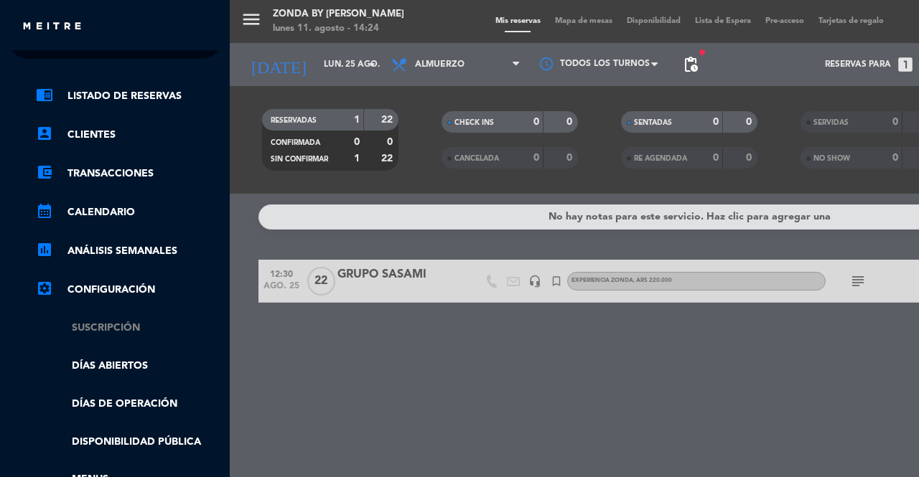
scroll to position [35, 0]
click at [107, 362] on link "Días abiertos" at bounding box center [129, 365] width 187 height 17
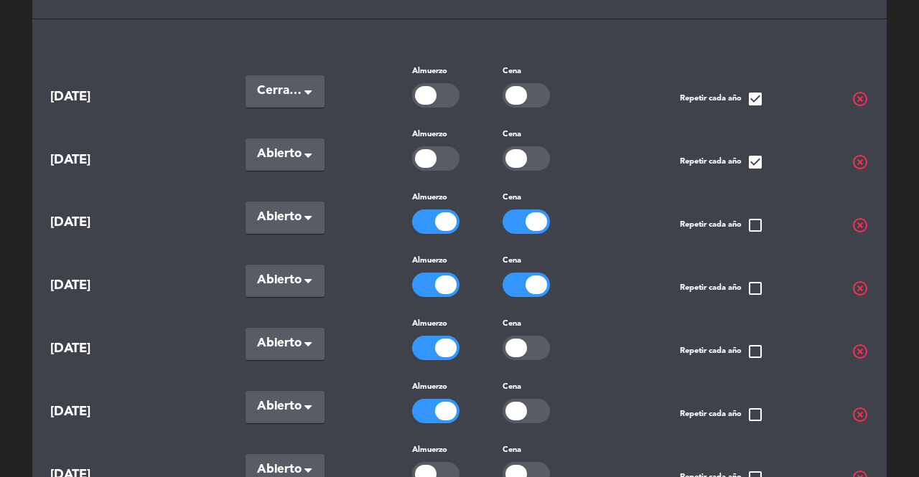
scroll to position [144, 0]
click at [861, 286] on span "highlight_off" at bounding box center [859, 287] width 17 height 17
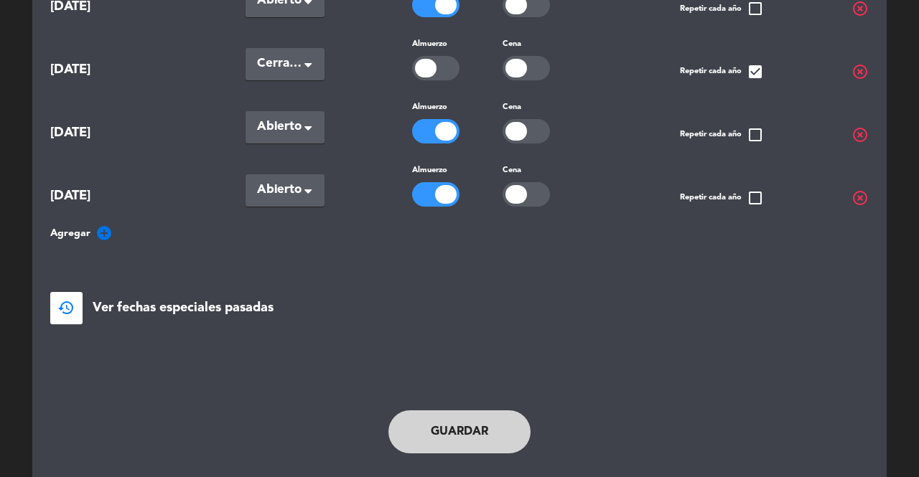
scroll to position [866, 0]
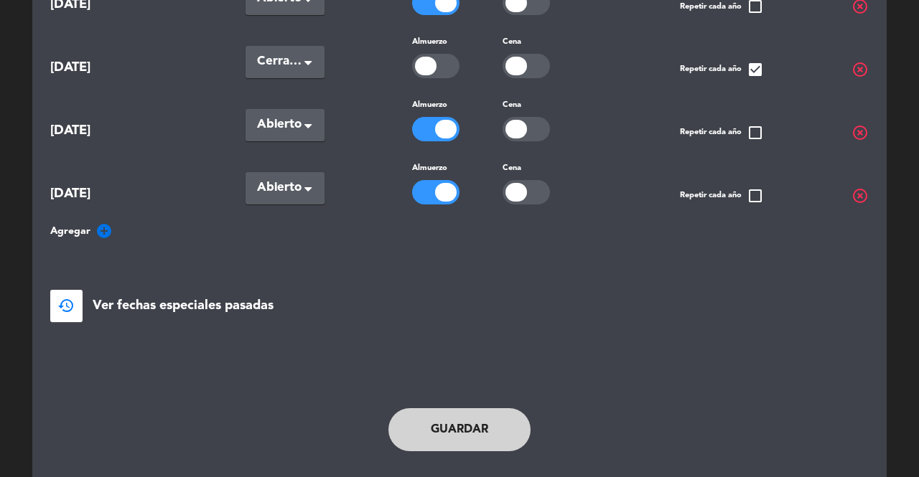
click at [100, 225] on icon "add_circle" at bounding box center [103, 230] width 17 height 17
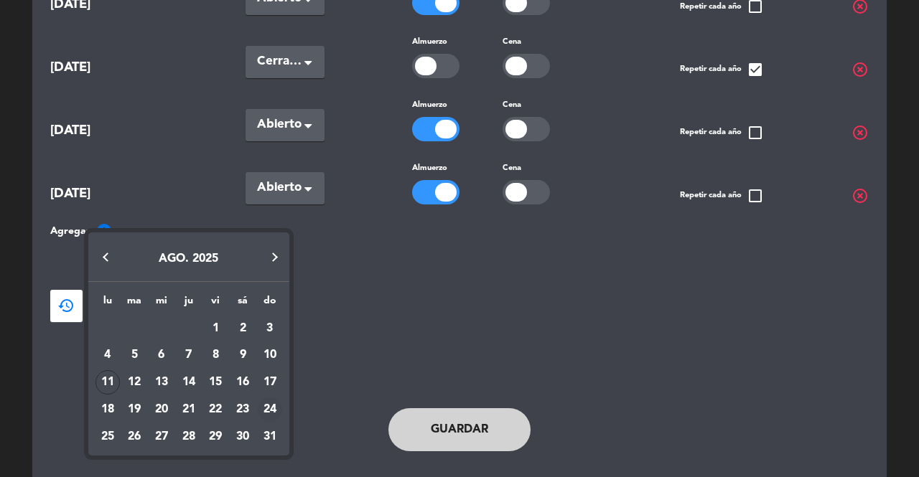
click at [270, 411] on div "24" at bounding box center [270, 410] width 24 height 24
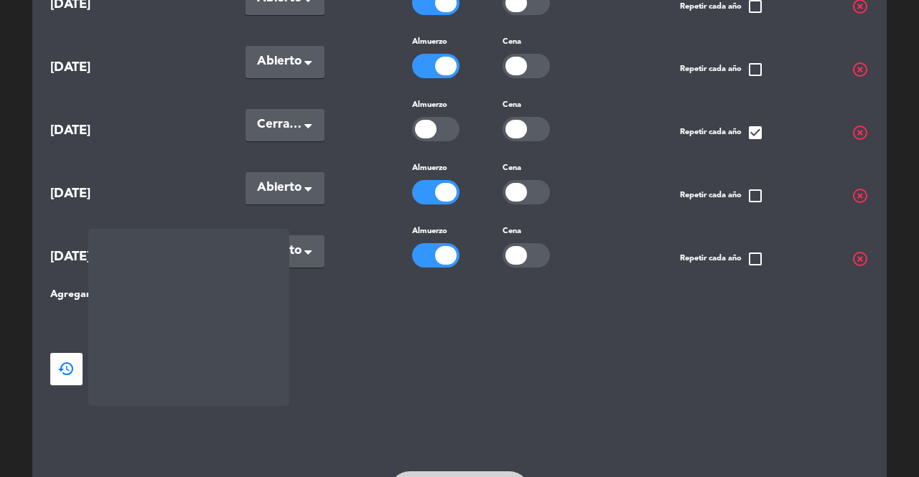
scroll to position [929, 0]
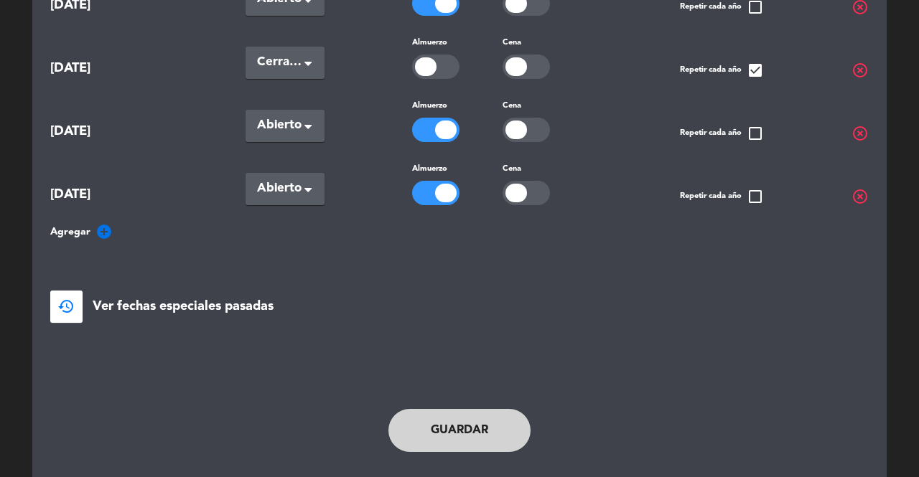
click at [435, 431] on button "Guardar" at bounding box center [459, 430] width 142 height 43
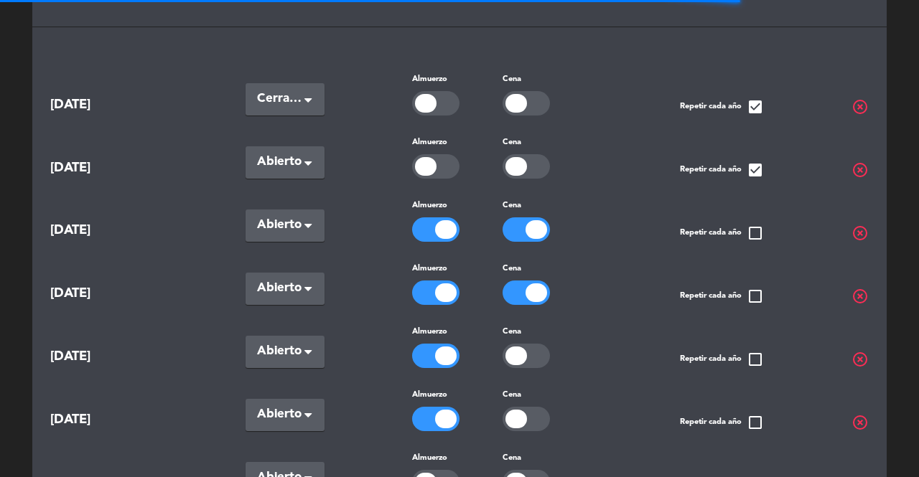
scroll to position [0, 0]
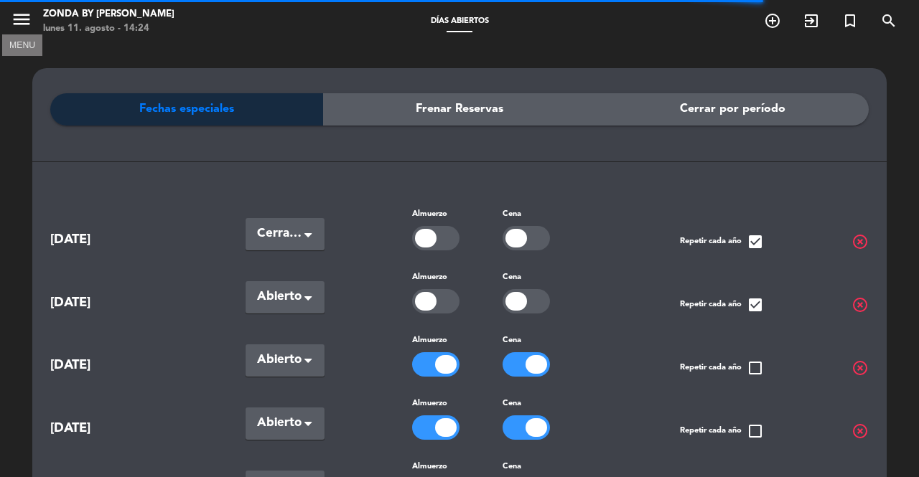
click at [17, 19] on icon "menu" at bounding box center [22, 20] width 22 height 22
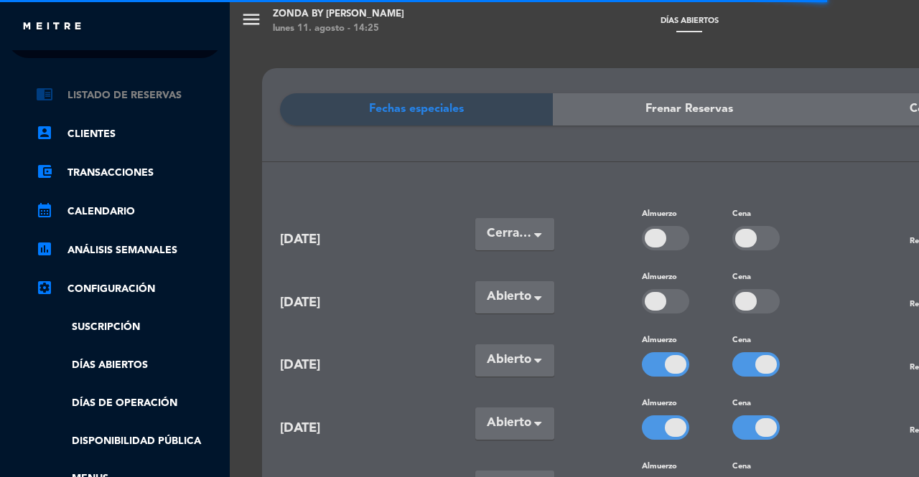
click at [121, 95] on link "chrome_reader_mode Listado de Reservas" at bounding box center [129, 95] width 187 height 17
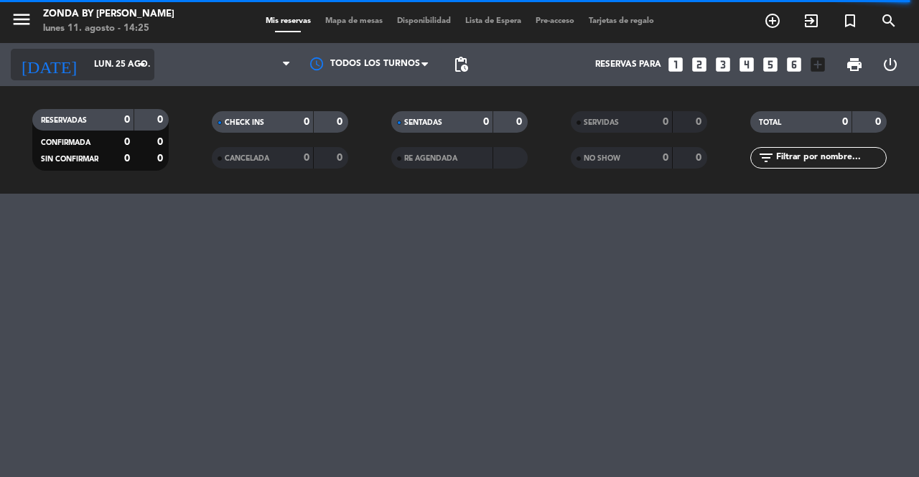
click at [102, 62] on input "lun. 25 ago." at bounding box center [144, 64] width 114 height 24
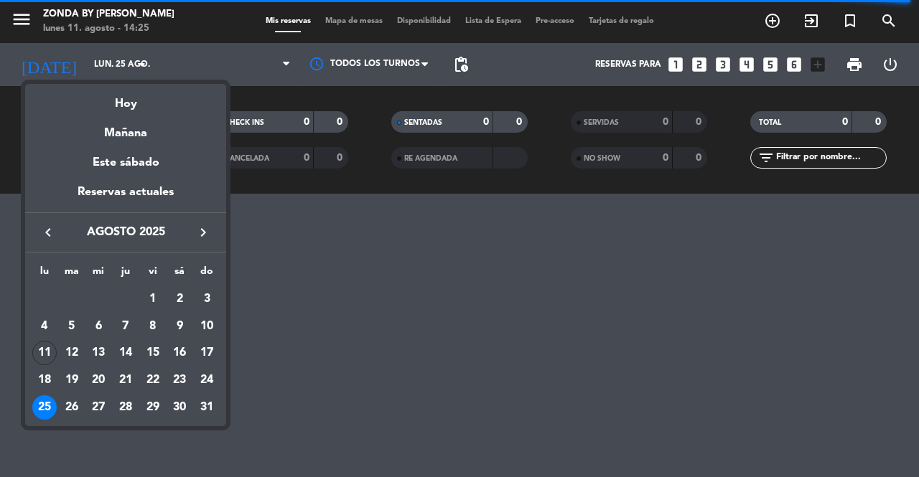
click at [41, 415] on div "25" at bounding box center [44, 407] width 24 height 24
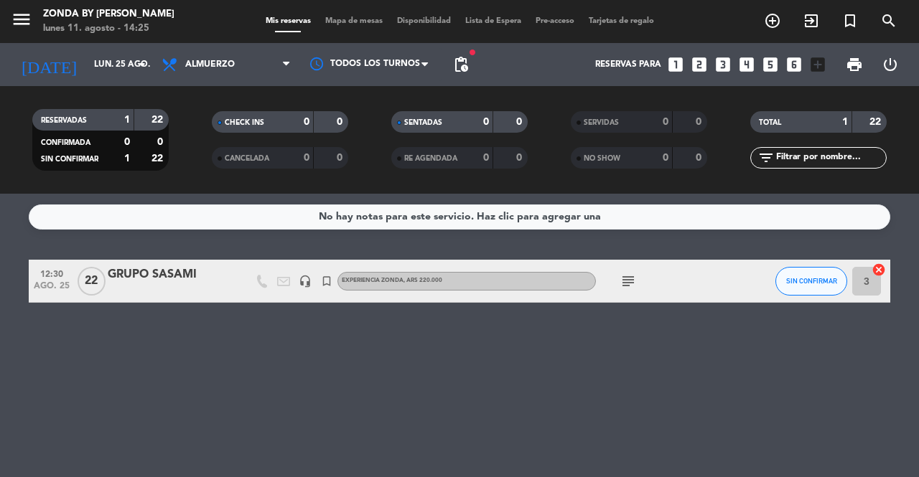
click at [148, 276] on div "GRUPO SASAMI" at bounding box center [169, 275] width 122 height 19
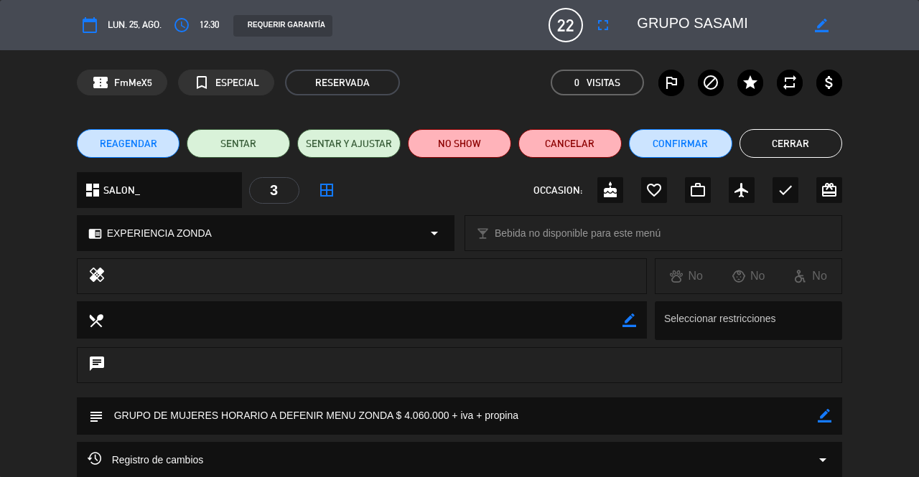
click at [115, 147] on span "REAGENDAR" at bounding box center [128, 143] width 57 height 15
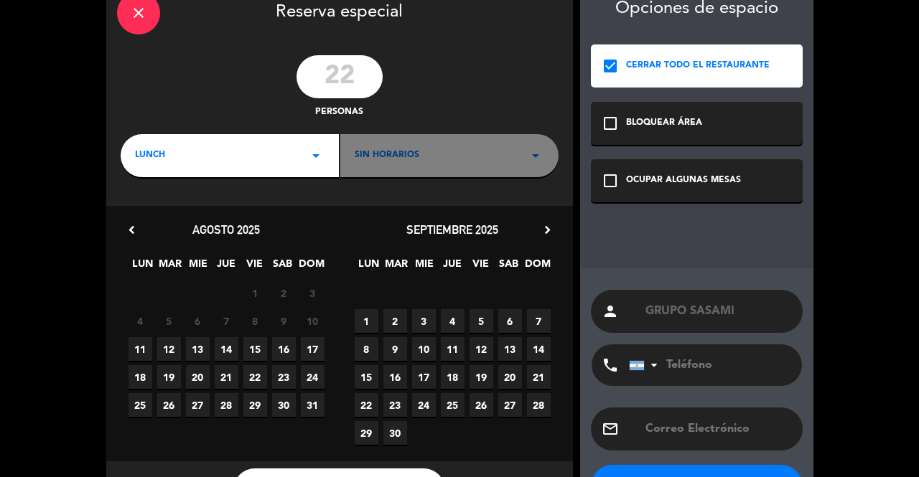
scroll to position [43, 0]
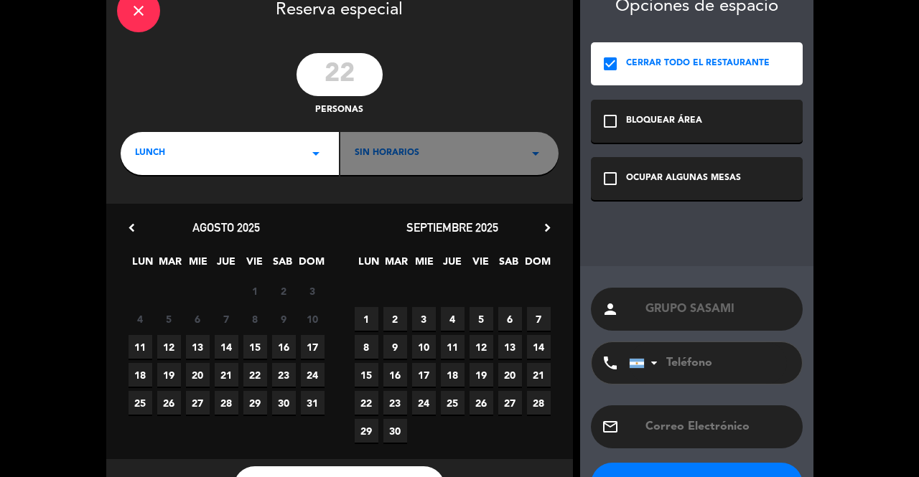
click at [314, 380] on span "24" at bounding box center [313, 375] width 24 height 24
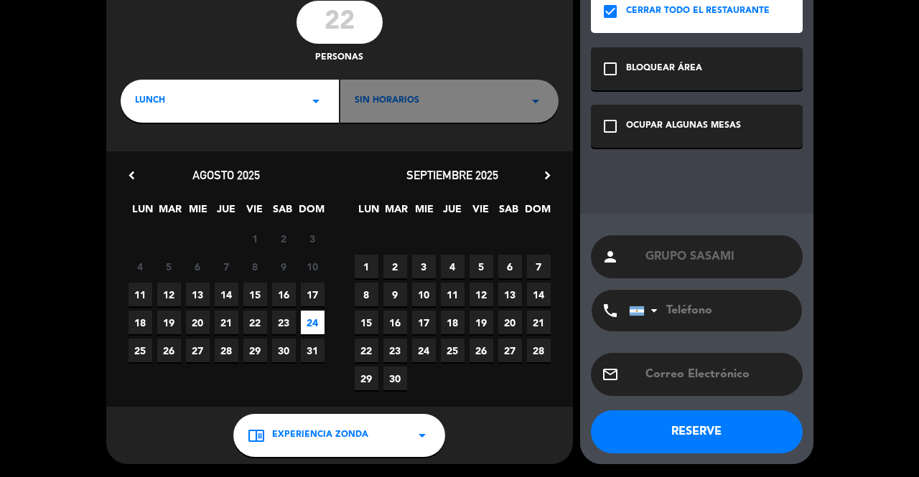
click at [653, 426] on button "RESERVE" at bounding box center [697, 431] width 212 height 43
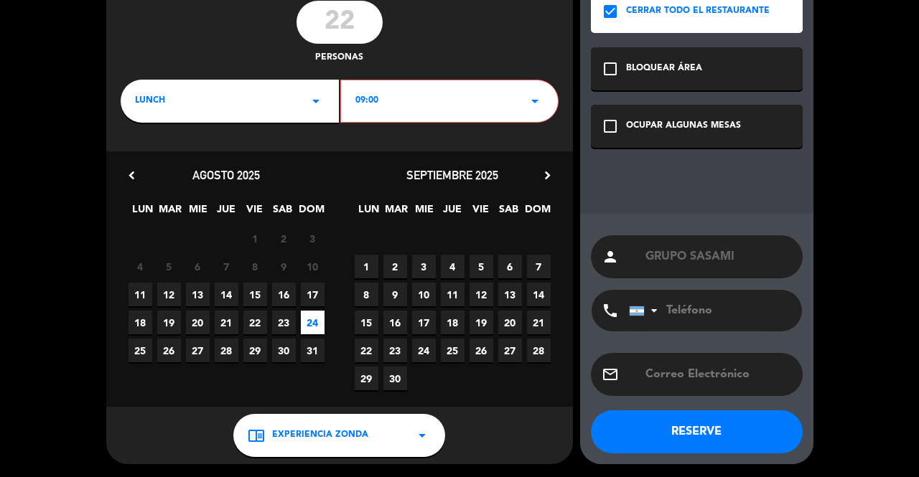
click at [653, 426] on button "RESERVE" at bounding box center [697, 431] width 212 height 43
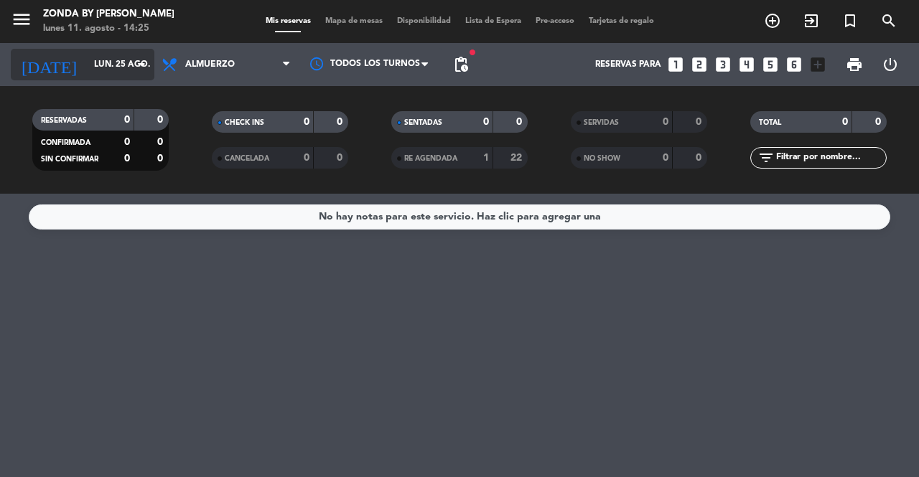
click at [106, 59] on input "lun. 25 ago." at bounding box center [144, 64] width 114 height 24
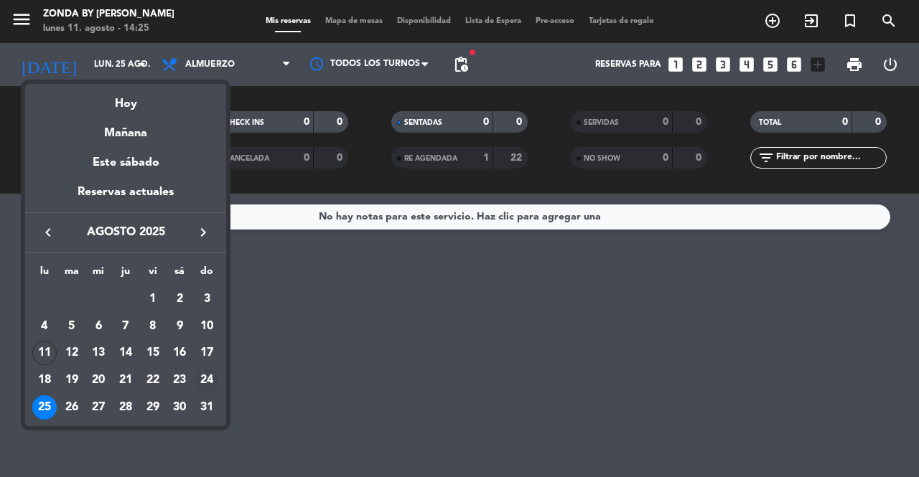
click at [209, 384] on div "24" at bounding box center [206, 380] width 24 height 24
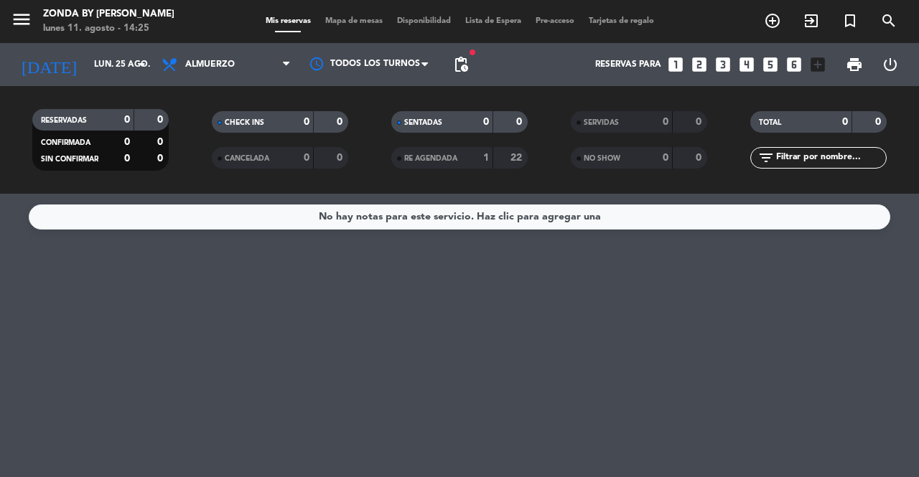
type input "dom. 24 ago."
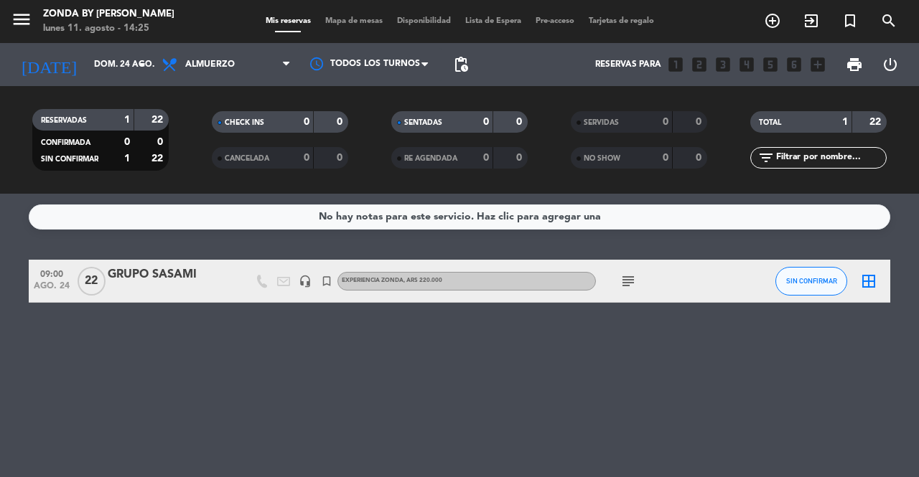
click at [149, 276] on div "GRUPO SASAMI" at bounding box center [169, 275] width 122 height 19
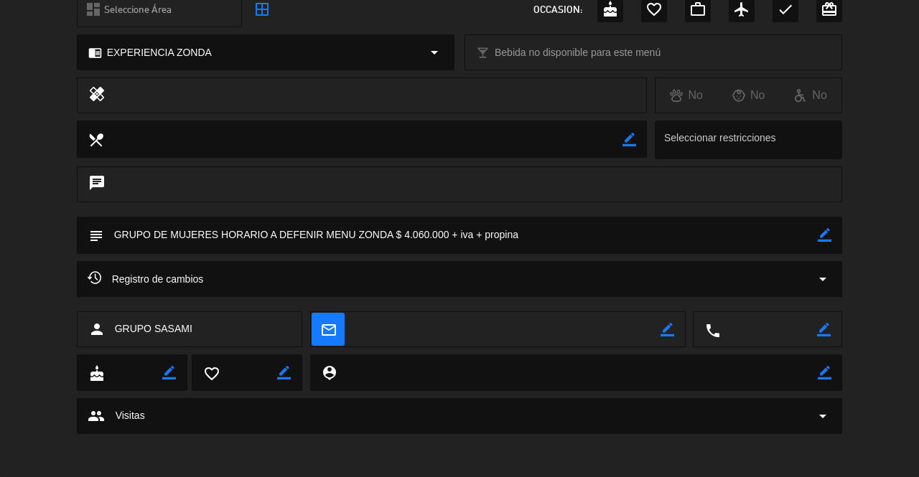
scroll to position [0, 0]
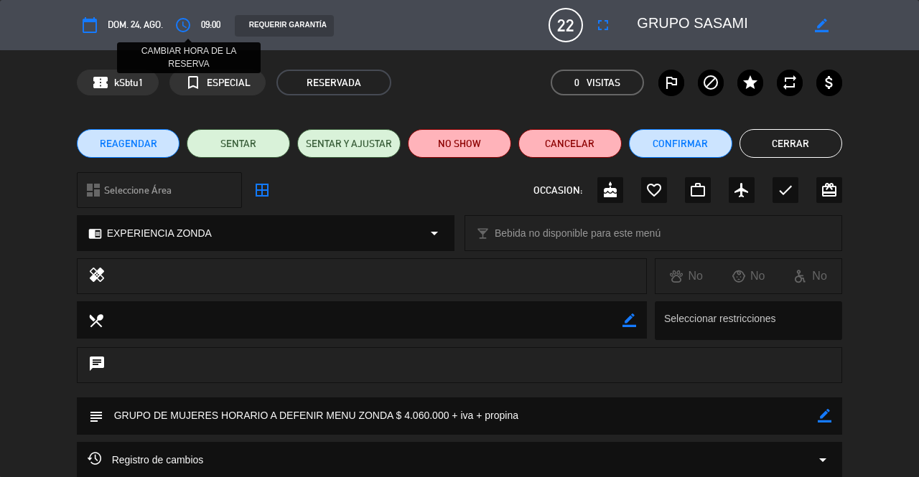
click at [182, 27] on icon "access_time" at bounding box center [182, 25] width 17 height 17
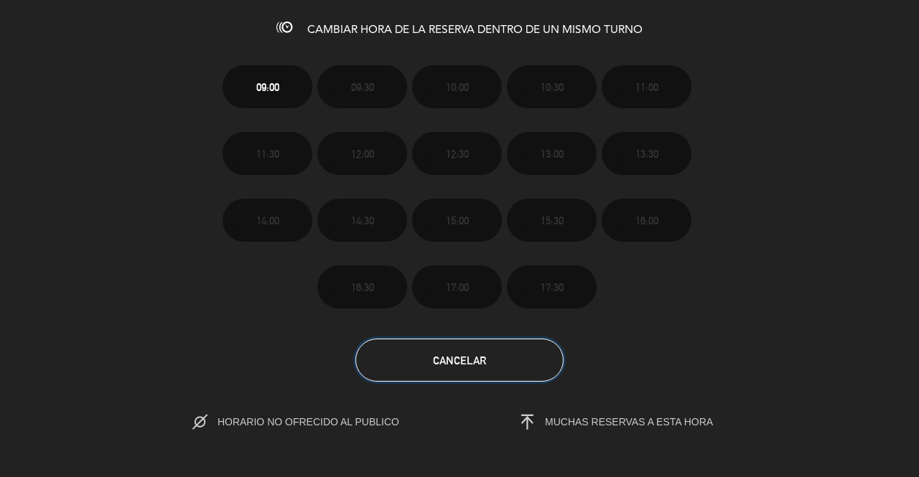
click at [489, 364] on button "Cancelar" at bounding box center [459, 360] width 208 height 43
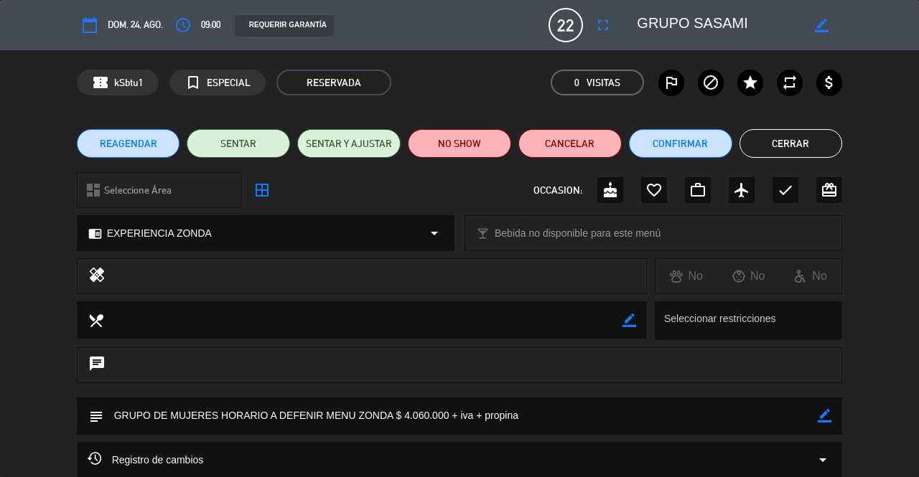
click at [784, 129] on button "Cerrar" at bounding box center [790, 143] width 103 height 29
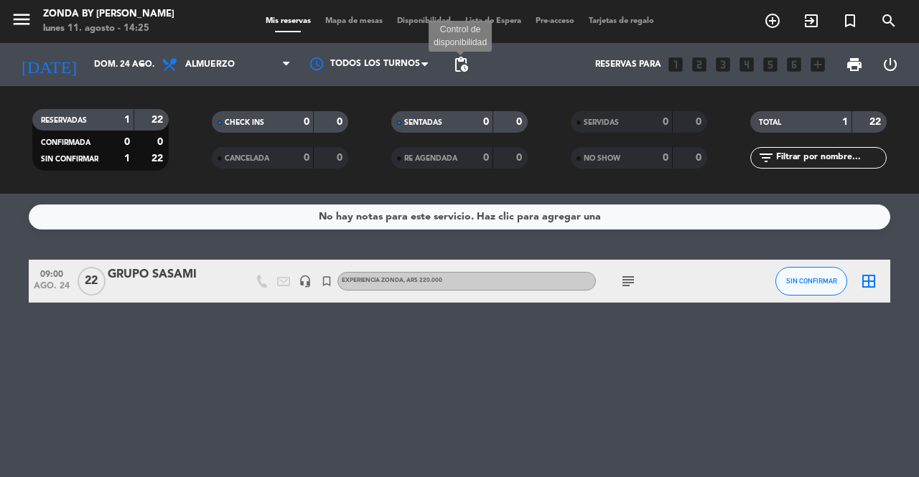
click at [463, 64] on span "pending_actions" at bounding box center [460, 64] width 17 height 17
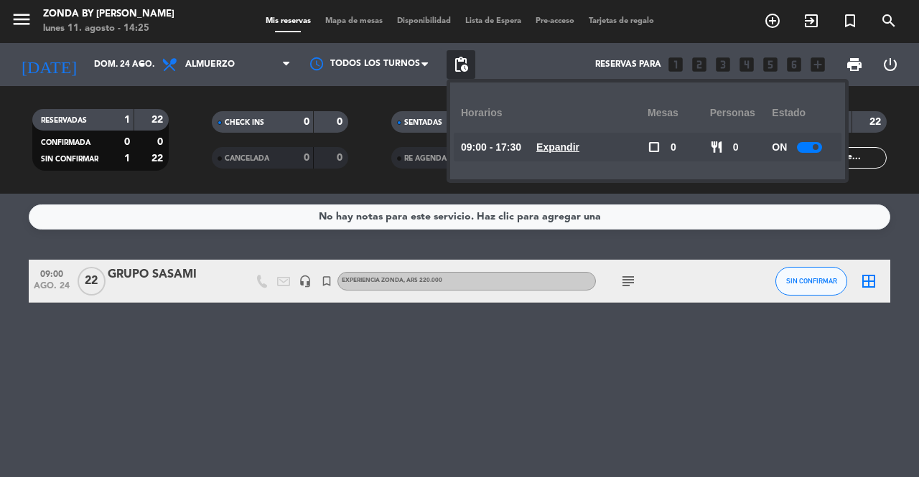
click at [566, 150] on u "Expandir" at bounding box center [557, 146] width 43 height 11
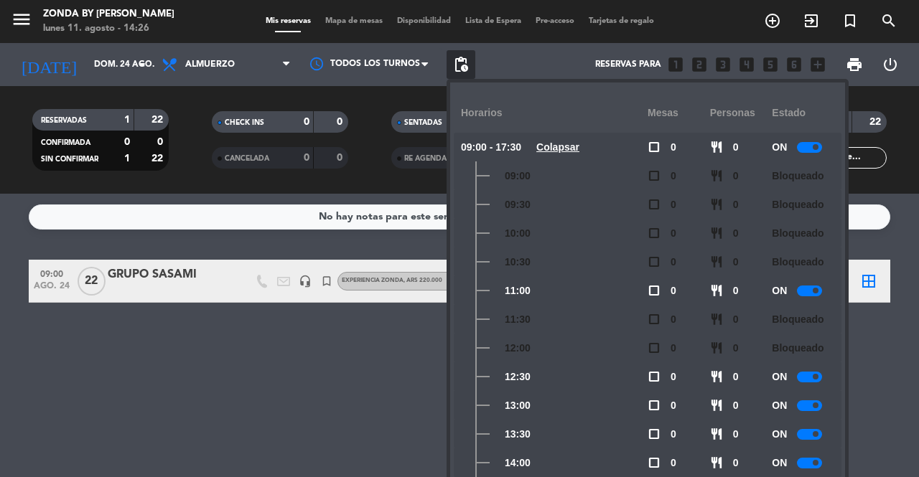
click at [230, 388] on div "No hay notas para este servicio. Haz clic para agregar una 09:00 [DATE] GRUPO S…" at bounding box center [459, 335] width 919 height 283
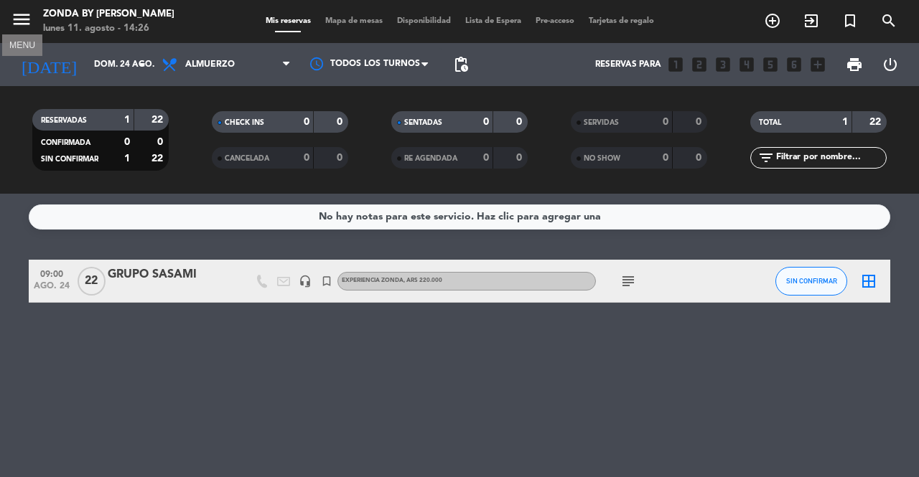
click at [22, 20] on icon "menu" at bounding box center [22, 20] width 22 height 22
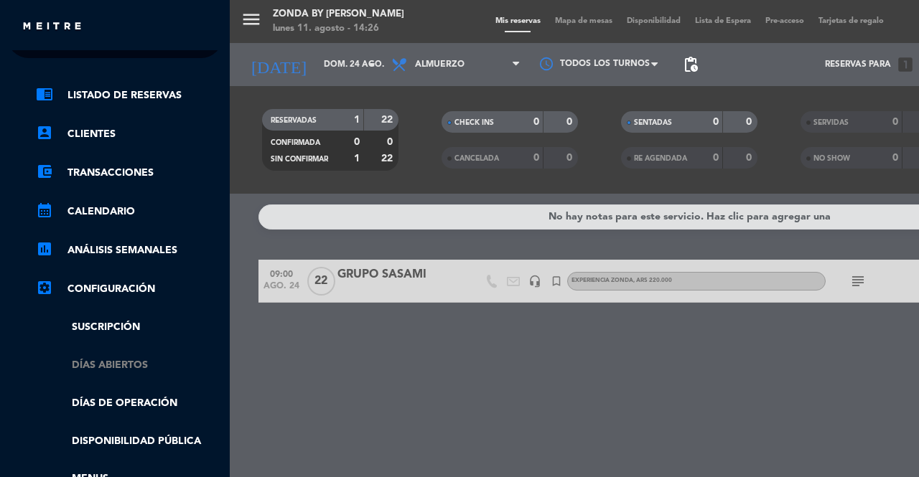
click at [123, 371] on link "Días abiertos" at bounding box center [129, 365] width 187 height 17
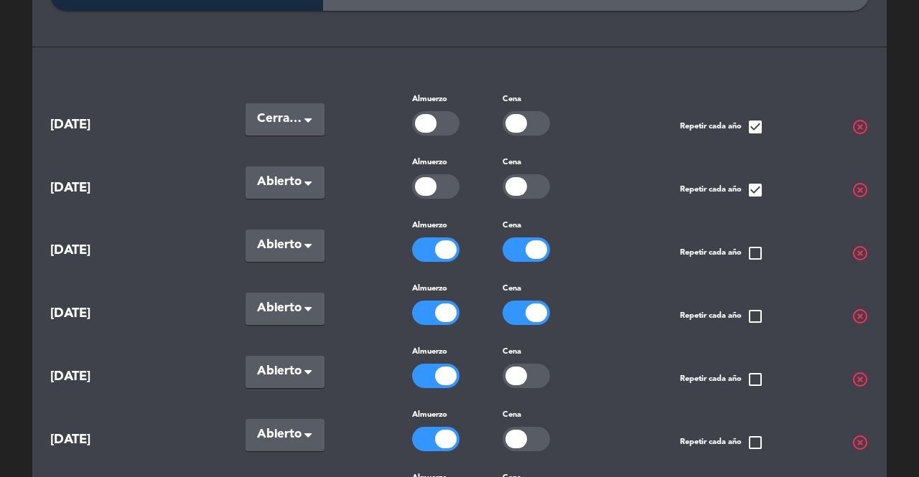
scroll to position [121, 0]
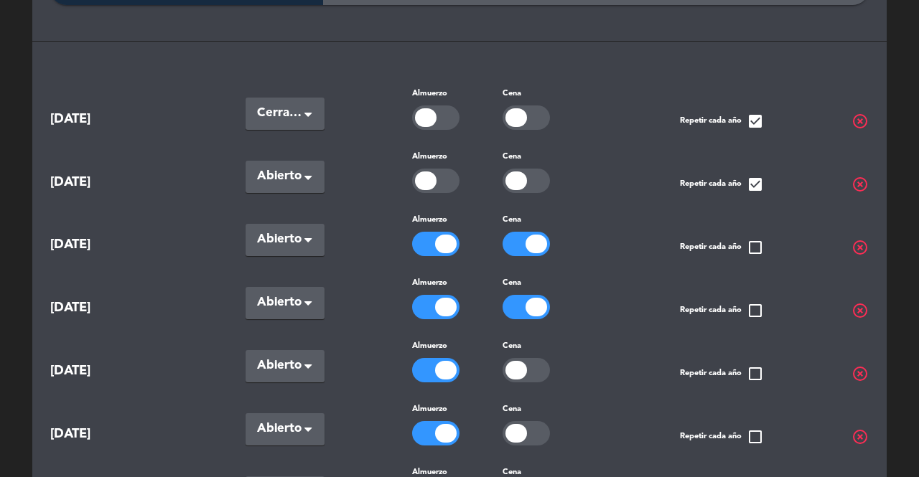
click at [531, 301] on div at bounding box center [536, 307] width 22 height 19
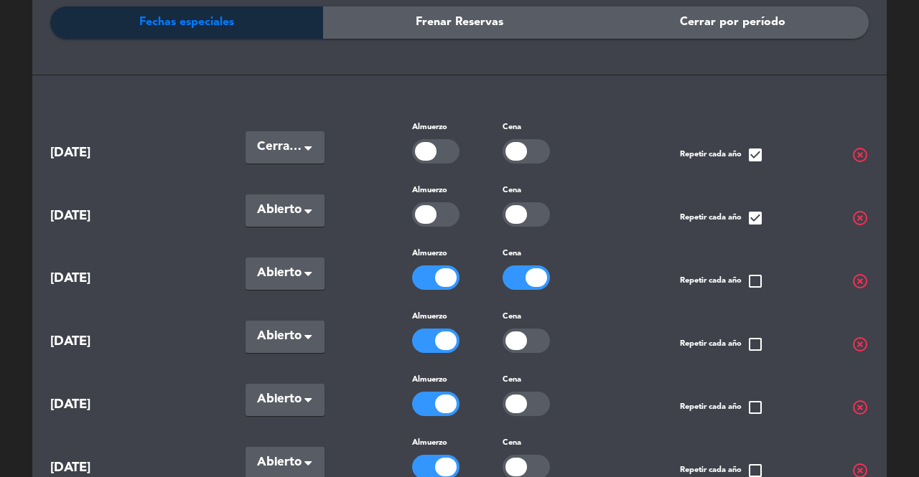
scroll to position [0, 0]
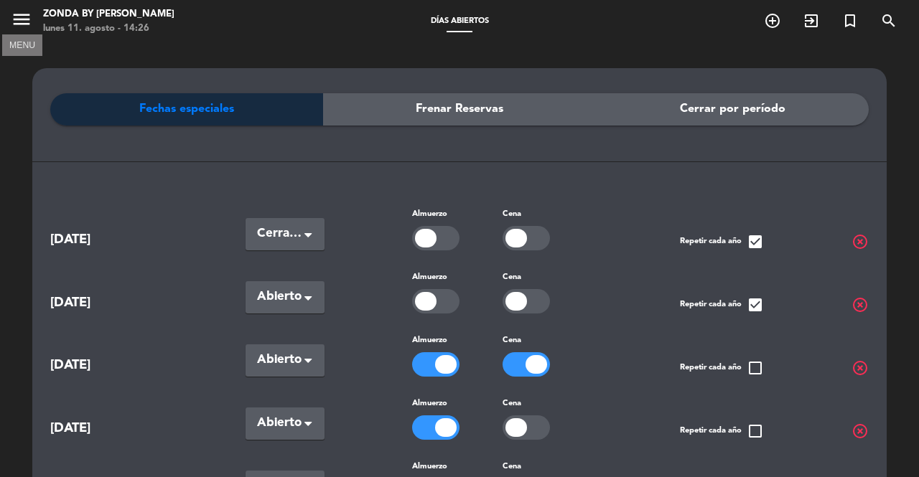
click at [23, 22] on icon "menu" at bounding box center [22, 20] width 22 height 22
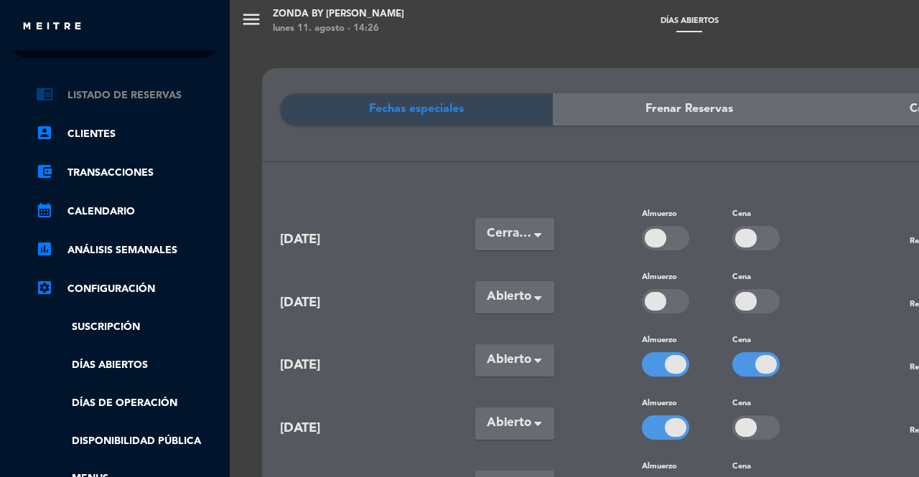
click at [102, 100] on link "chrome_reader_mode Listado de Reservas" at bounding box center [129, 95] width 187 height 17
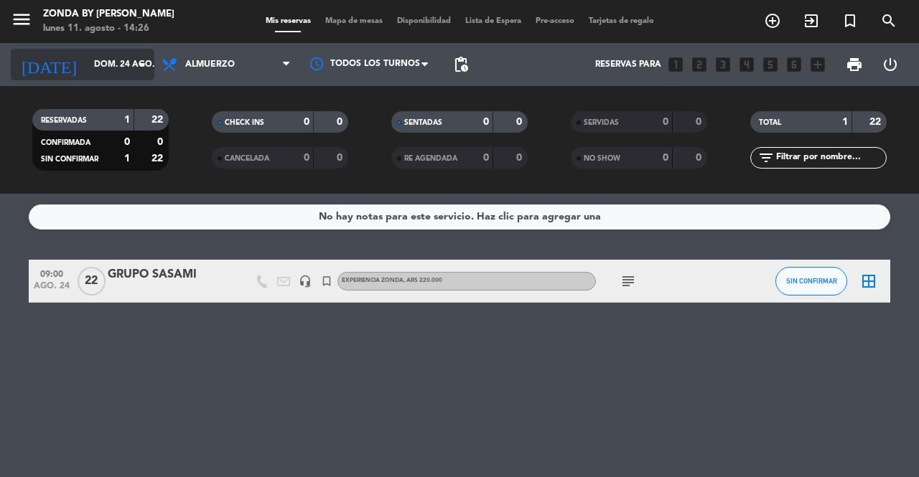
click at [94, 67] on input "dom. 24 ago." at bounding box center [144, 64] width 114 height 24
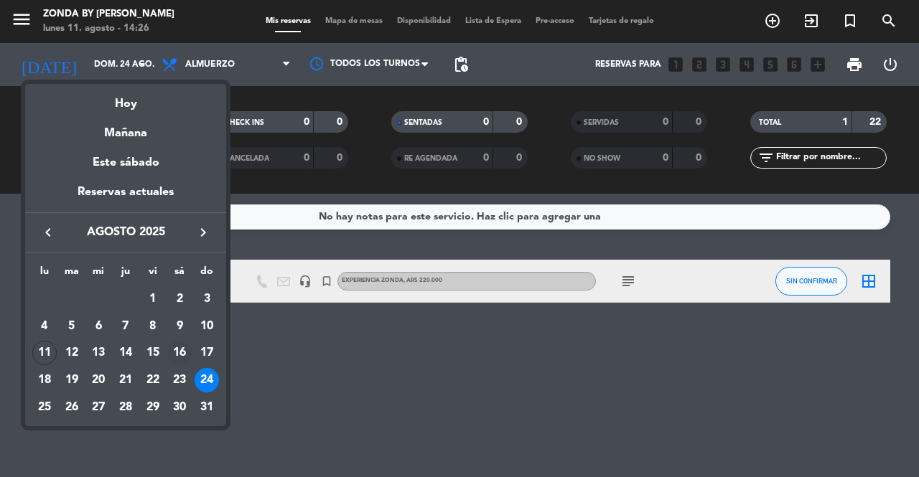
click at [177, 357] on div "16" at bounding box center [179, 353] width 24 height 24
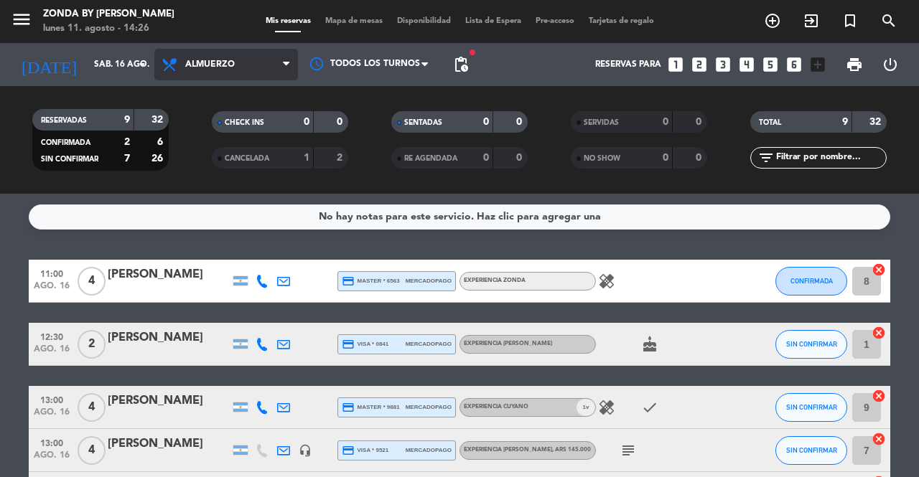
click at [216, 62] on span "Almuerzo" at bounding box center [210, 65] width 50 height 10
click at [194, 160] on div "menu Zonda by [PERSON_NAME] [DATE] 11. agosto - 14:26 Mis reservas Mapa de mesa…" at bounding box center [459, 97] width 919 height 194
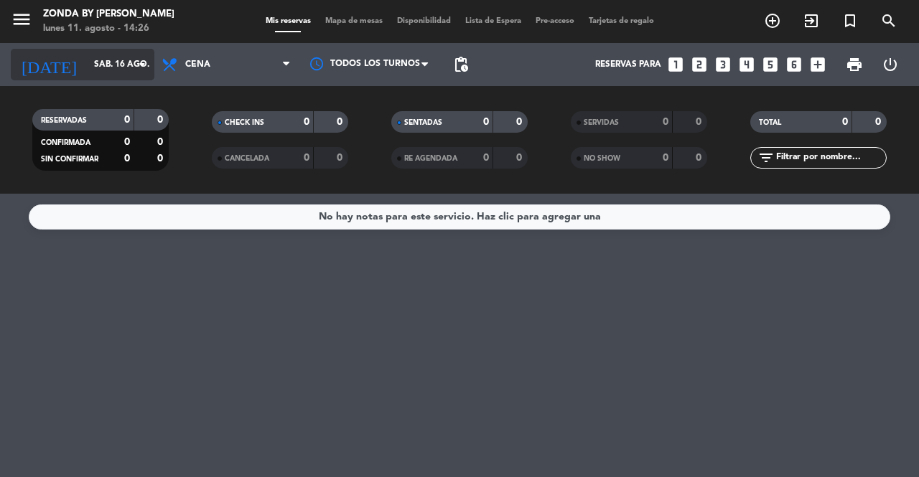
click at [118, 63] on input "sáb. 16 ago." at bounding box center [144, 64] width 114 height 24
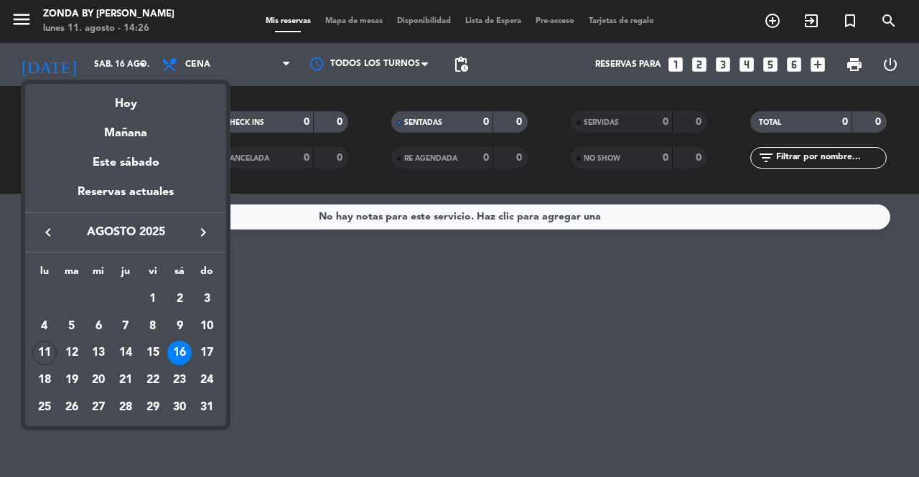
click at [231, 67] on div at bounding box center [459, 238] width 919 height 477
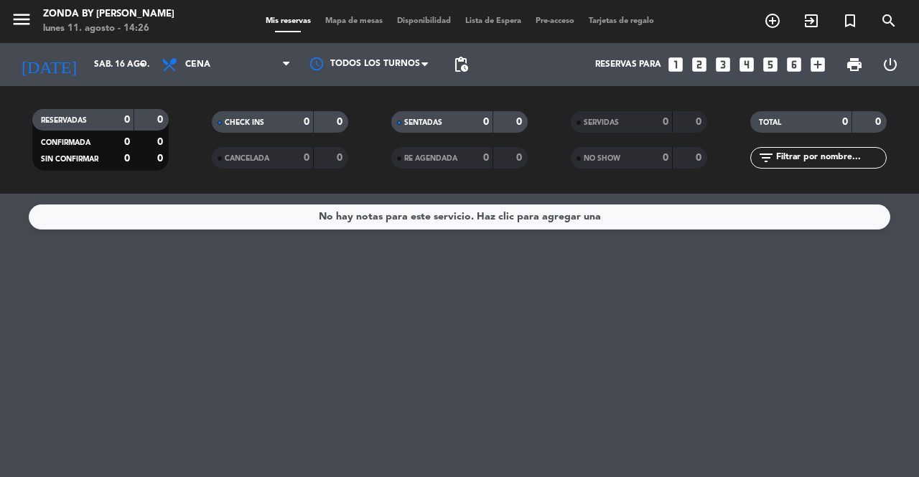
click at [231, 67] on span "Cena" at bounding box center [226, 65] width 144 height 32
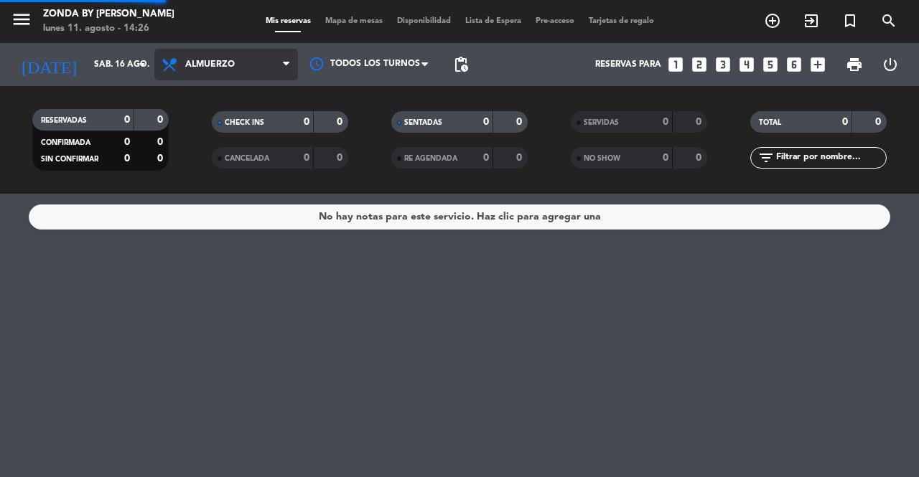
click at [208, 131] on div "menu Zonda by [PERSON_NAME] [DATE] 11. agosto - 14:26 Mis reservas Mapa de mesa…" at bounding box center [459, 97] width 919 height 194
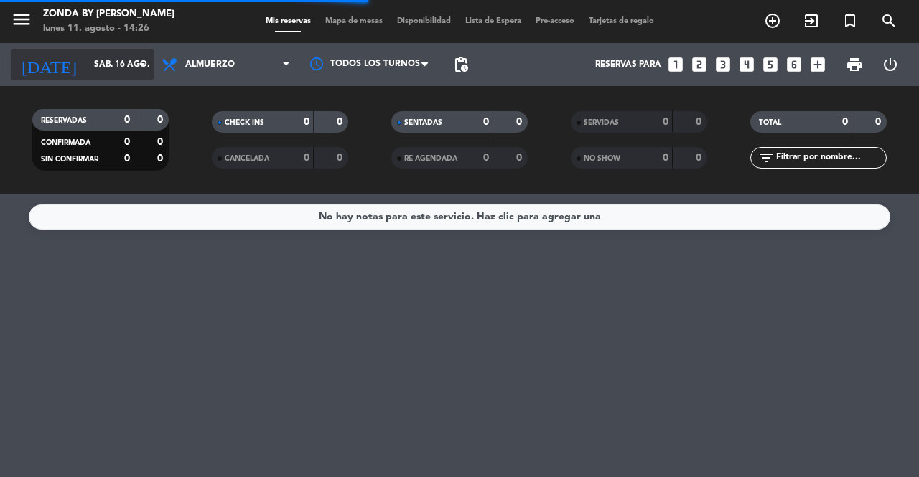
click at [123, 75] on input "sáb. 16 ago." at bounding box center [144, 64] width 114 height 24
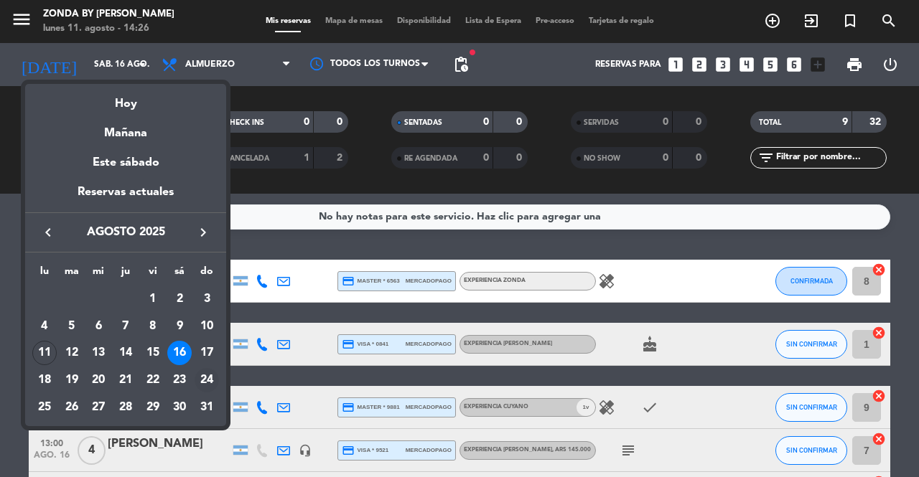
click at [201, 373] on div "24" at bounding box center [206, 380] width 24 height 24
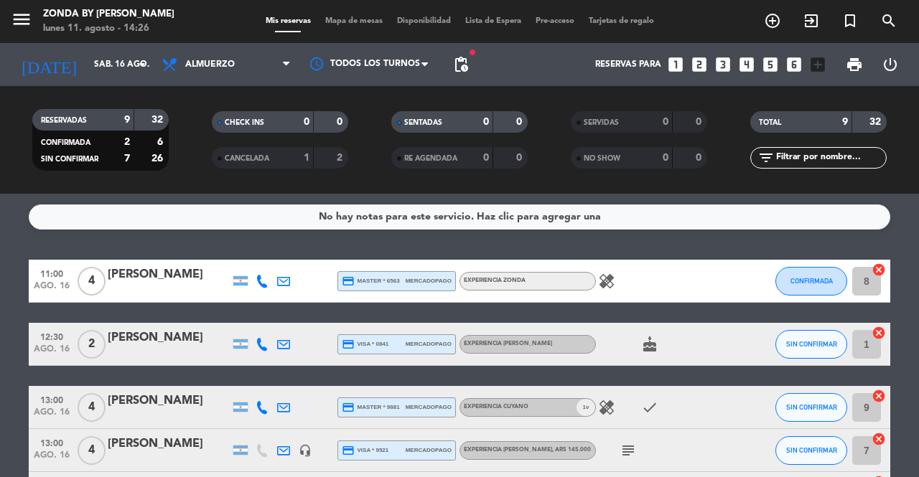
type input "dom. 24 ago."
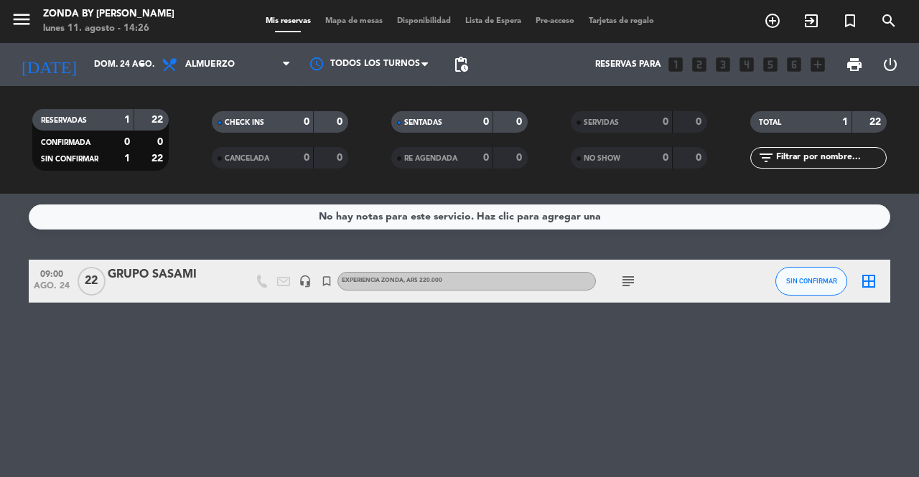
click at [123, 270] on div "GRUPO SASAMI" at bounding box center [169, 275] width 122 height 19
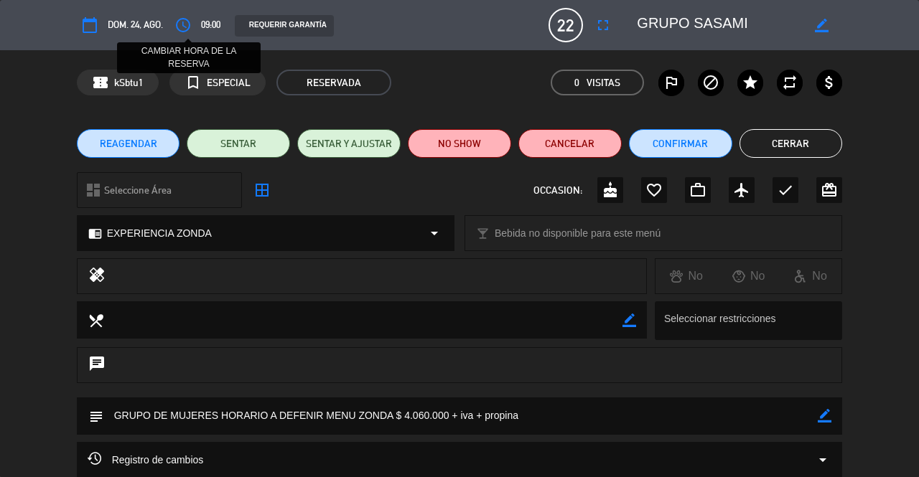
click at [186, 22] on icon "access_time" at bounding box center [182, 25] width 17 height 17
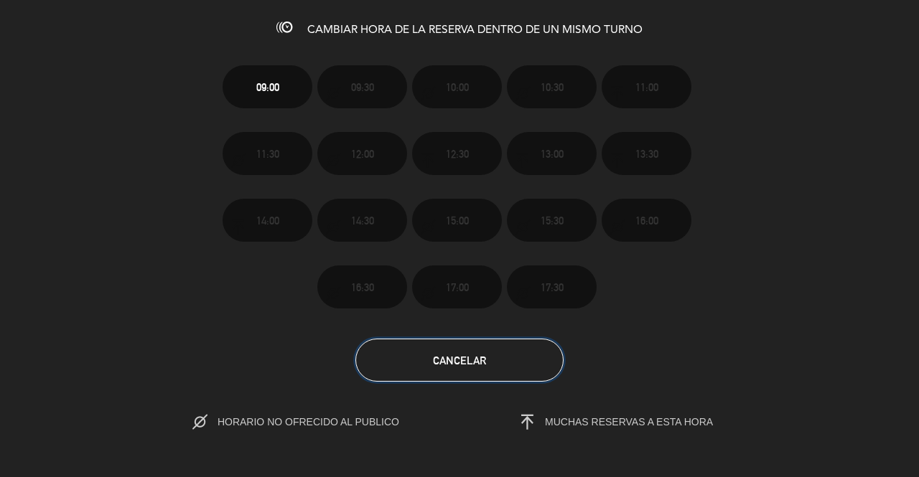
click at [494, 348] on button "Cancelar" at bounding box center [459, 360] width 208 height 43
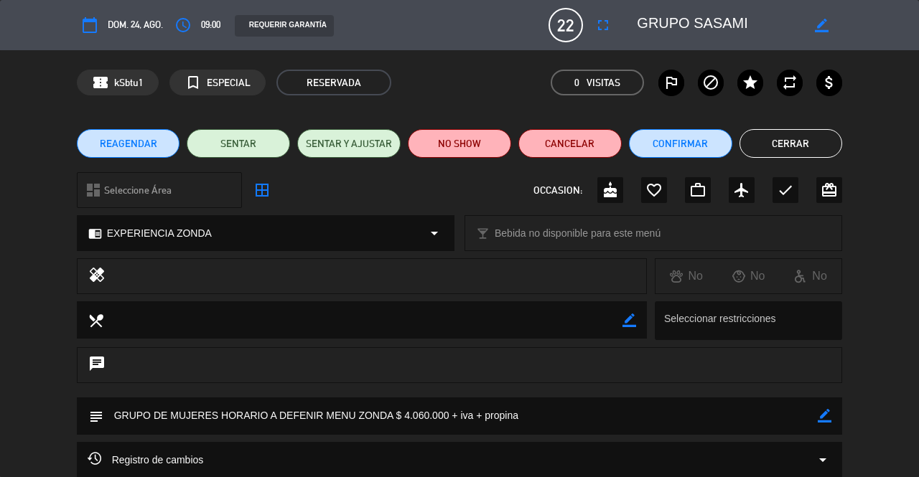
click at [782, 146] on button "Cerrar" at bounding box center [790, 143] width 103 height 29
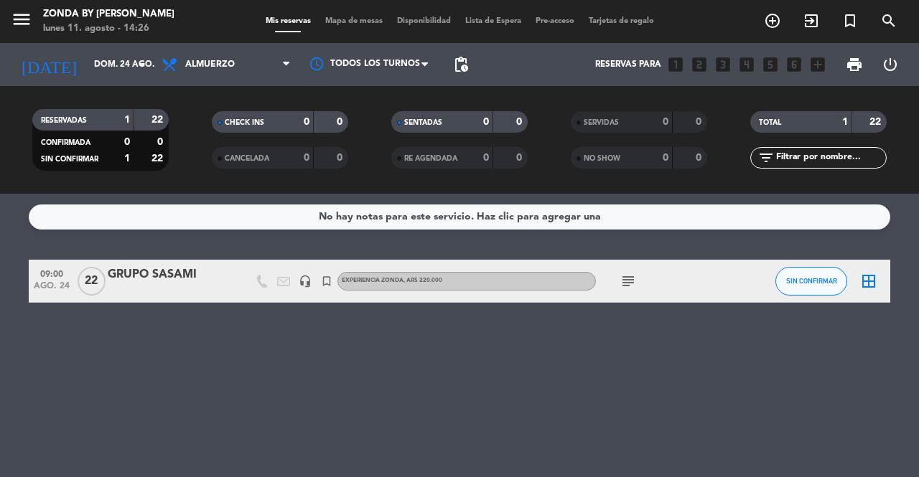
click at [863, 286] on icon "border_all" at bounding box center [868, 281] width 17 height 17
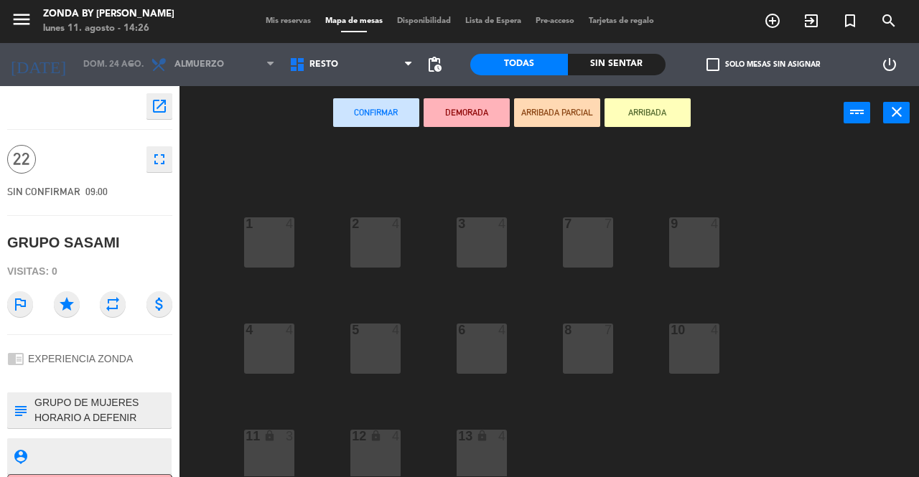
click at [597, 244] on div "7 7" at bounding box center [588, 242] width 50 height 50
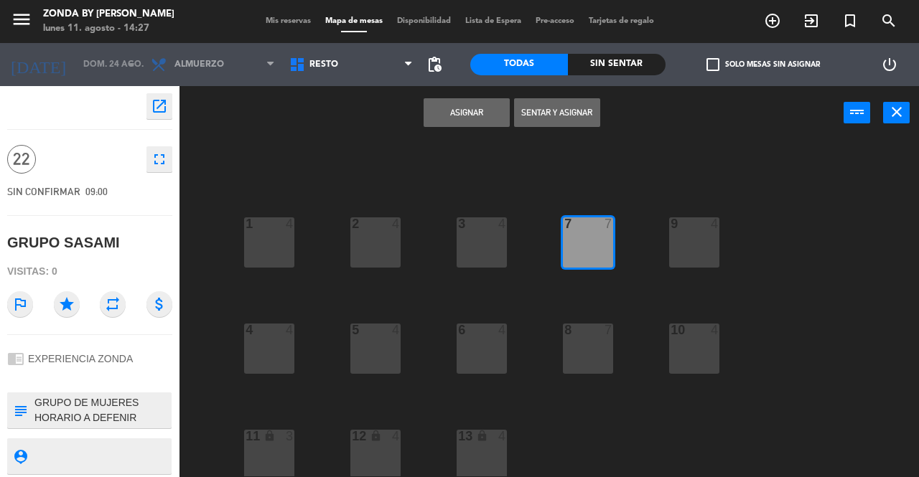
click at [576, 340] on div "8 7" at bounding box center [588, 349] width 50 height 50
click at [482, 345] on div "6 4" at bounding box center [481, 349] width 50 height 50
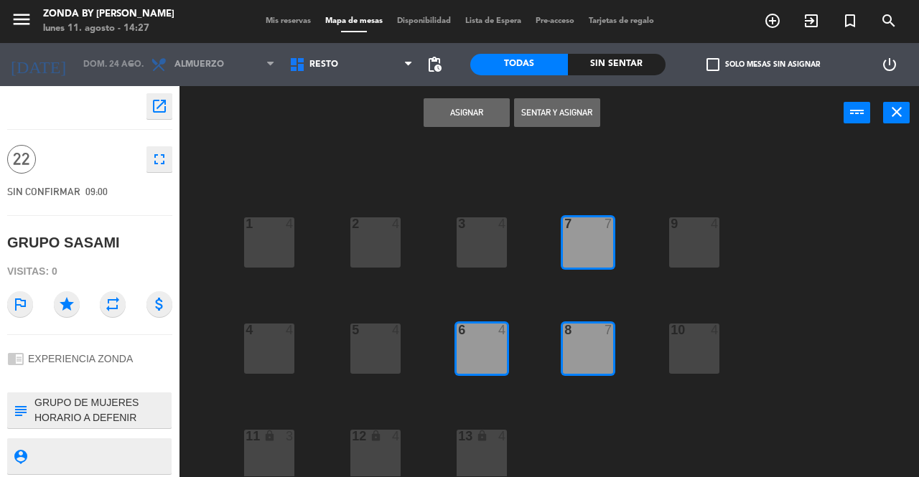
click at [474, 116] on button "Asignar" at bounding box center [466, 112] width 86 height 29
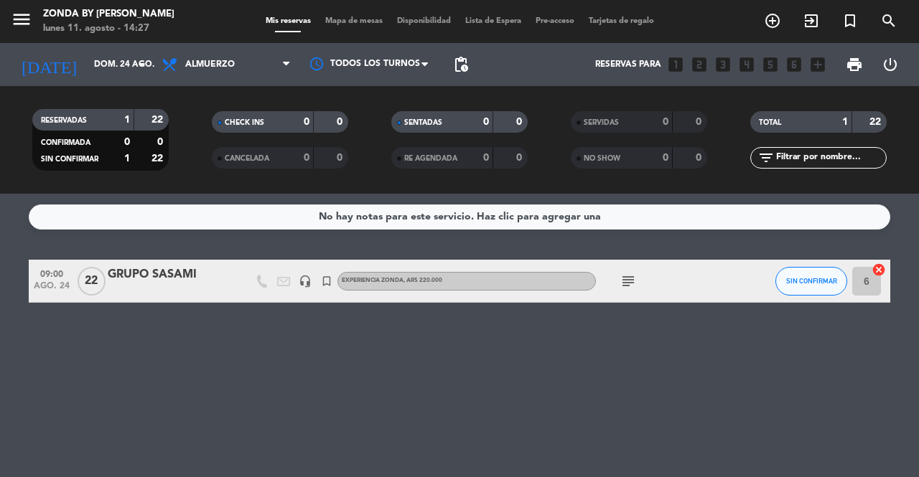
click at [56, 273] on span "09:00" at bounding box center [52, 273] width 36 height 17
click at [132, 272] on div "GRUPO SASAMI" at bounding box center [169, 275] width 122 height 19
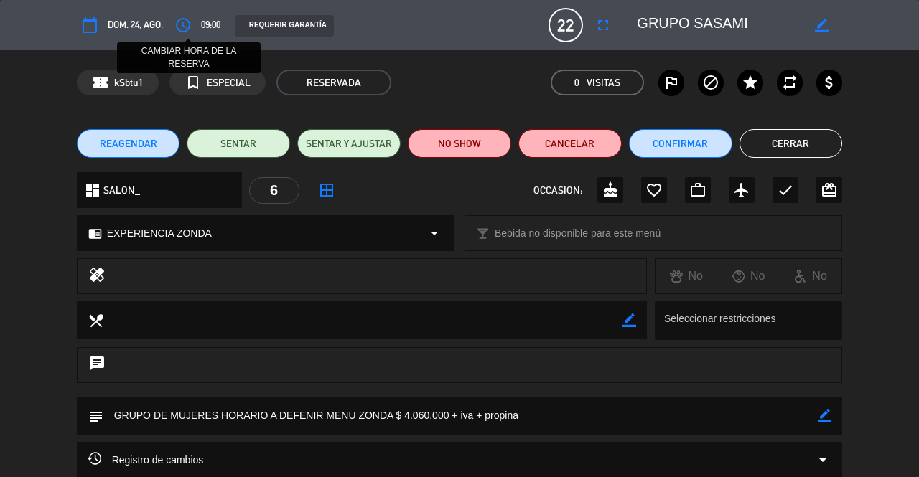
click at [189, 29] on icon "access_time" at bounding box center [182, 25] width 17 height 17
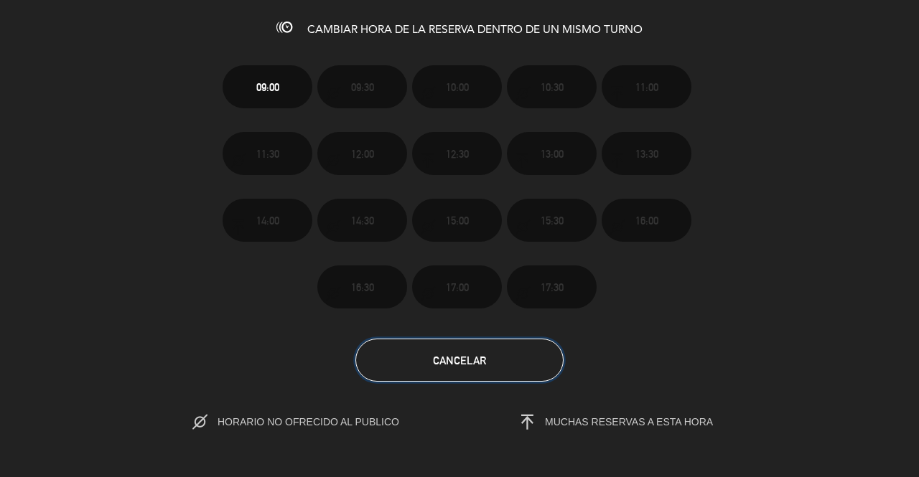
click at [453, 368] on button "Cancelar" at bounding box center [459, 360] width 208 height 43
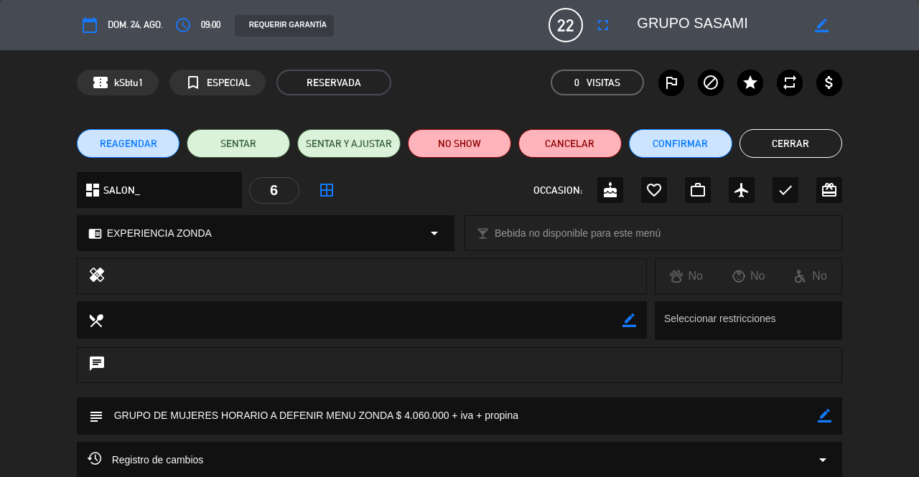
click at [799, 136] on button "Cerrar" at bounding box center [790, 143] width 103 height 29
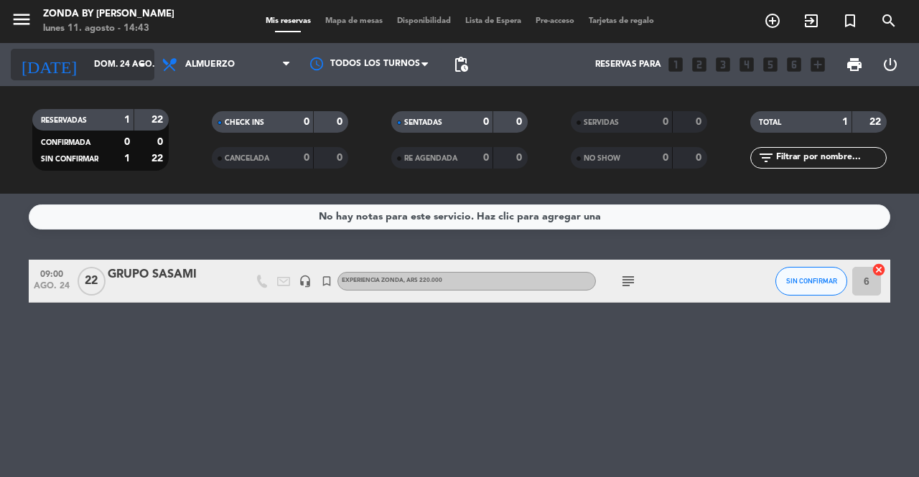
click at [87, 76] on input "dom. 24 ago." at bounding box center [144, 64] width 114 height 24
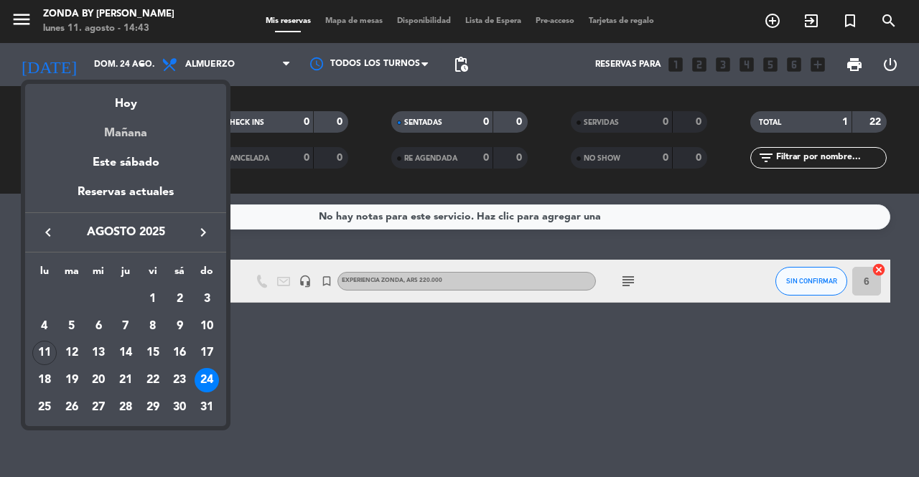
click at [109, 139] on div "Mañana" at bounding box center [125, 127] width 201 height 29
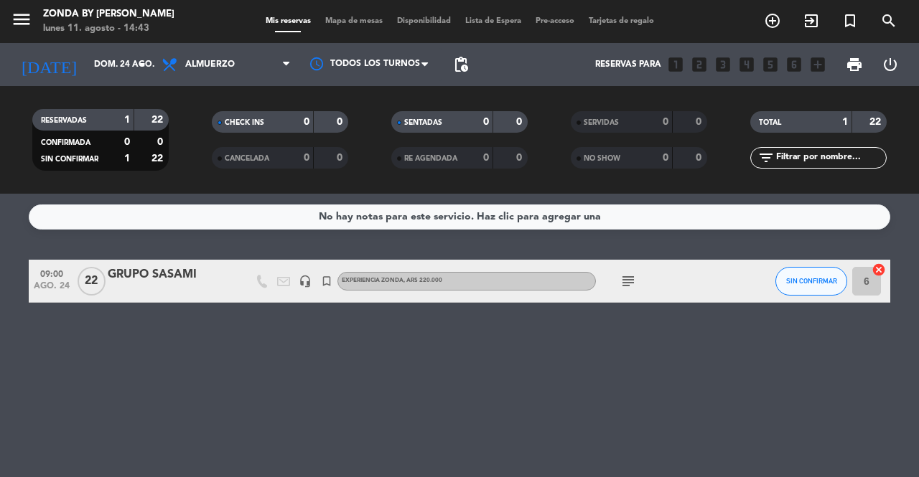
type input "[DATE]"
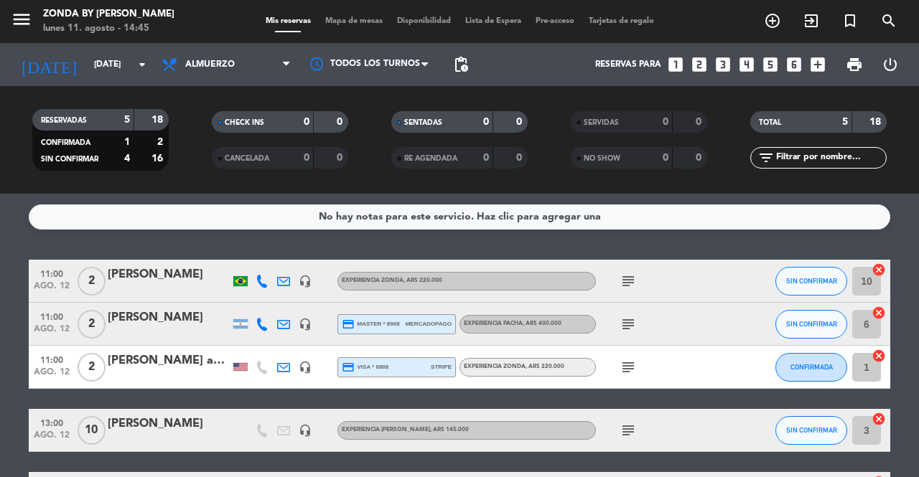
click at [134, 268] on div "[PERSON_NAME]" at bounding box center [169, 275] width 122 height 19
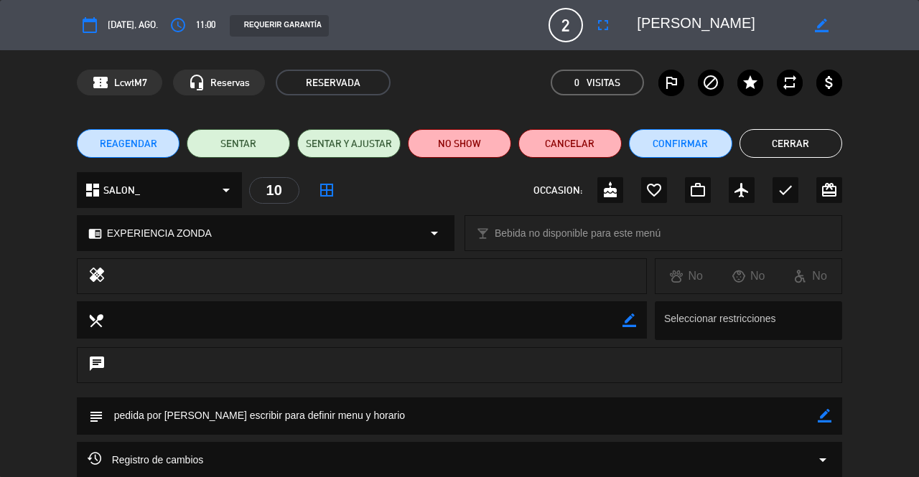
click at [825, 410] on icon "border_color" at bounding box center [824, 416] width 14 height 14
type textarea "pedida por [PERSON_NAME] hacer mimo con vino y regalar botella extrabrut"
click at [220, 222] on div "chrome_reader_mode EXPERIENCIA ZONDA arrow_drop_down" at bounding box center [266, 233] width 376 height 34
select select
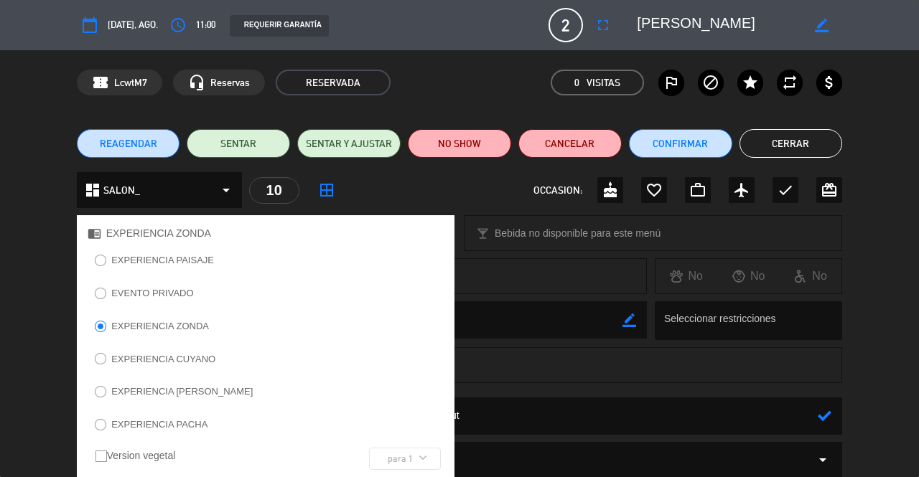
click at [142, 361] on label "EXPERIENCIA CUYANO" at bounding box center [163, 359] width 104 height 9
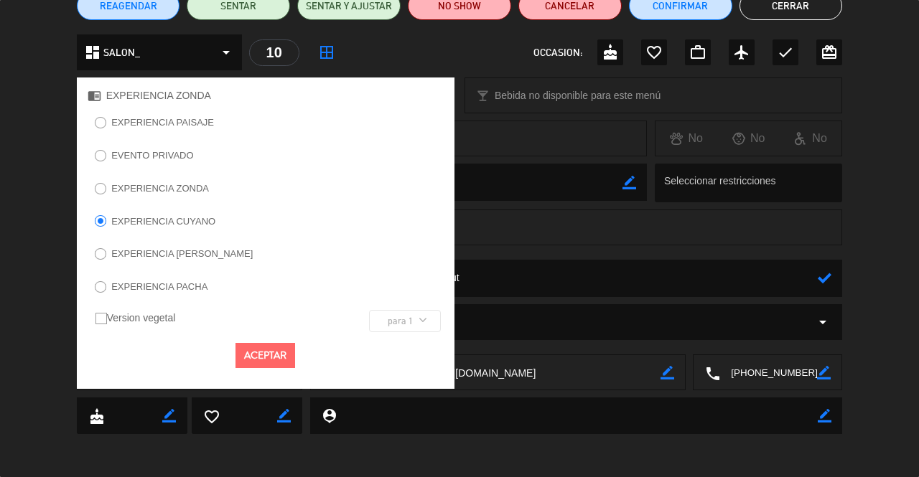
click at [286, 357] on button "Aceptar" at bounding box center [265, 355] width 60 height 25
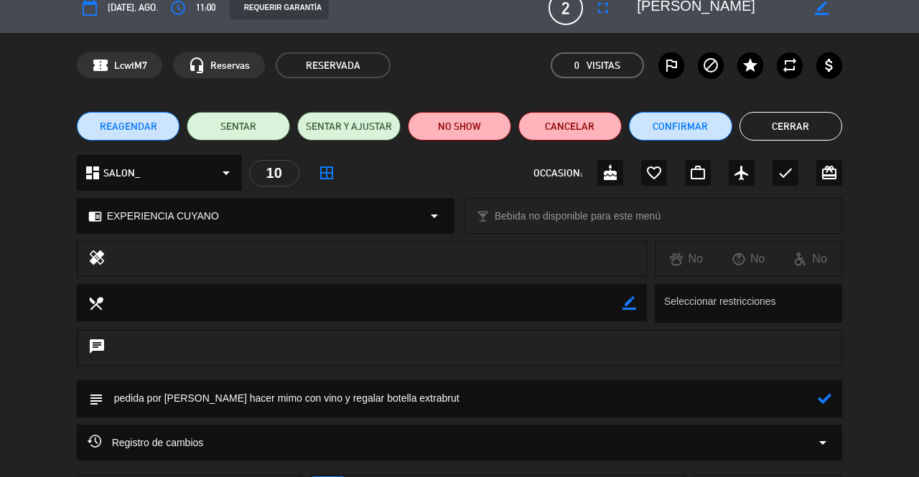
scroll to position [0, 0]
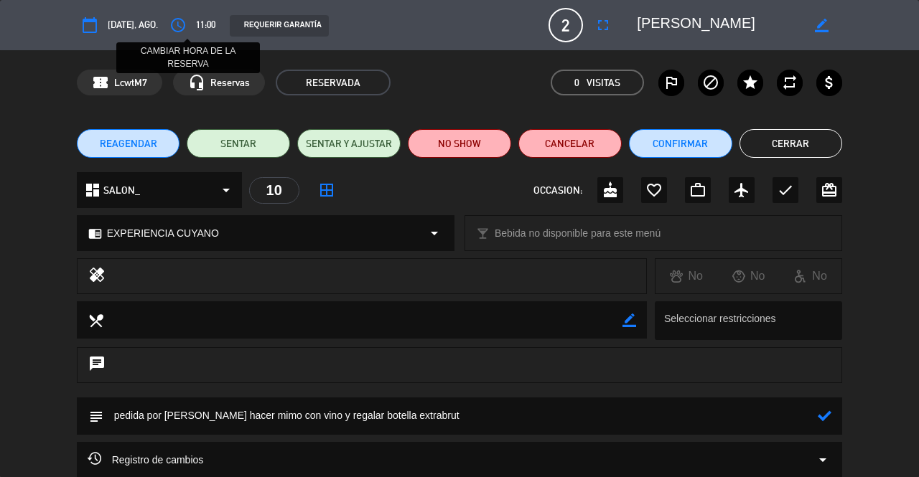
click at [187, 29] on icon "access_time" at bounding box center [177, 25] width 17 height 17
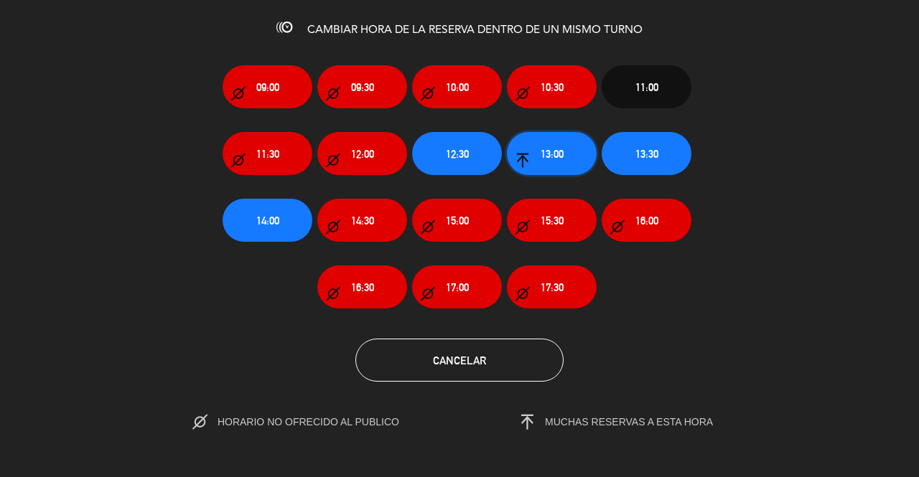
click at [552, 153] on span "13:00" at bounding box center [551, 154] width 23 height 17
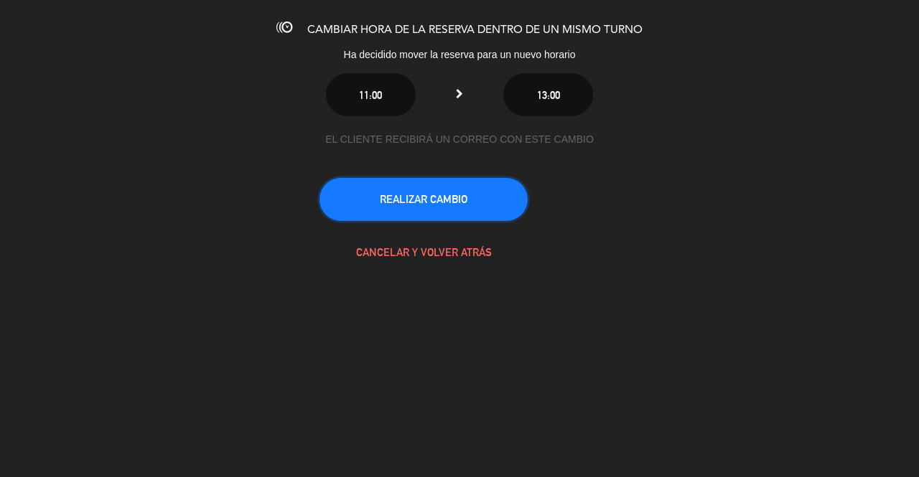
click at [419, 198] on button "REALIZAR CAMBIO" at bounding box center [423, 199] width 208 height 43
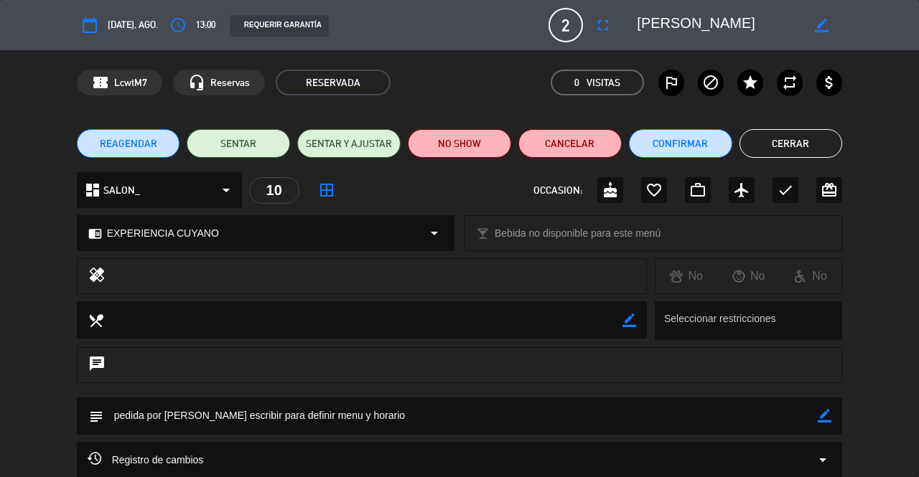
click at [784, 133] on button "Cerrar" at bounding box center [790, 143] width 103 height 29
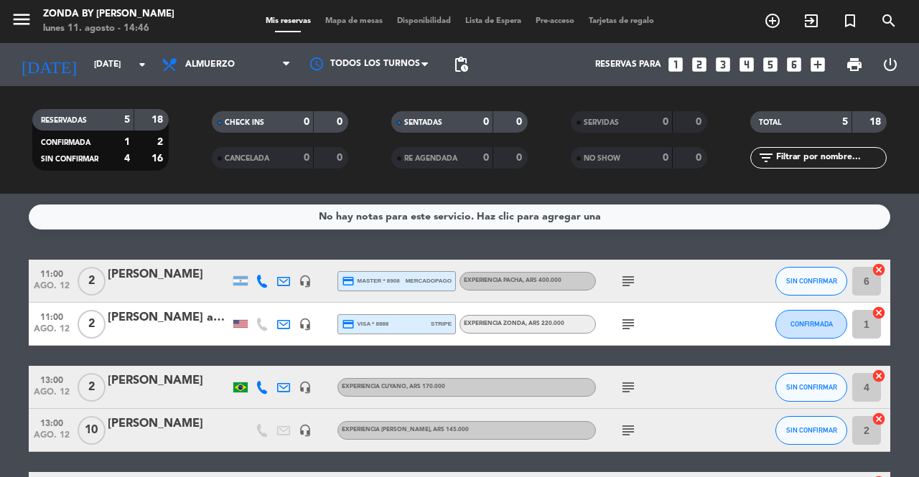
scroll to position [57, 0]
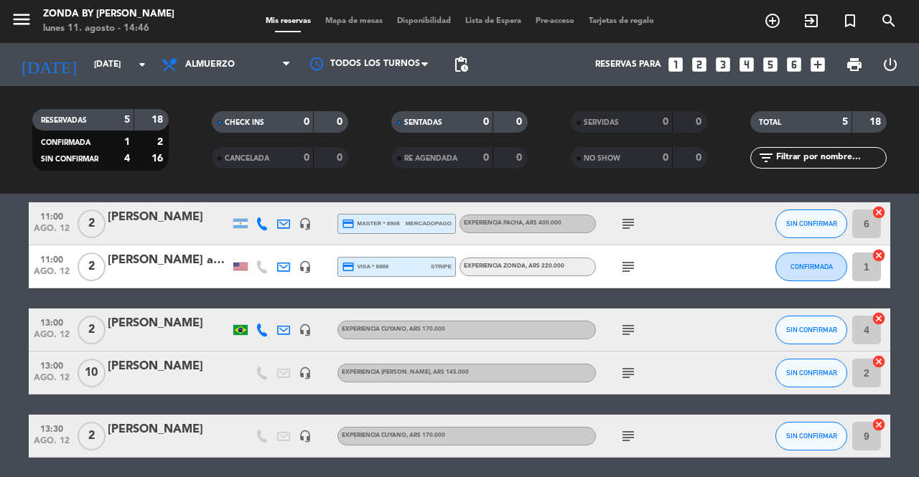
click at [156, 331] on div "[PERSON_NAME]" at bounding box center [169, 323] width 122 height 19
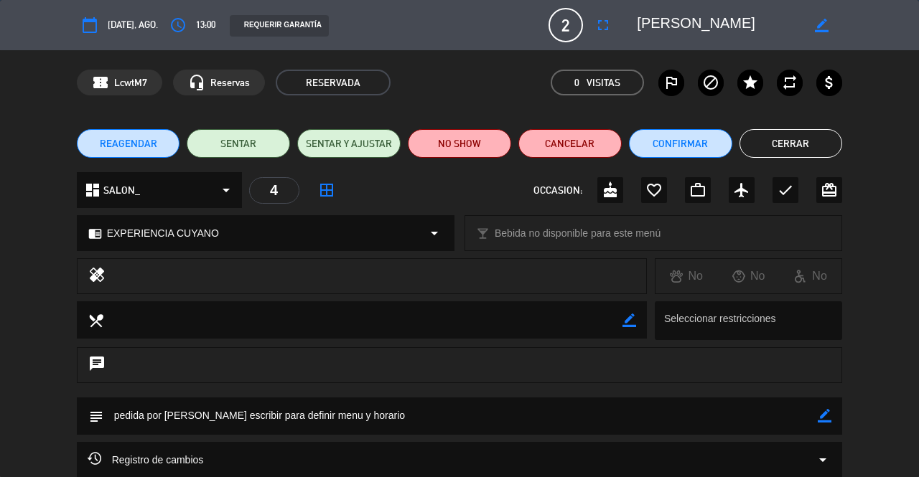
scroll to position [138, 0]
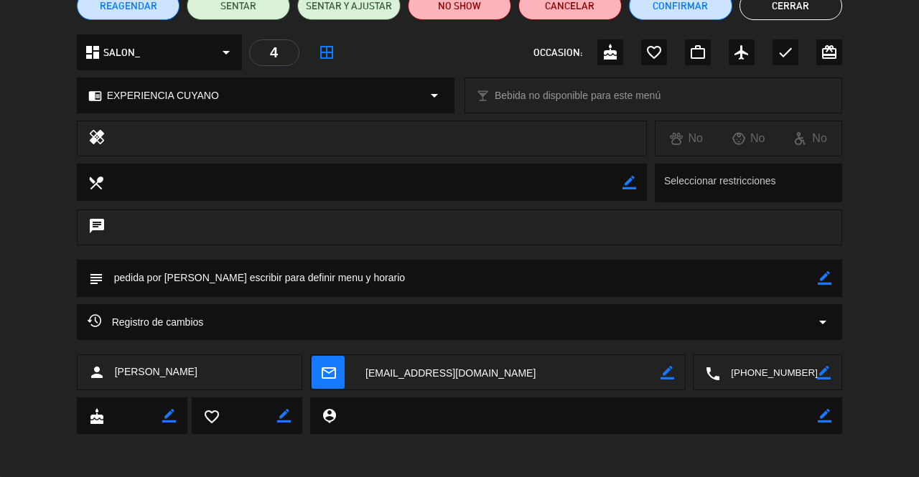
click at [825, 278] on icon "border_color" at bounding box center [824, 278] width 14 height 14
type textarea "pedida por [PERSON_NAME] hacer mimo con vino regalar botella de extrabrut"
click at [824, 284] on icon at bounding box center [824, 278] width 14 height 14
click at [776, 5] on button "Cerrar" at bounding box center [790, 5] width 103 height 29
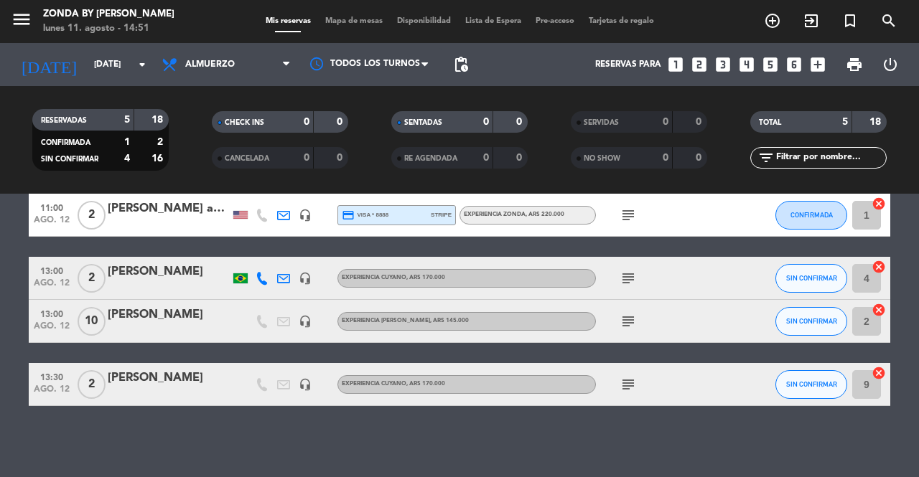
scroll to position [0, 0]
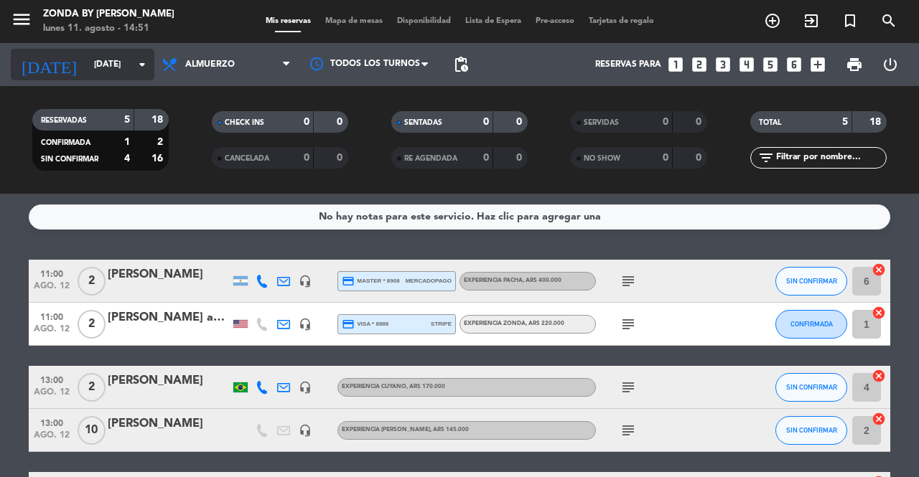
click at [114, 54] on input "[DATE]" at bounding box center [144, 64] width 114 height 24
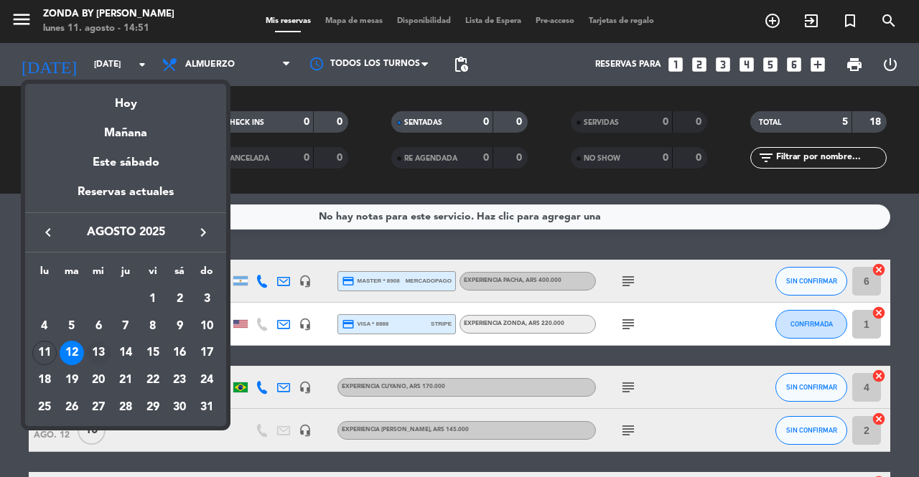
click at [90, 355] on div "13" at bounding box center [98, 353] width 24 height 24
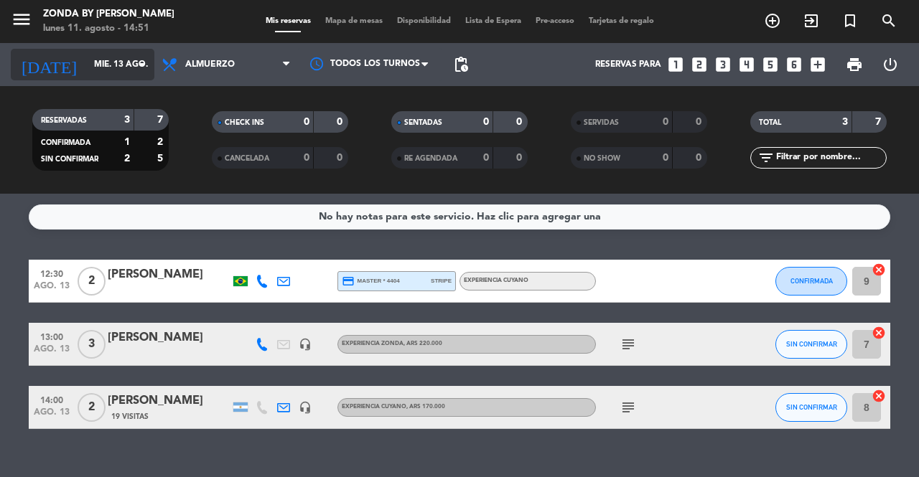
click at [109, 62] on input "mié. 13 ago." at bounding box center [144, 64] width 114 height 24
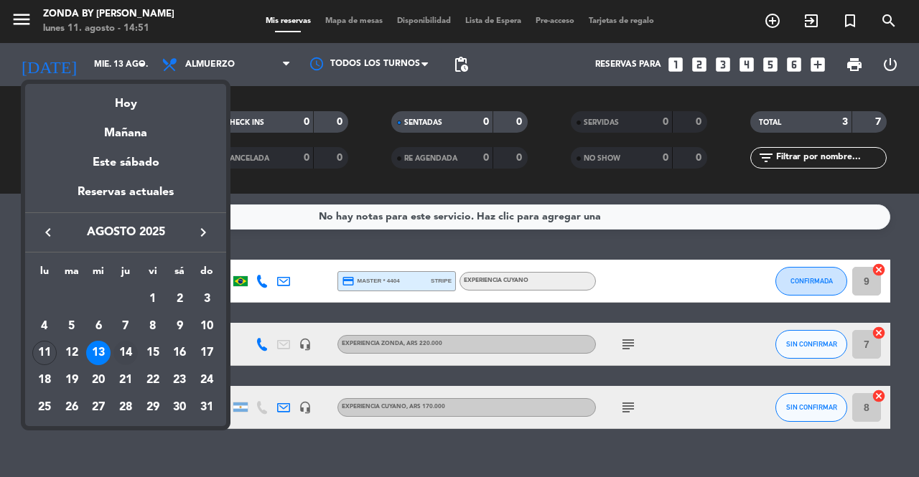
click at [126, 352] on div "14" at bounding box center [125, 353] width 24 height 24
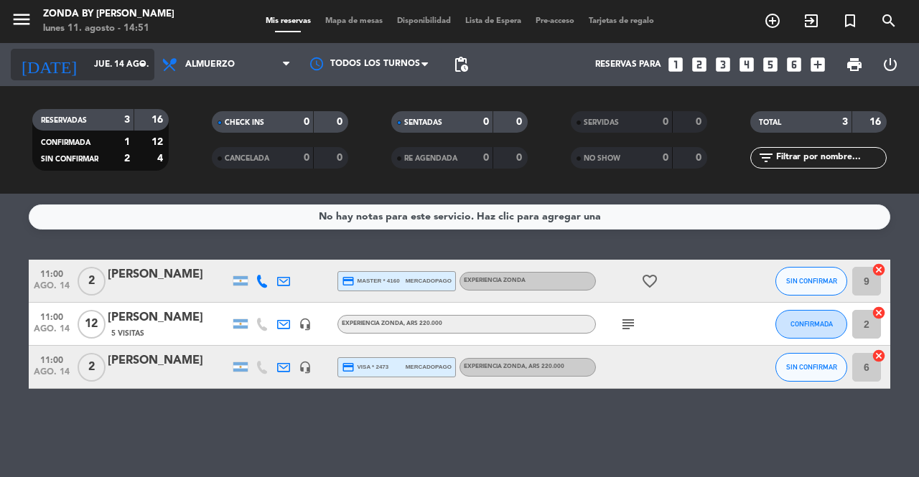
click at [125, 55] on input "jue. 14 ago." at bounding box center [144, 64] width 114 height 24
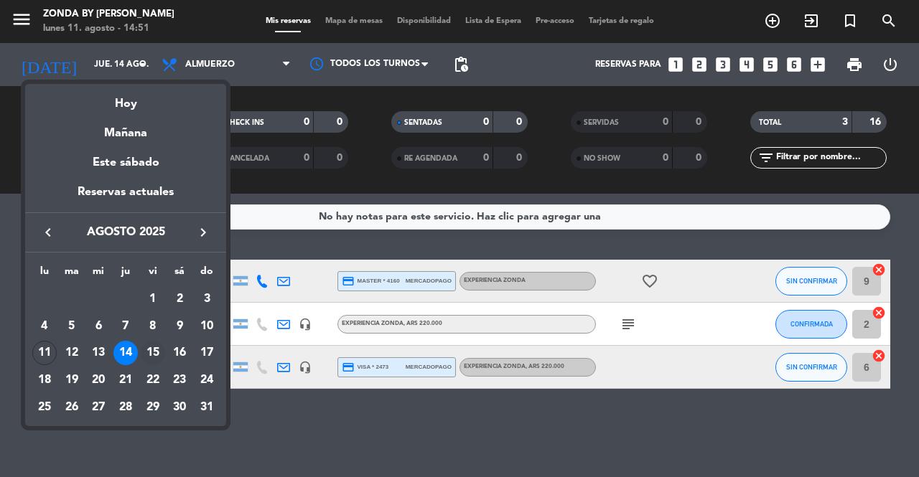
click at [153, 352] on div "15" at bounding box center [153, 353] width 24 height 24
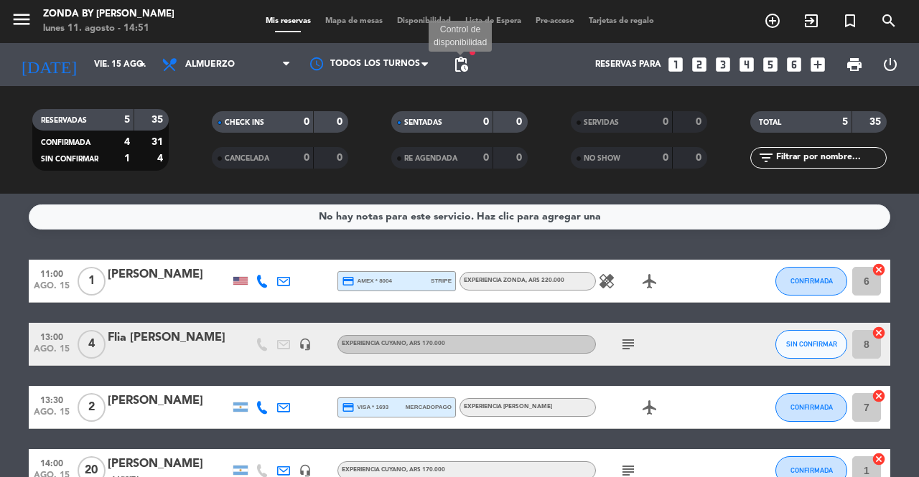
click at [456, 67] on span "pending_actions" at bounding box center [460, 64] width 17 height 17
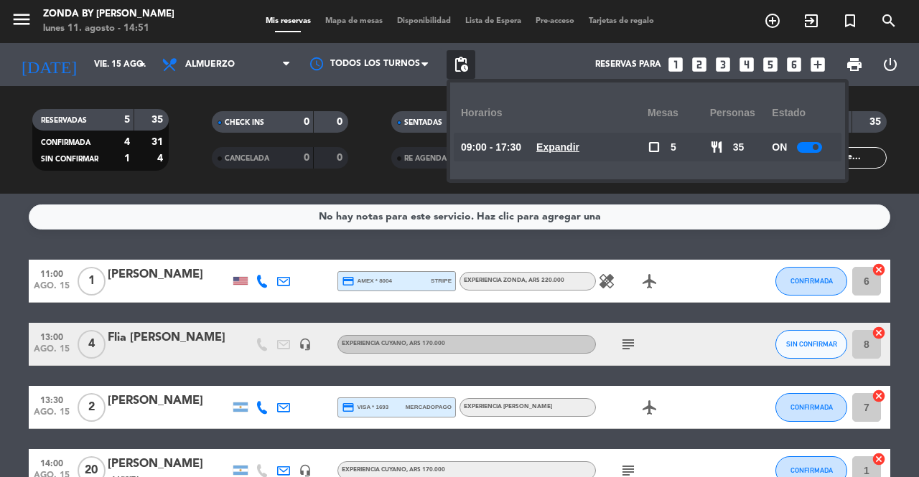
click at [563, 143] on u "Expandir" at bounding box center [557, 146] width 43 height 11
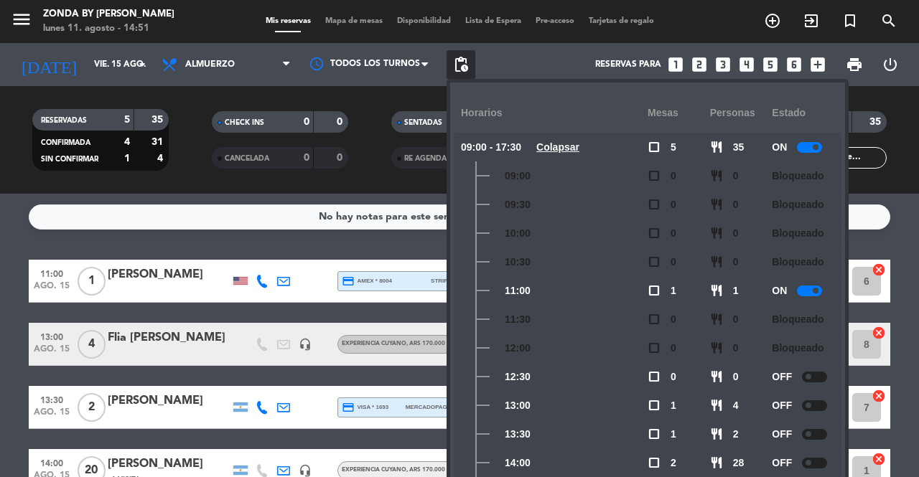
click at [307, 239] on div "No hay notas para este servicio. Haz clic para agregar una 11:00 [DATE] 1 [PERS…" at bounding box center [459, 335] width 919 height 283
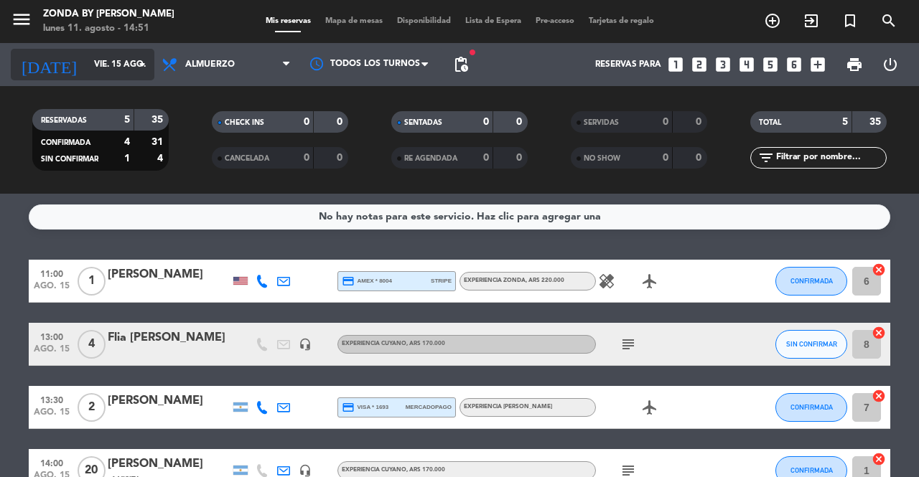
click at [111, 71] on input "vie. 15 ago." at bounding box center [144, 64] width 114 height 24
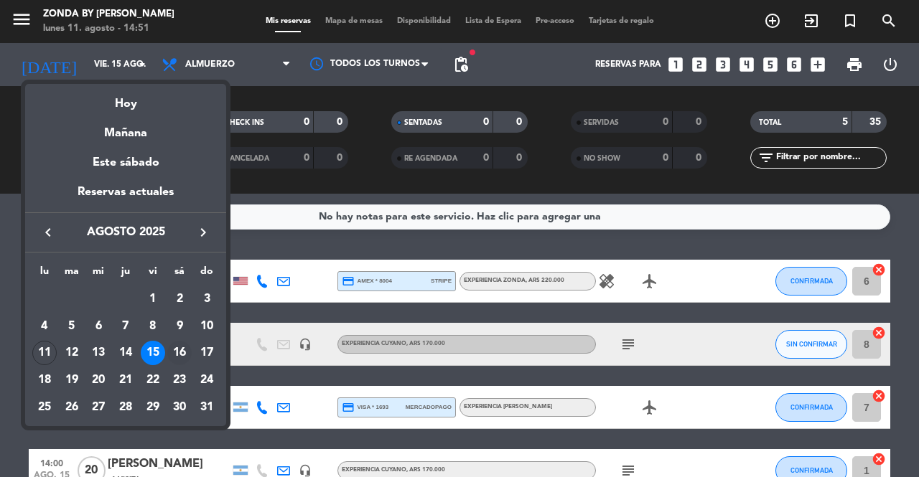
click at [177, 354] on div "16" at bounding box center [179, 353] width 24 height 24
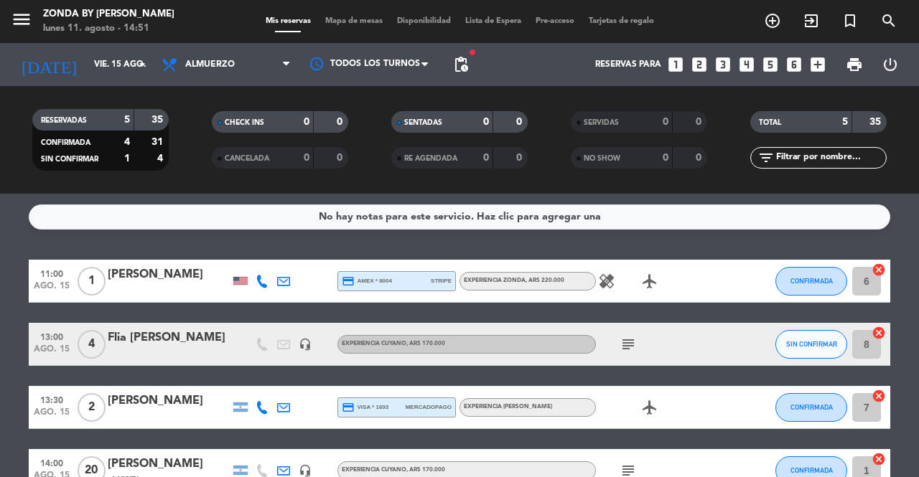
type input "sáb. 16 ago."
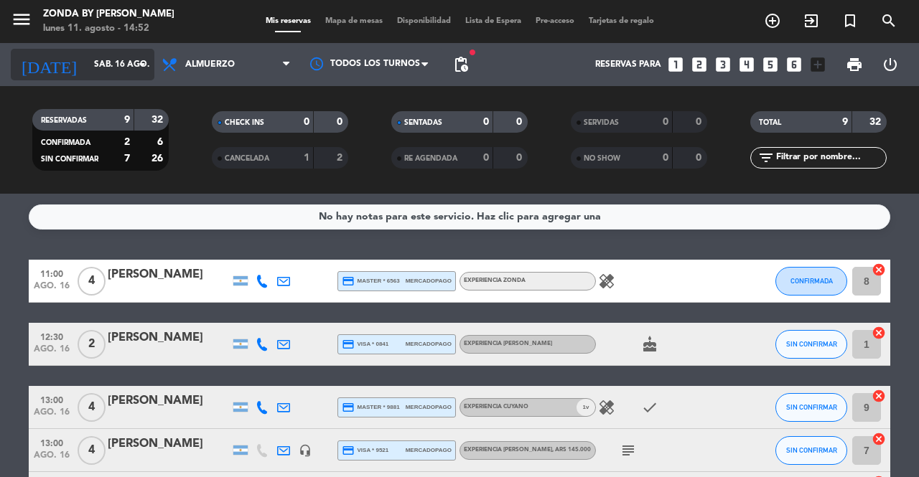
click at [123, 64] on input "sáb. 16 ago." at bounding box center [144, 64] width 114 height 24
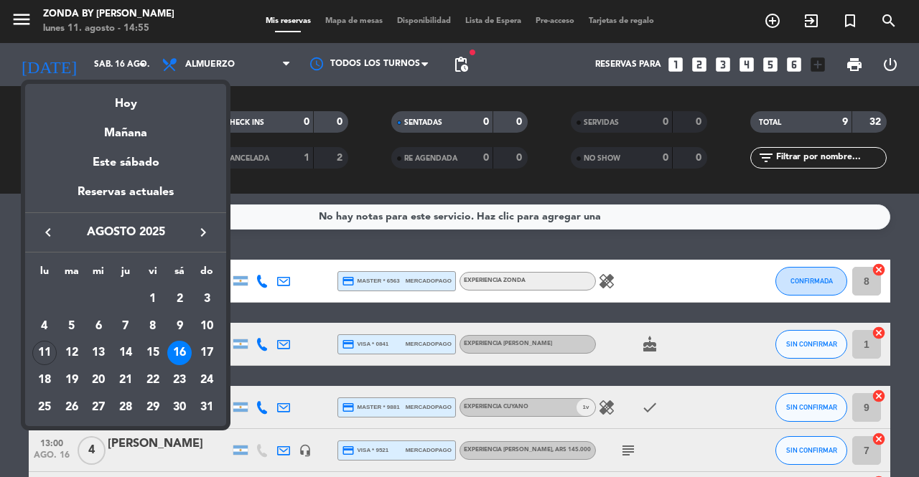
click at [333, 256] on div at bounding box center [459, 238] width 919 height 477
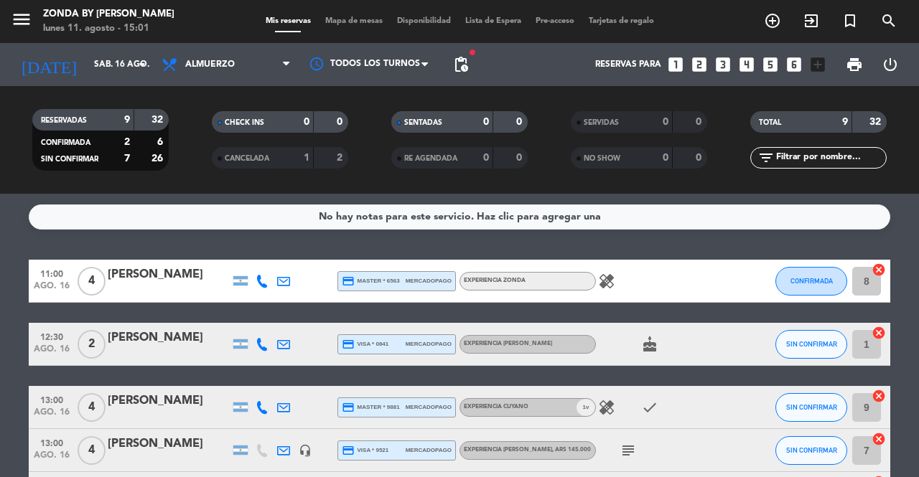
click at [484, 22] on span "Lista de Espera" at bounding box center [493, 21] width 70 height 8
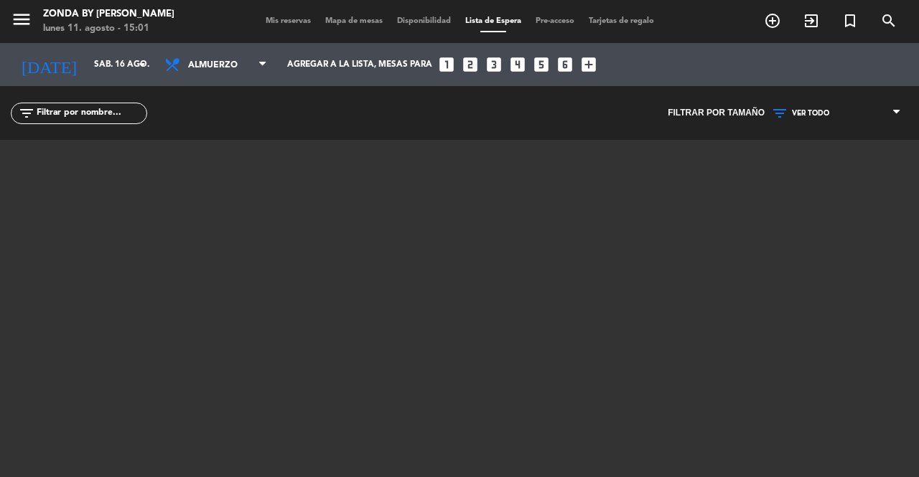
click at [284, 22] on span "Mis reservas" at bounding box center [288, 21] width 60 height 8
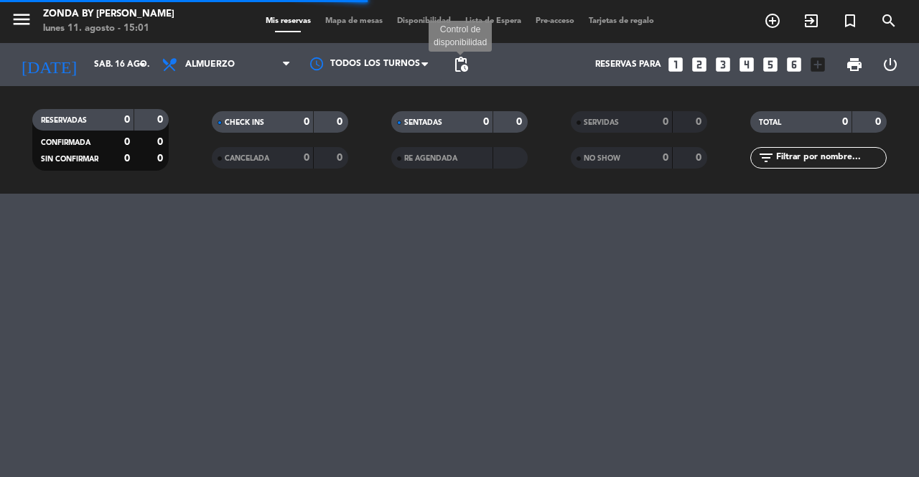
click at [458, 61] on span "pending_actions" at bounding box center [460, 64] width 17 height 17
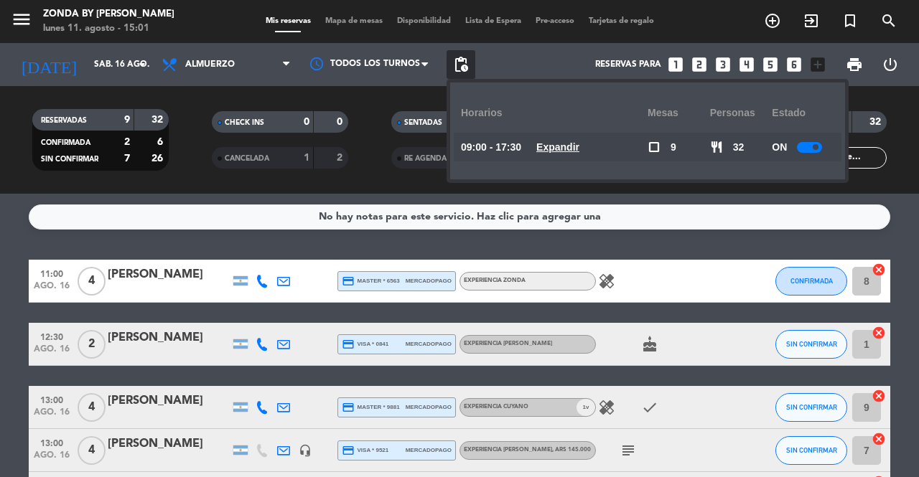
click at [558, 151] on u "Expandir" at bounding box center [557, 146] width 43 height 11
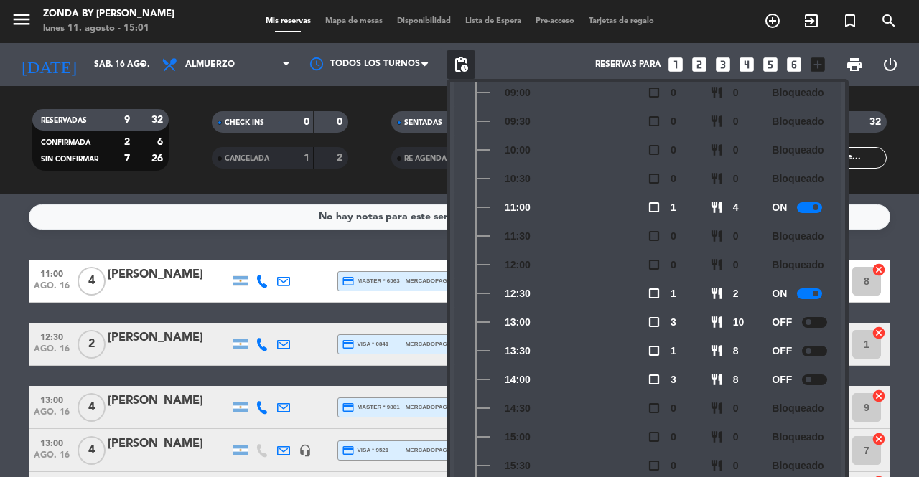
scroll to position [78, 0]
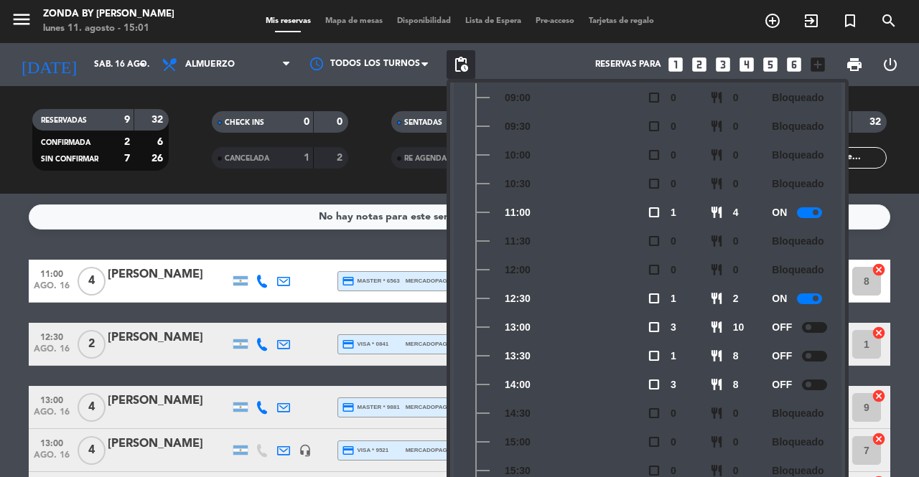
click at [405, 250] on div "No hay notas para este servicio. Haz clic para agregar una 11:00 [DATE] 4 [PERS…" at bounding box center [459, 335] width 919 height 283
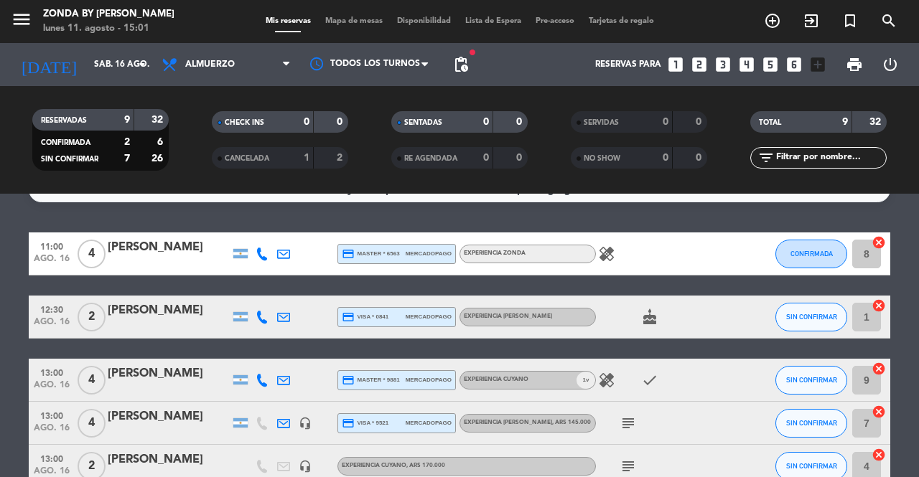
scroll to position [23, 0]
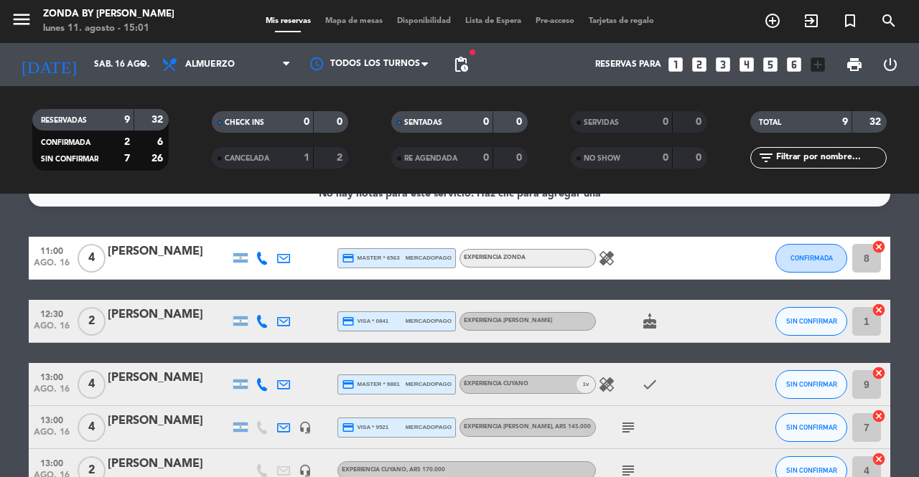
click at [603, 253] on icon "healing" at bounding box center [606, 258] width 17 height 17
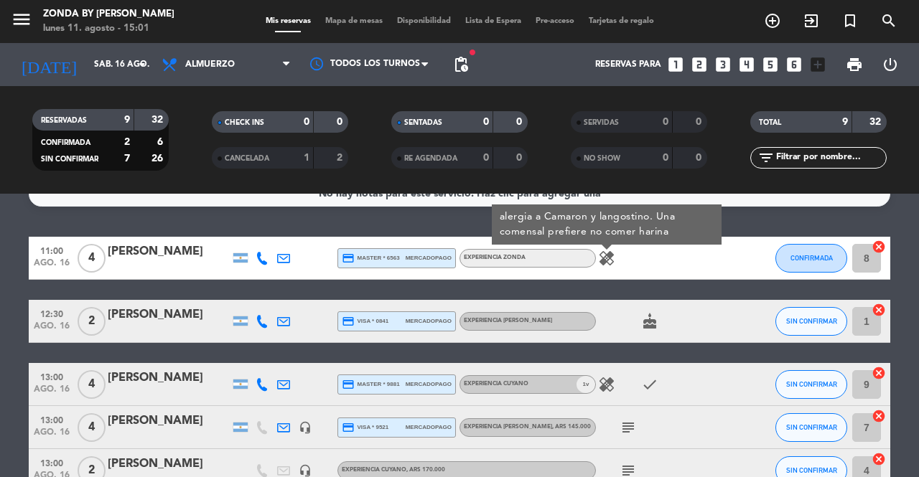
scroll to position [0, 0]
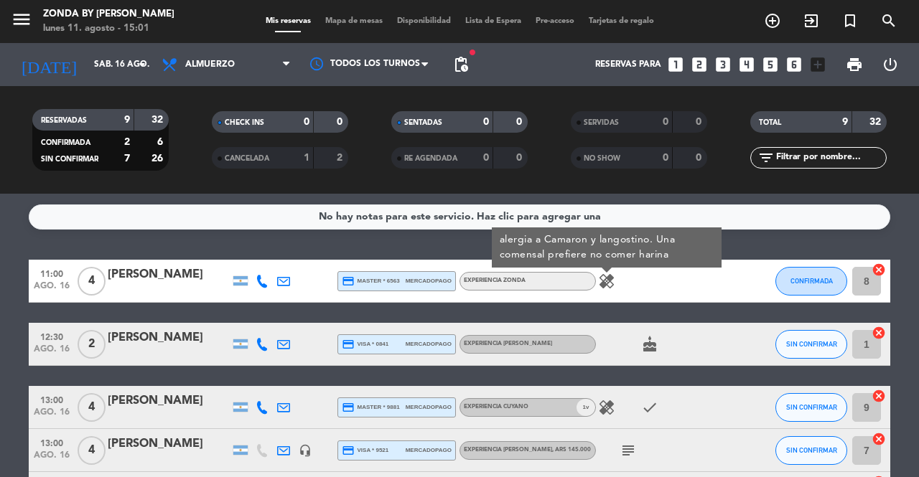
click at [123, 278] on div "[PERSON_NAME]" at bounding box center [169, 275] width 122 height 19
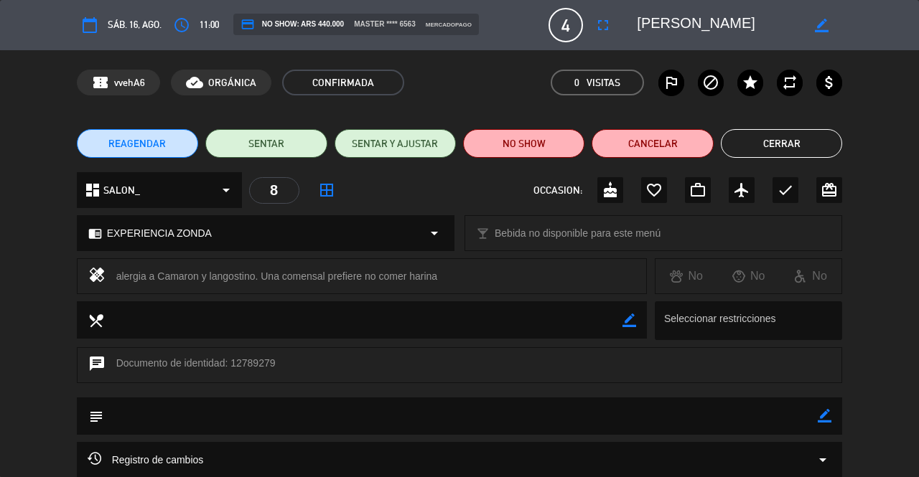
click at [808, 144] on button "Cerrar" at bounding box center [780, 143] width 121 height 29
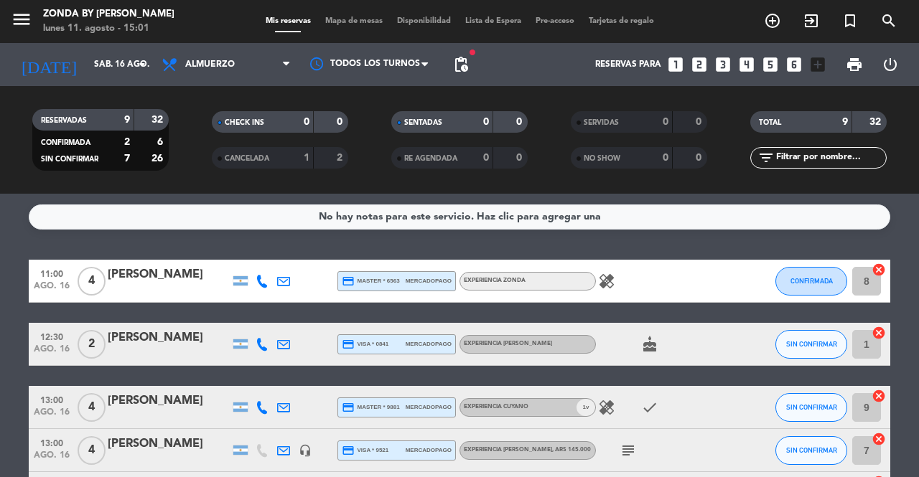
click at [649, 350] on icon "cake" at bounding box center [649, 344] width 17 height 17
click at [608, 409] on icon "healing" at bounding box center [606, 407] width 17 height 17
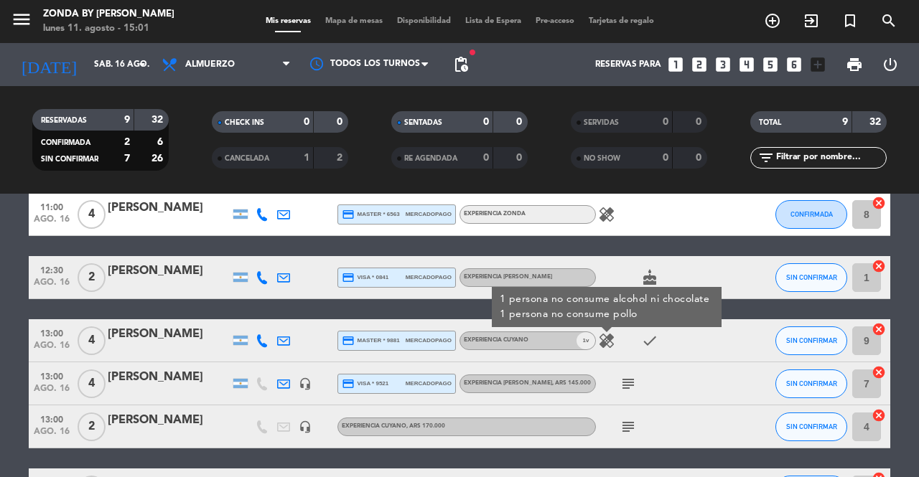
scroll to position [67, 0]
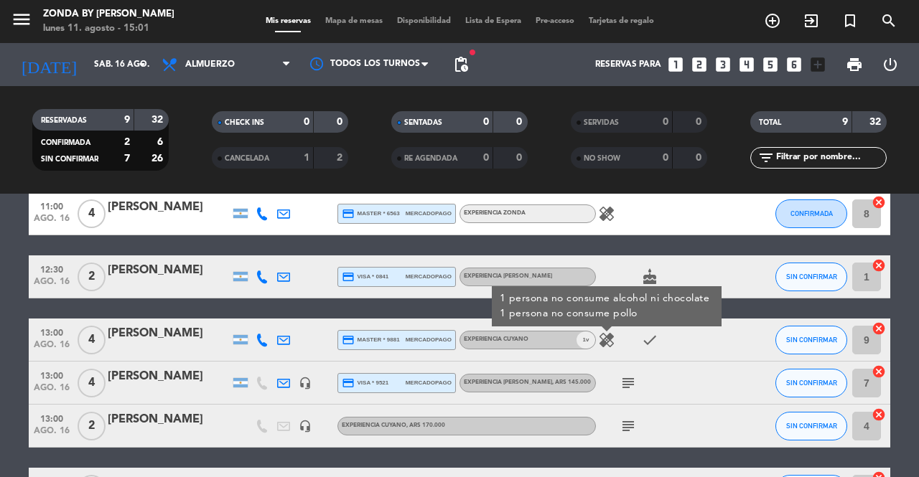
click at [682, 357] on div "healing 1 persona no consume alcohol ni chocolate 1 persona no consume pollo ch…" at bounding box center [660, 340] width 129 height 42
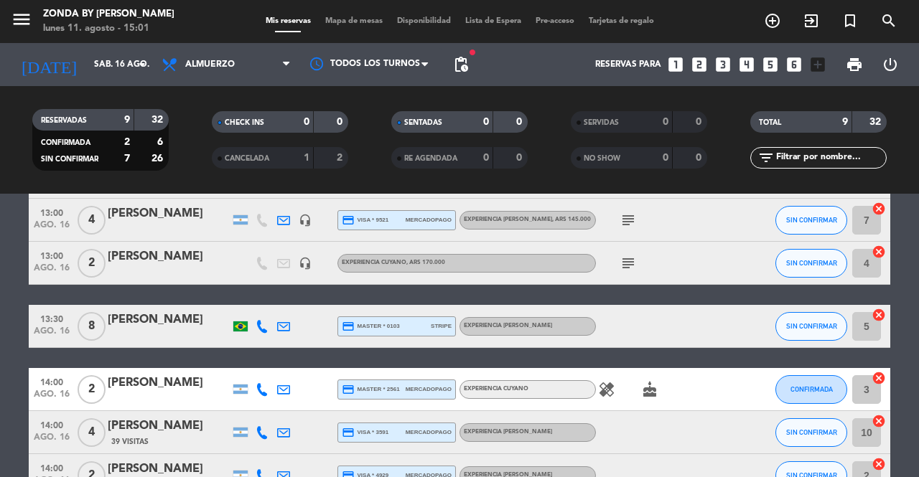
scroll to position [231, 0]
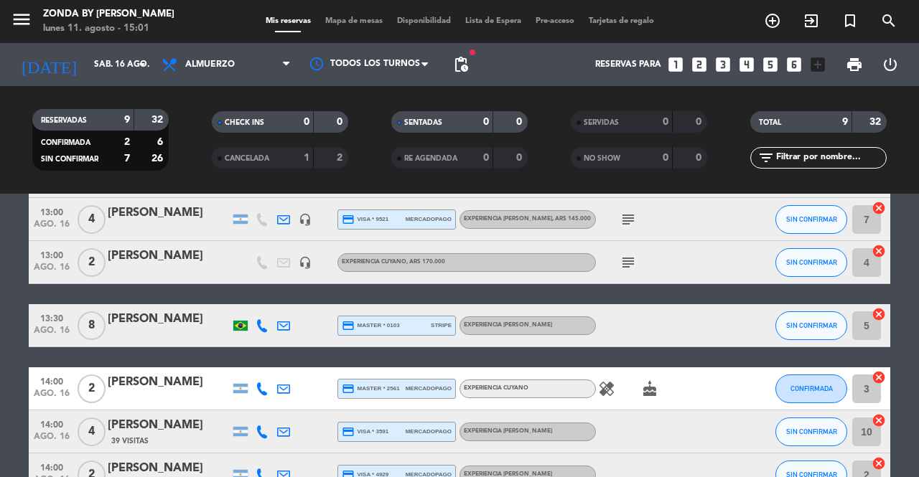
click at [607, 391] on icon "healing" at bounding box center [606, 388] width 17 height 17
click at [647, 391] on icon "cake" at bounding box center [649, 388] width 17 height 17
click at [694, 292] on div "11:00 [DATE] 4 [PERSON_NAME] credit_card master * 6563 mercadopago EXPERIENCIA …" at bounding box center [459, 263] width 861 height 468
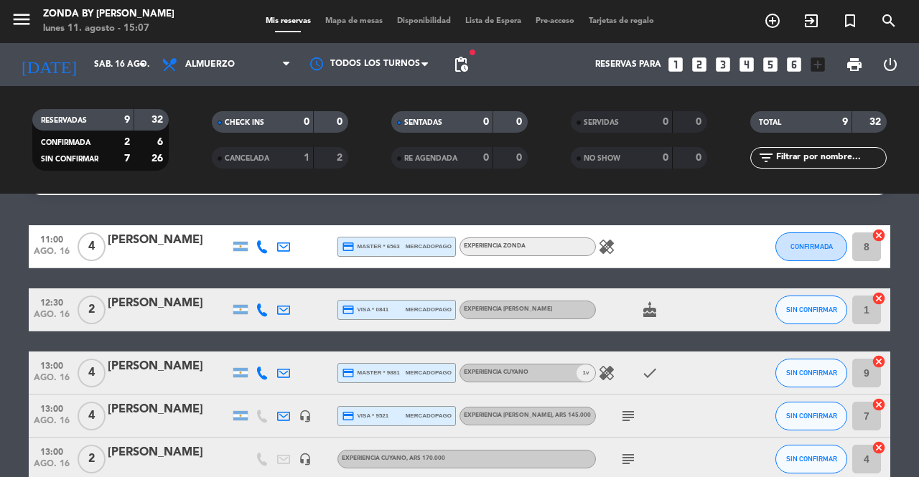
scroll to position [0, 0]
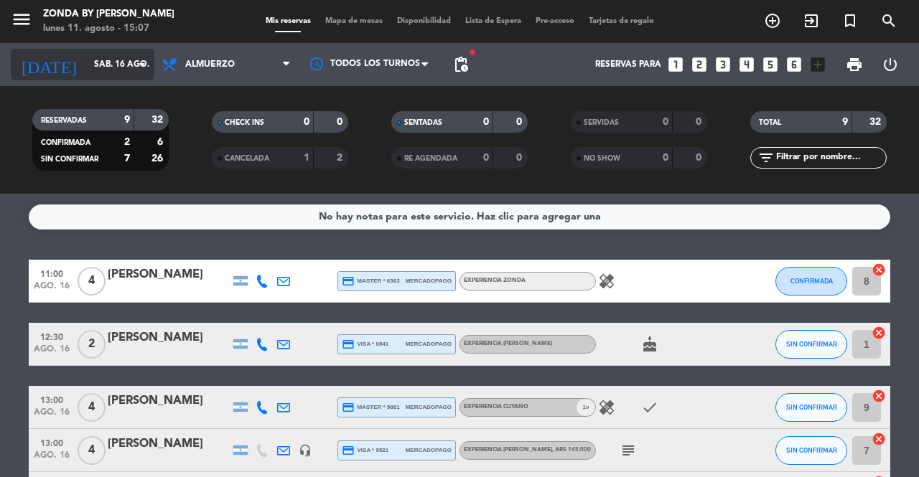
click at [87, 61] on input "sáb. 16 ago." at bounding box center [144, 64] width 114 height 24
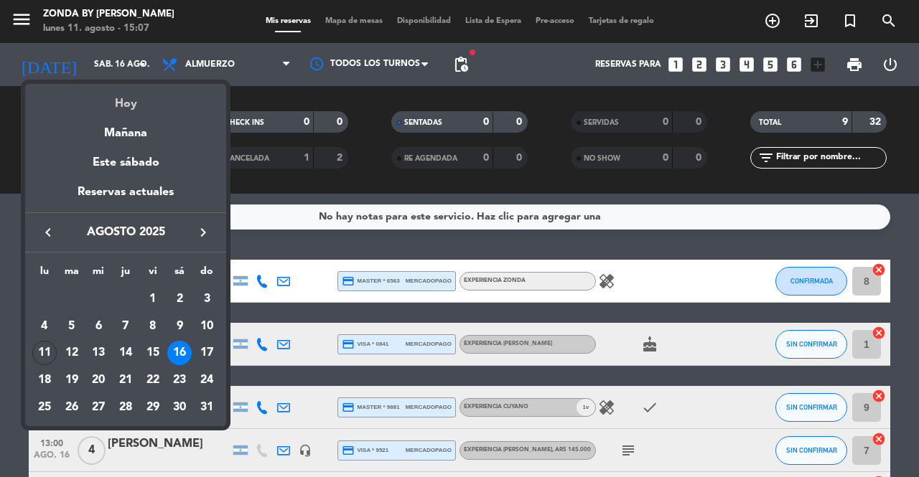
click at [118, 100] on div "Hoy" at bounding box center [125, 98] width 201 height 29
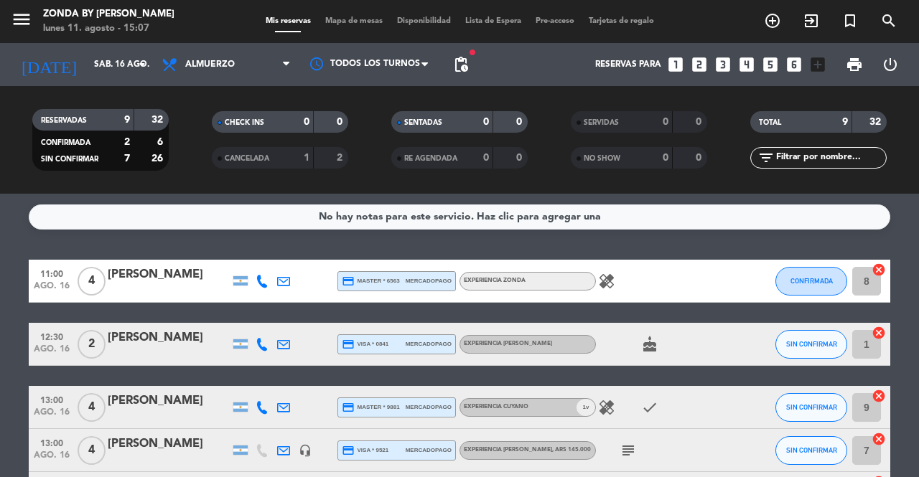
type input "lun. 11 ago."
